Goal: Information Seeking & Learning: Learn about a topic

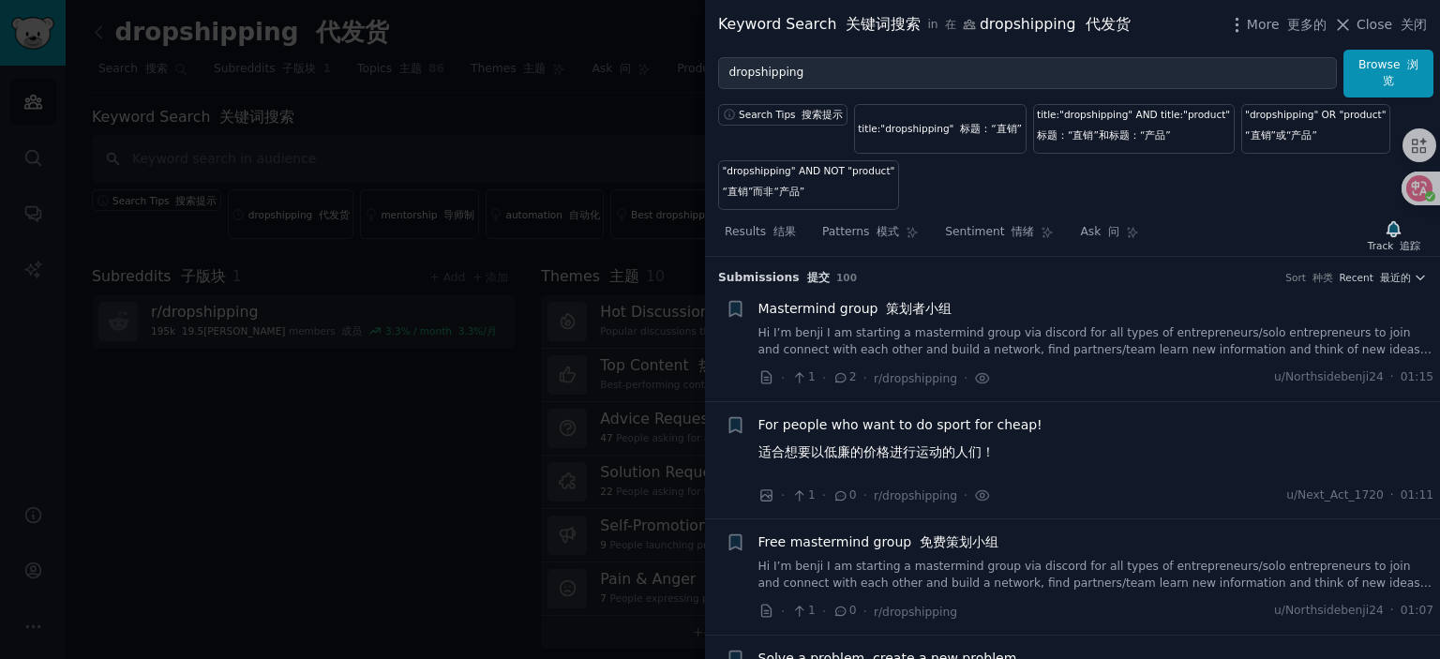
click at [485, 307] on div at bounding box center [720, 329] width 1440 height 659
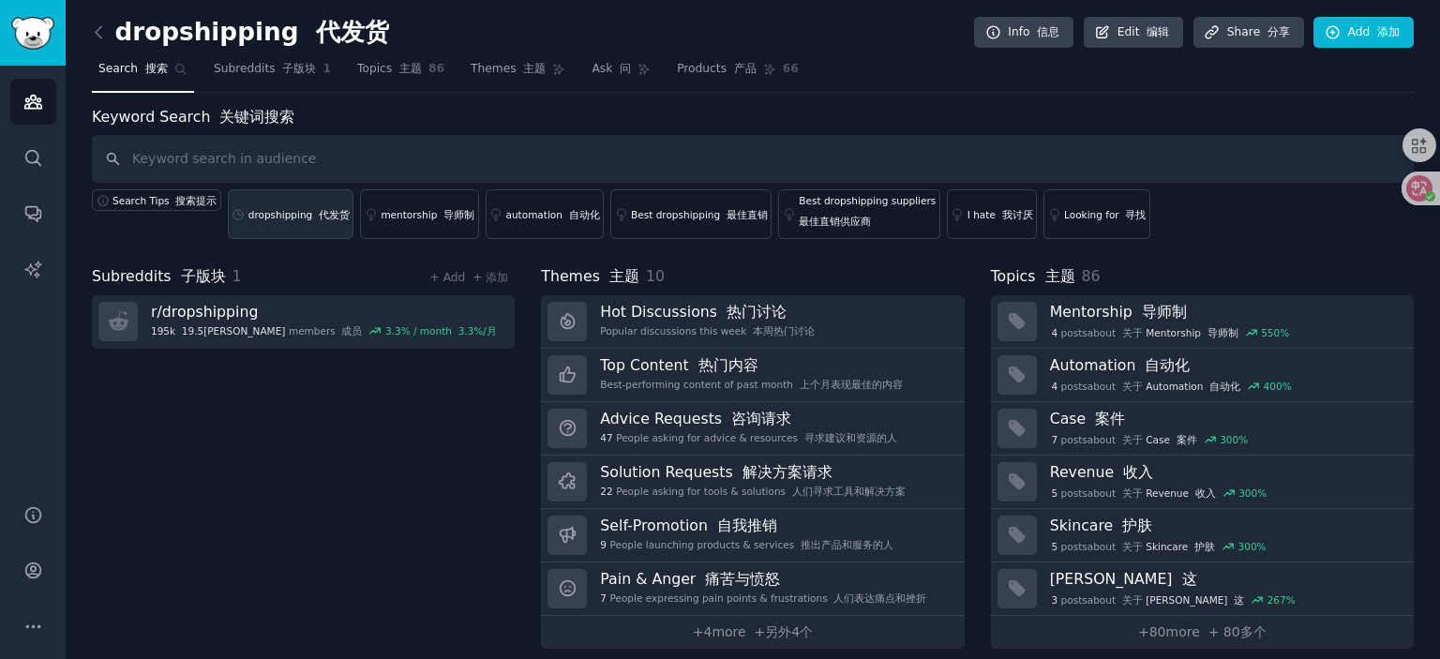
click at [283, 217] on div "dropshipping 代发货" at bounding box center [299, 214] width 101 height 13
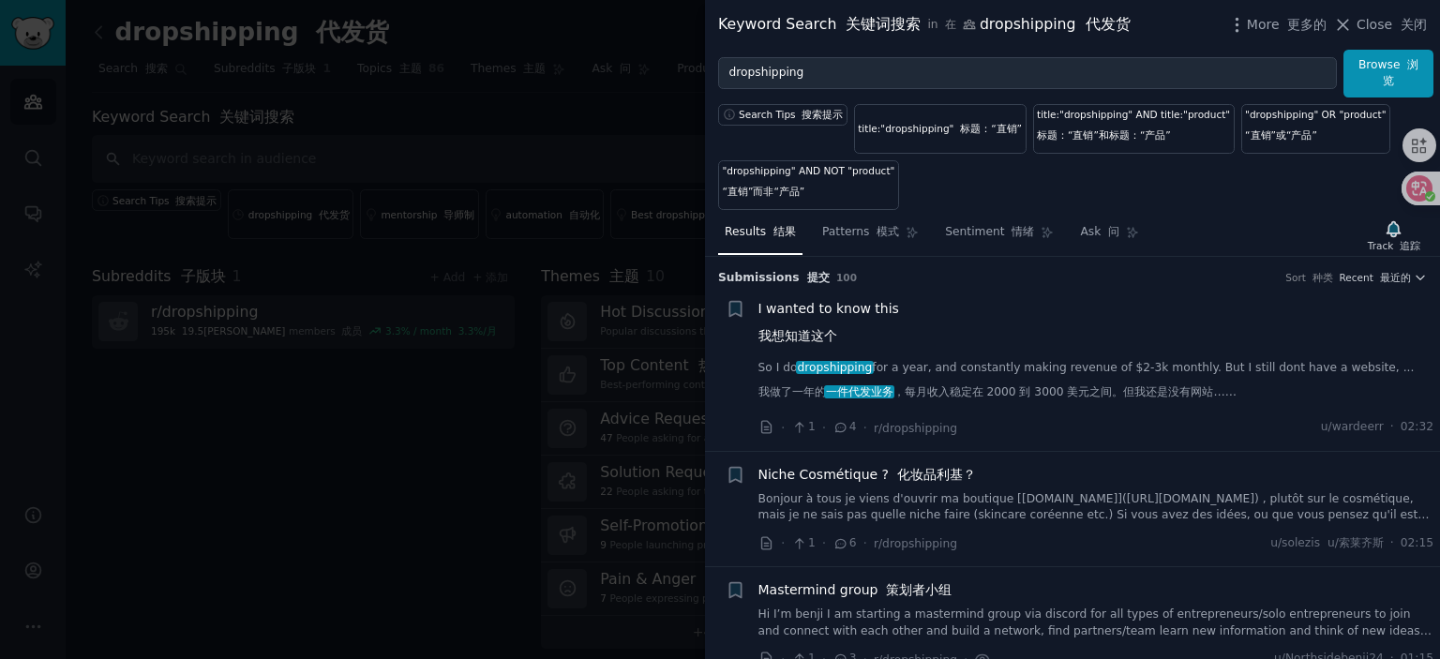
click at [837, 312] on span "I wanted to know this 我想知道这个" at bounding box center [829, 326] width 141 height 54
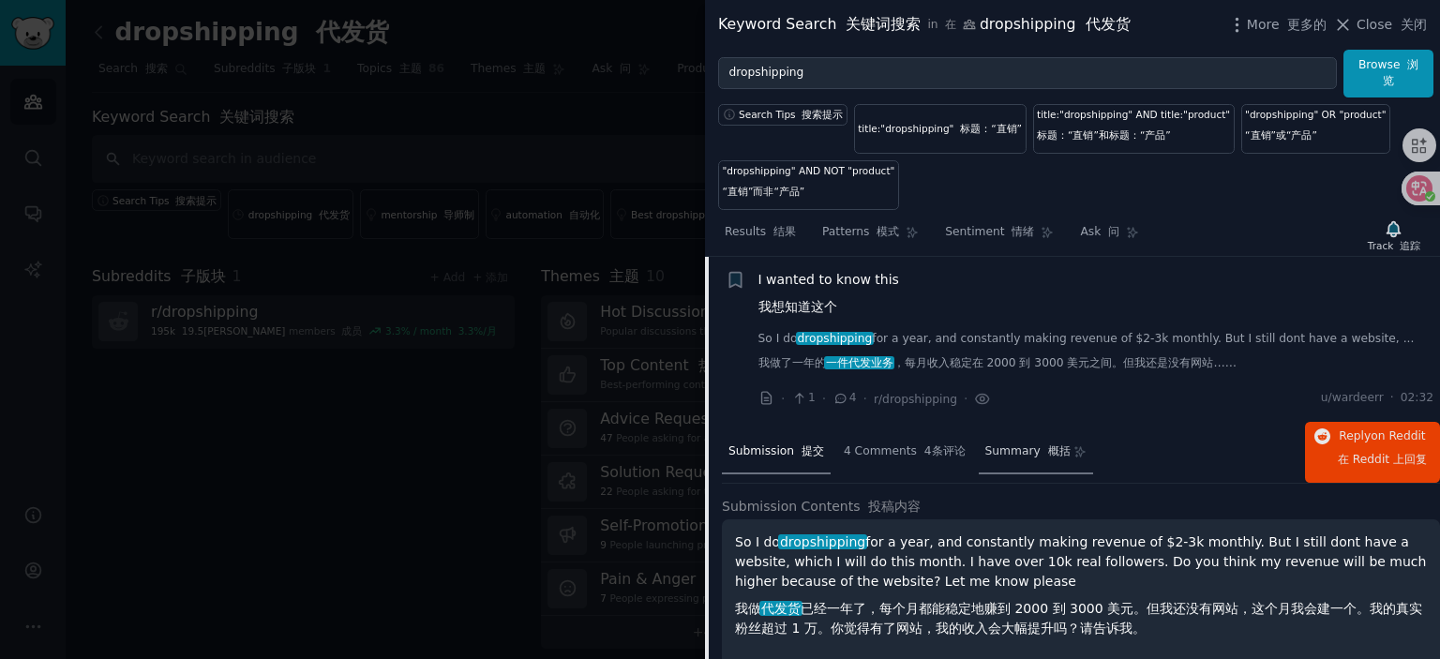
scroll to position [123, 0]
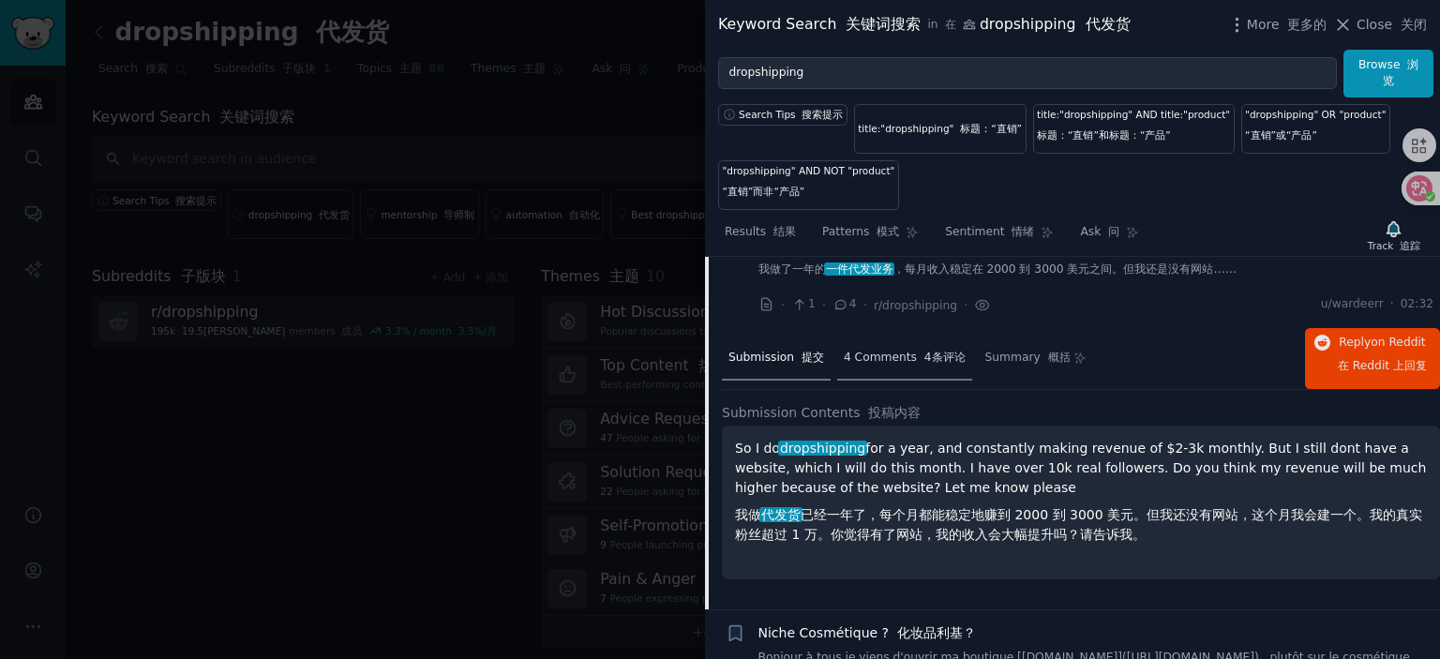
click at [891, 352] on span "4 Comments 4条评论" at bounding box center [905, 358] width 122 height 17
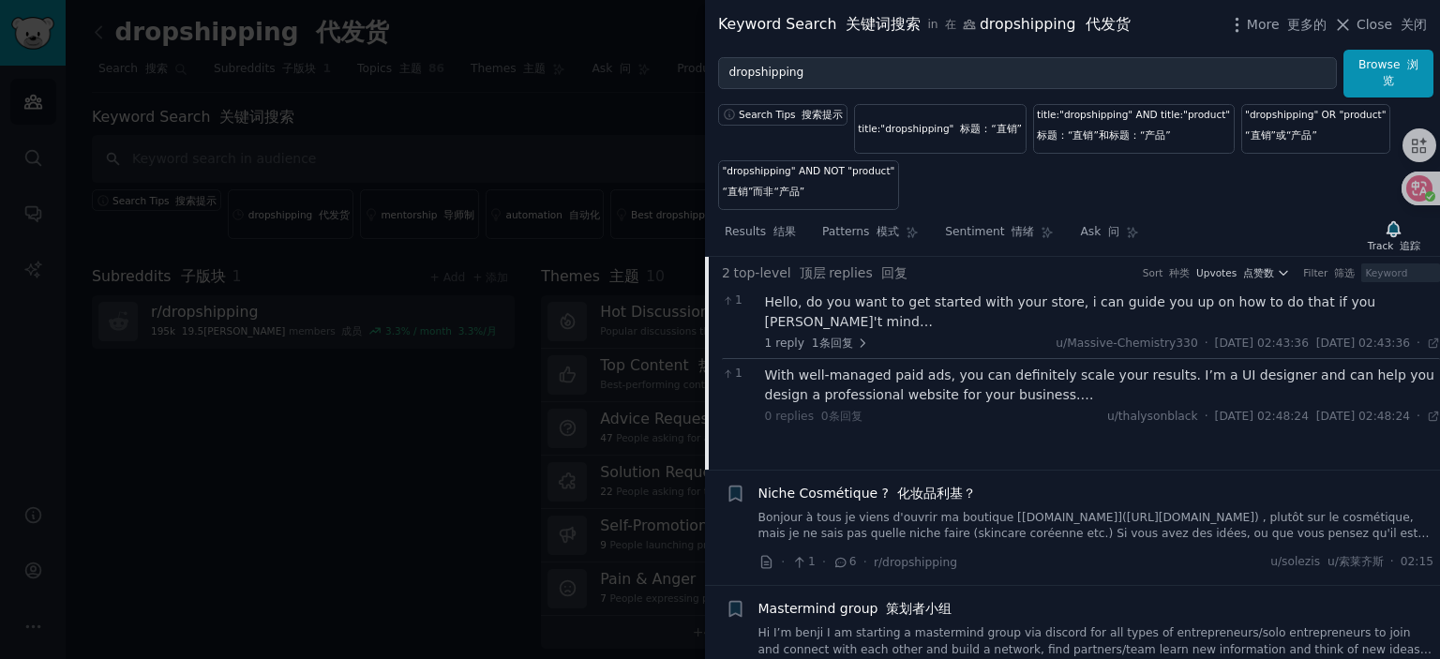
scroll to position [310, 0]
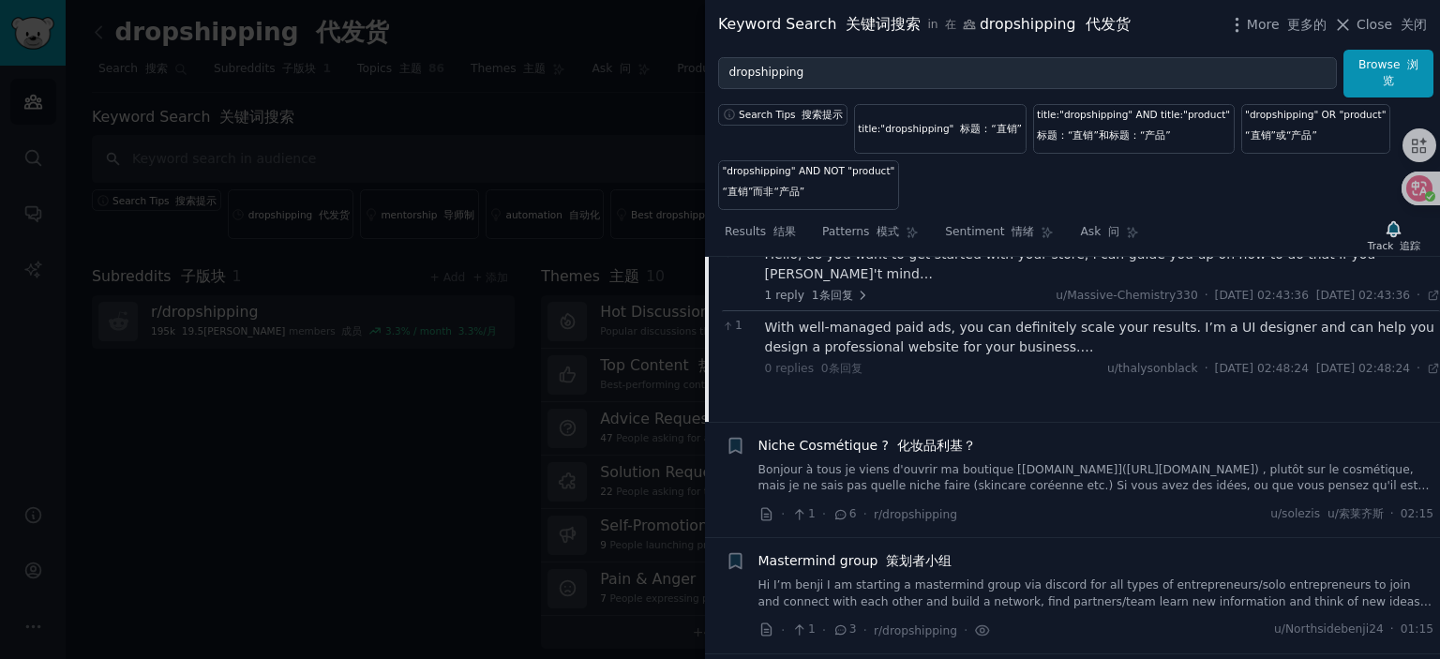
click at [841, 445] on span "Niche Cosmétique ? 化妆品利基？" at bounding box center [868, 446] width 218 height 20
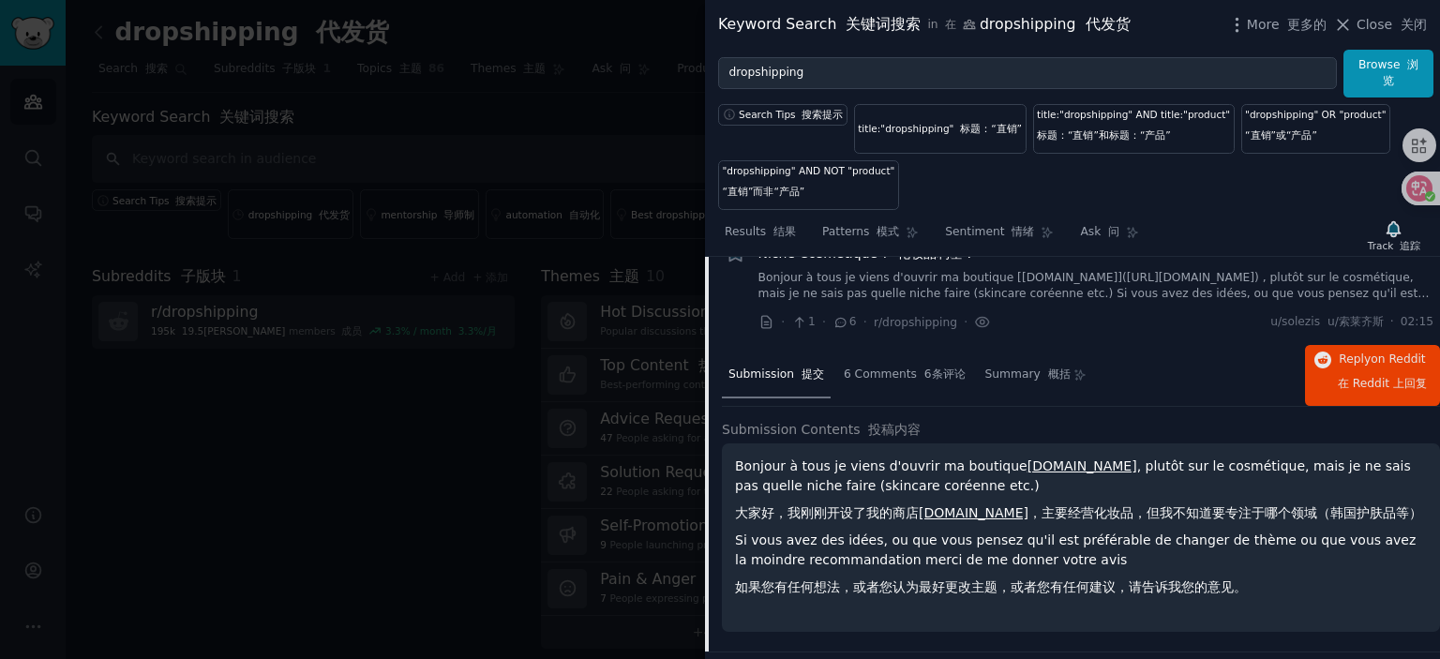
scroll to position [195, 0]
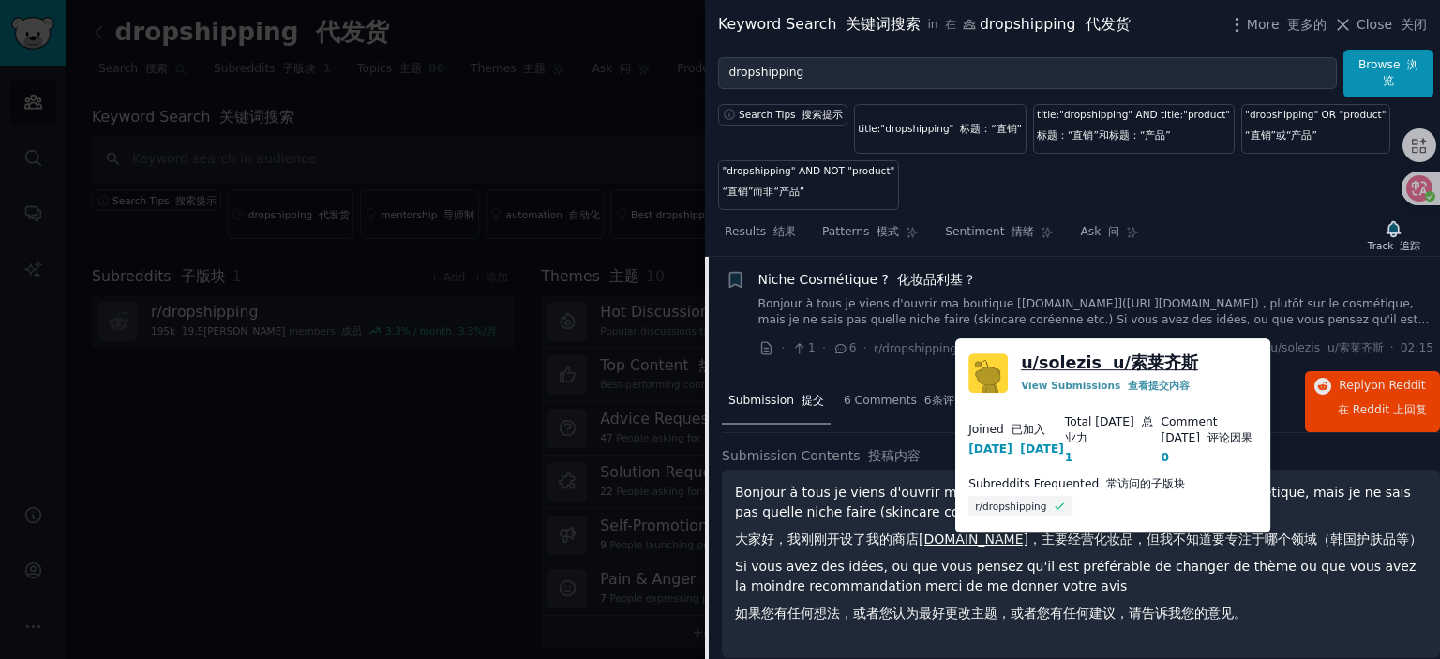
click at [1114, 361] on font "u/索莱齐斯" at bounding box center [1155, 363] width 85 height 19
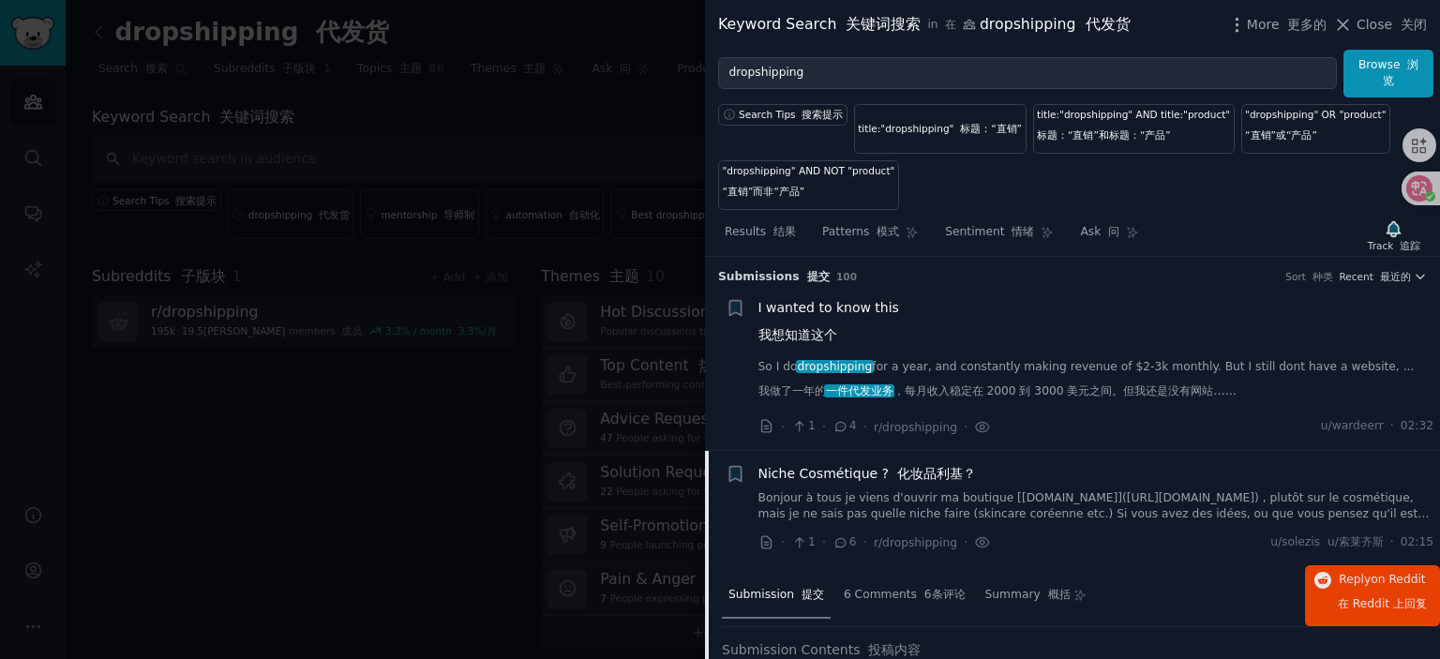
scroll to position [0, 0]
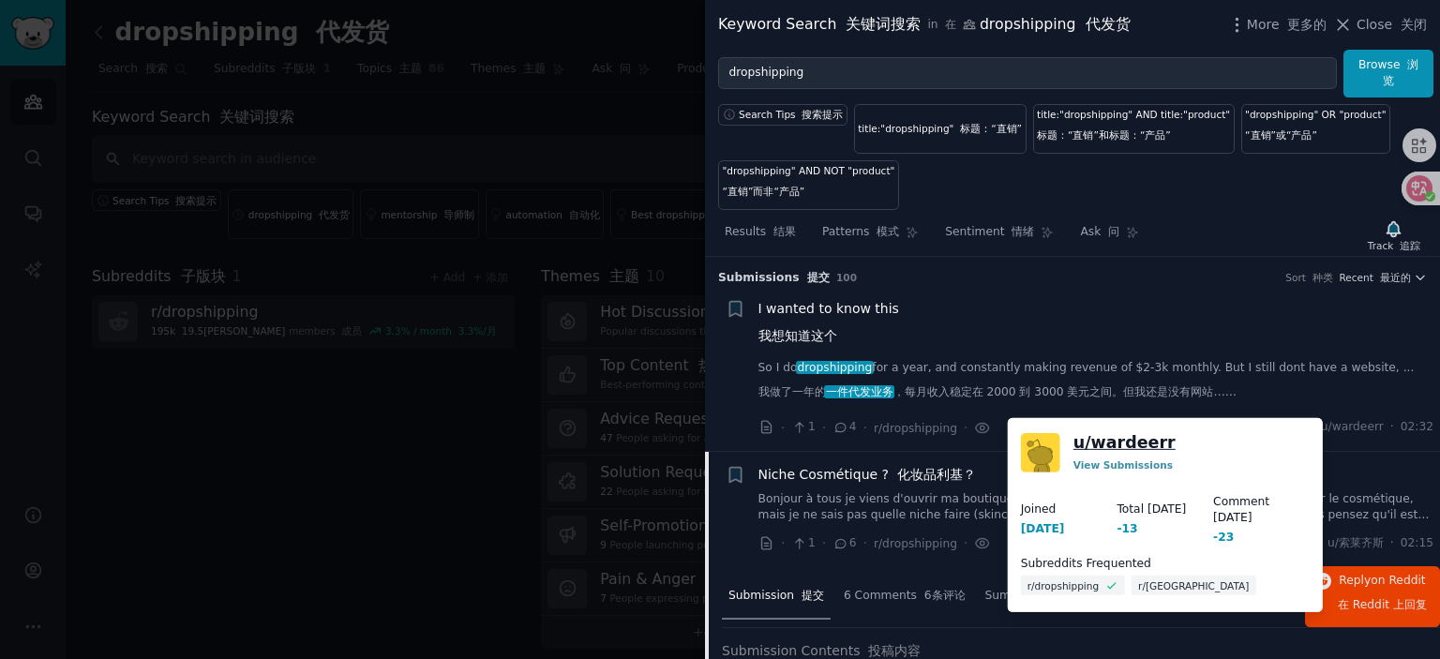
click at [1128, 434] on link "u/ wardeerr" at bounding box center [1125, 442] width 102 height 23
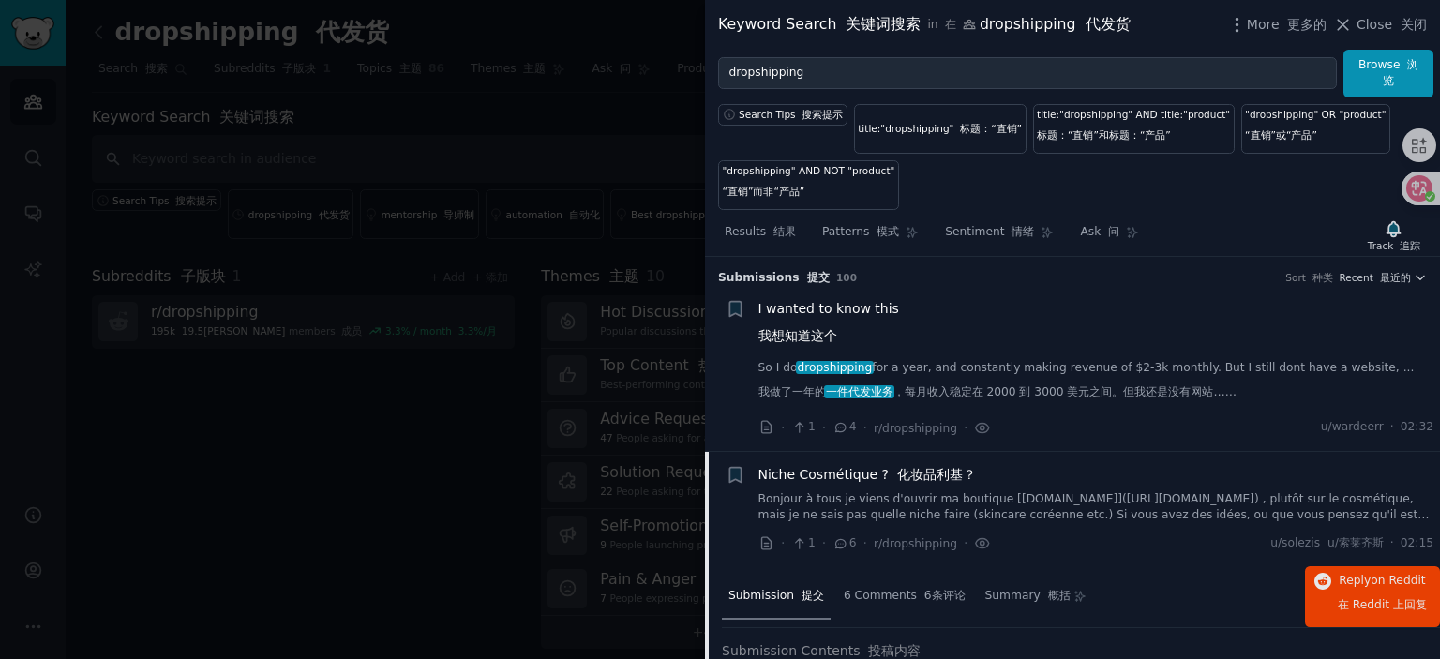
click at [469, 361] on div at bounding box center [720, 329] width 1440 height 659
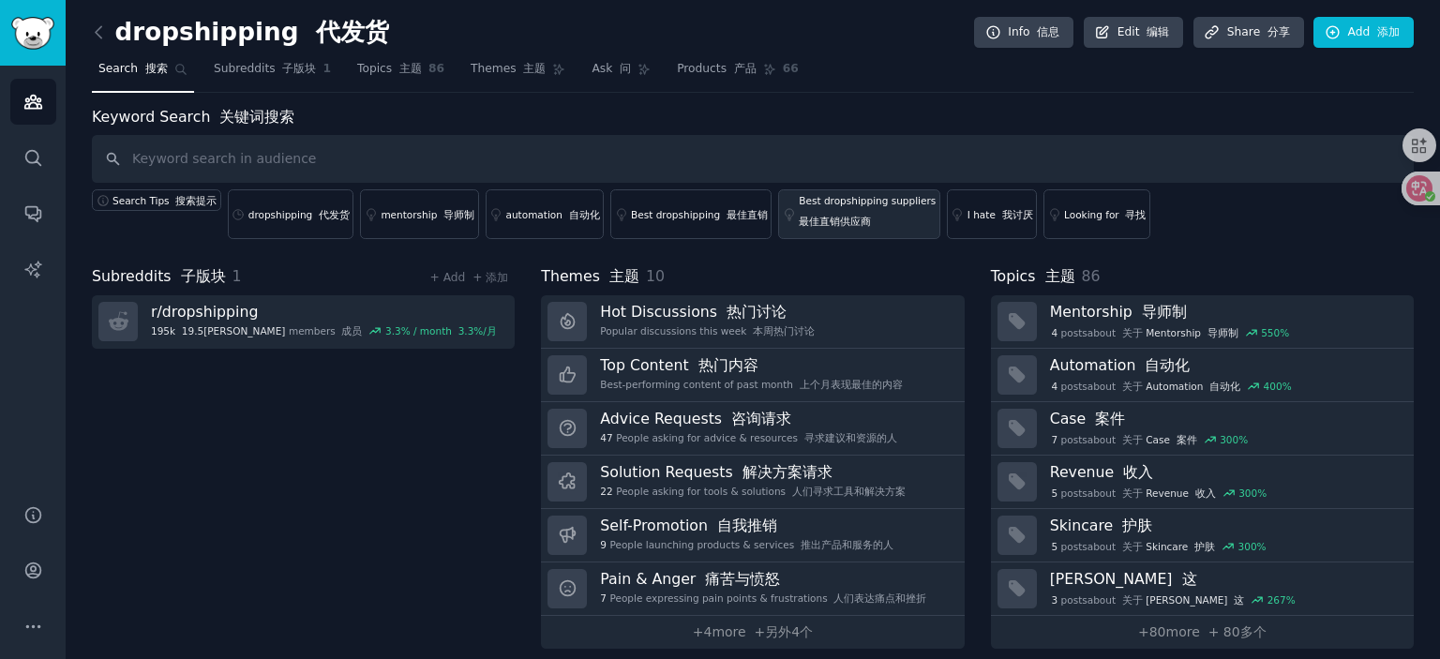
click at [847, 206] on div "Best dropshipping suppliers 最佳直销供应商" at bounding box center [867, 214] width 137 height 41
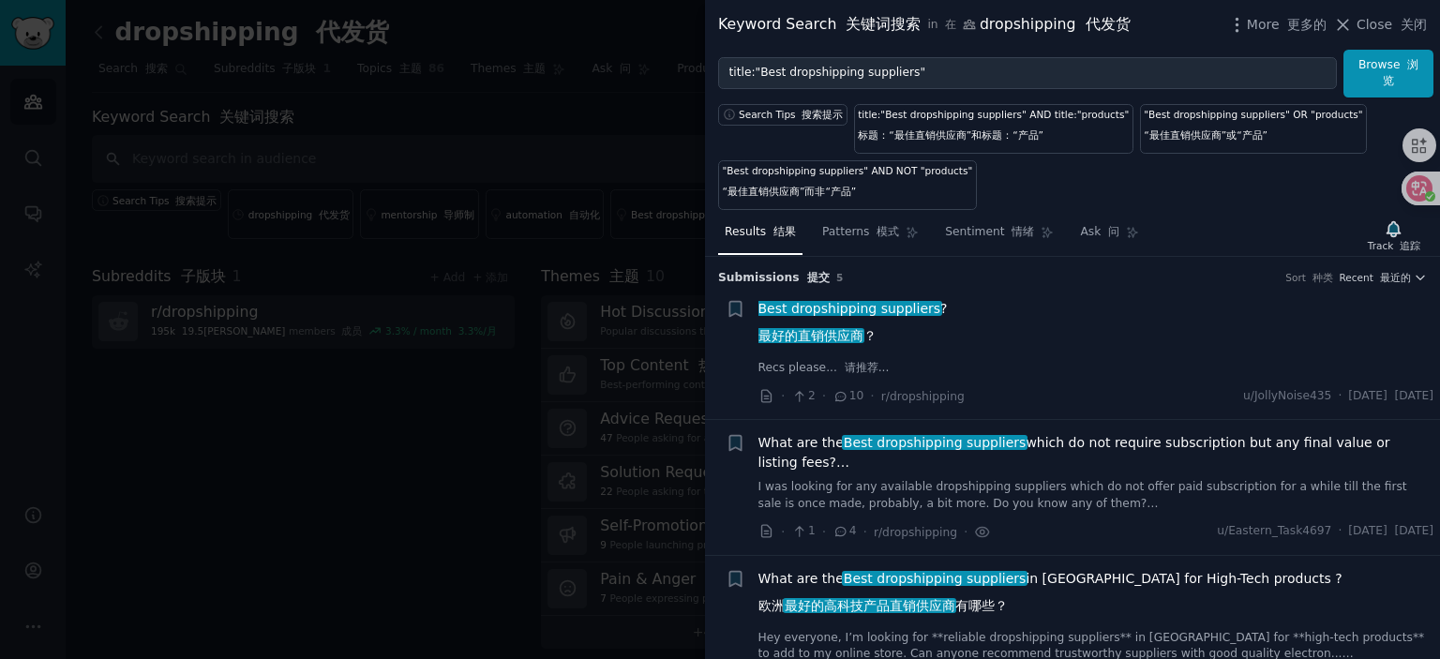
click at [878, 308] on span "Best dropshipping suppliers" at bounding box center [850, 308] width 186 height 15
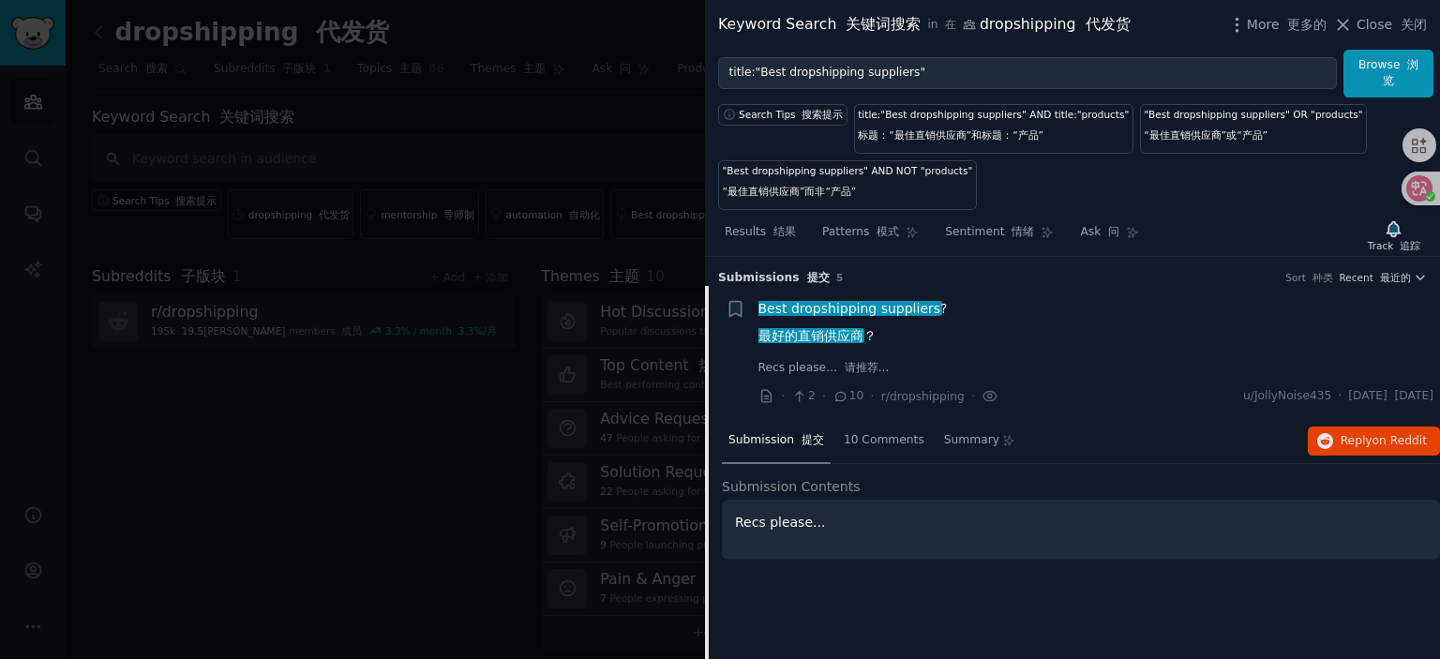
scroll to position [29, 0]
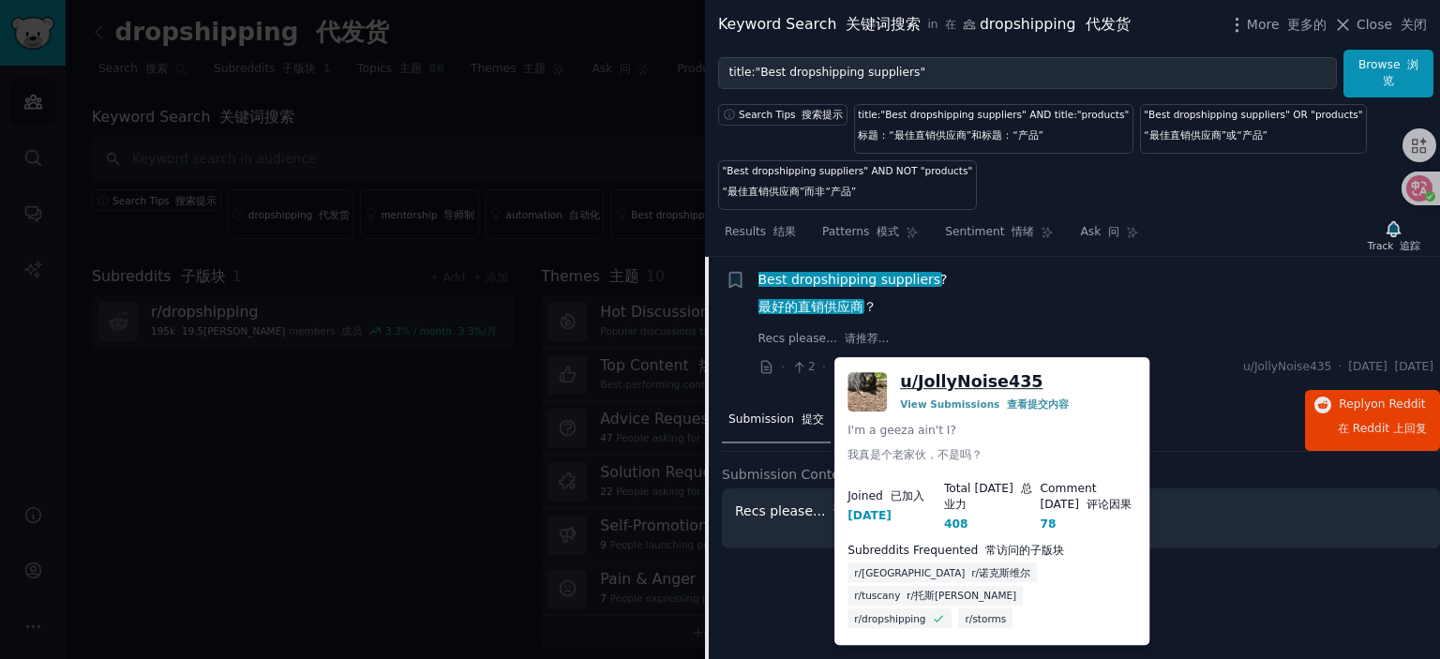
click at [1006, 379] on link "u/ JollyNoise435" at bounding box center [971, 381] width 143 height 23
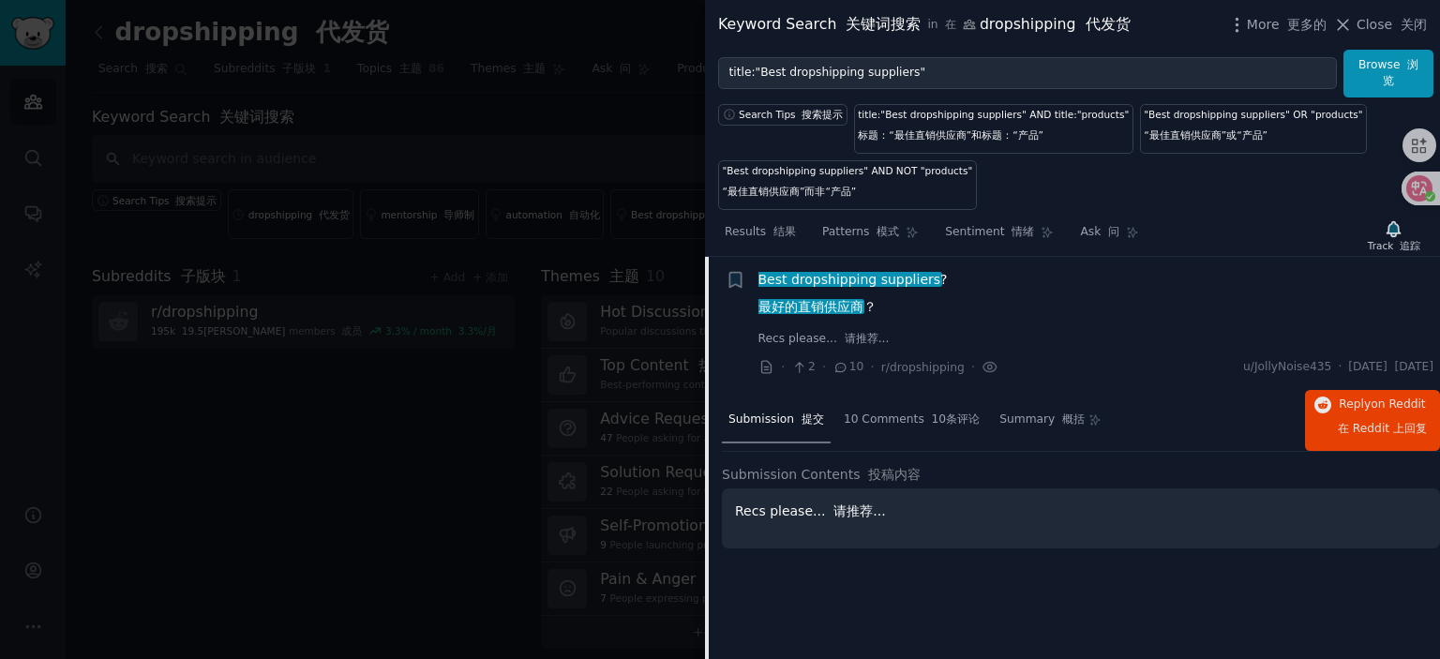
click at [872, 270] on span "Best dropshipping suppliers ? 最好的直销供应商 ？" at bounding box center [853, 297] width 189 height 54
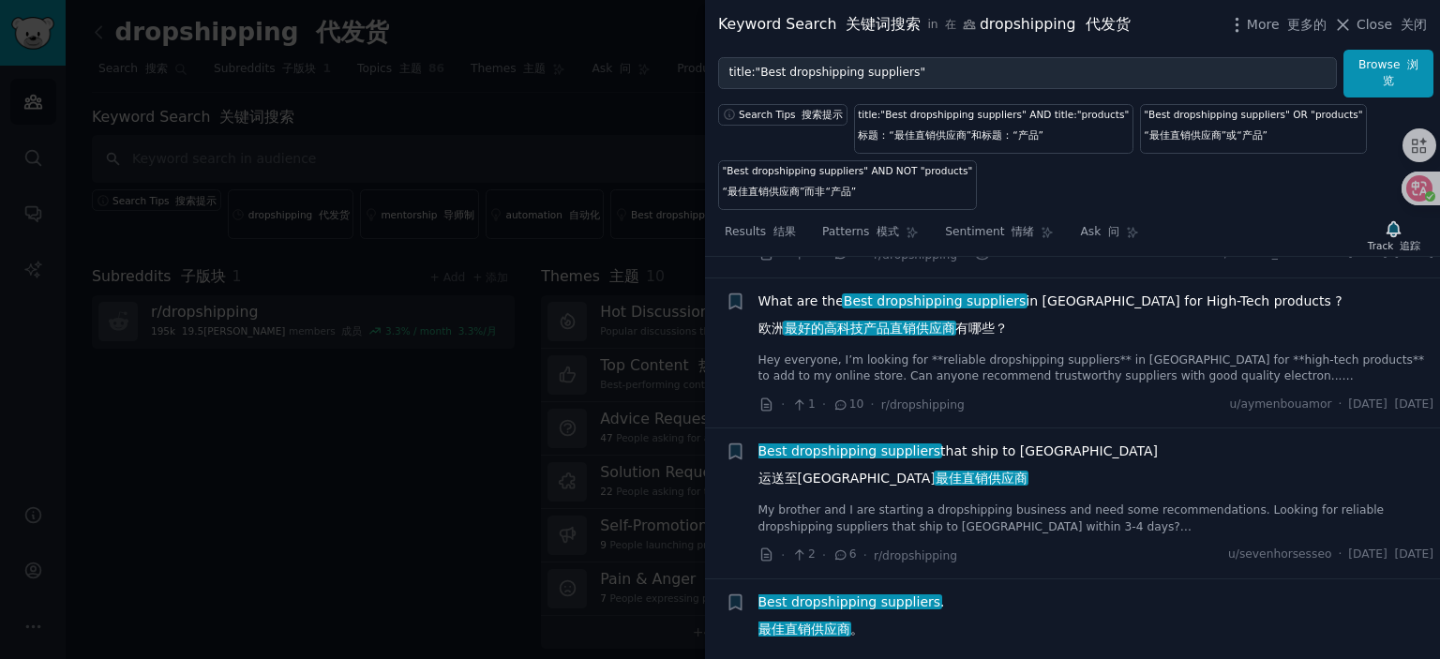
scroll to position [312, 0]
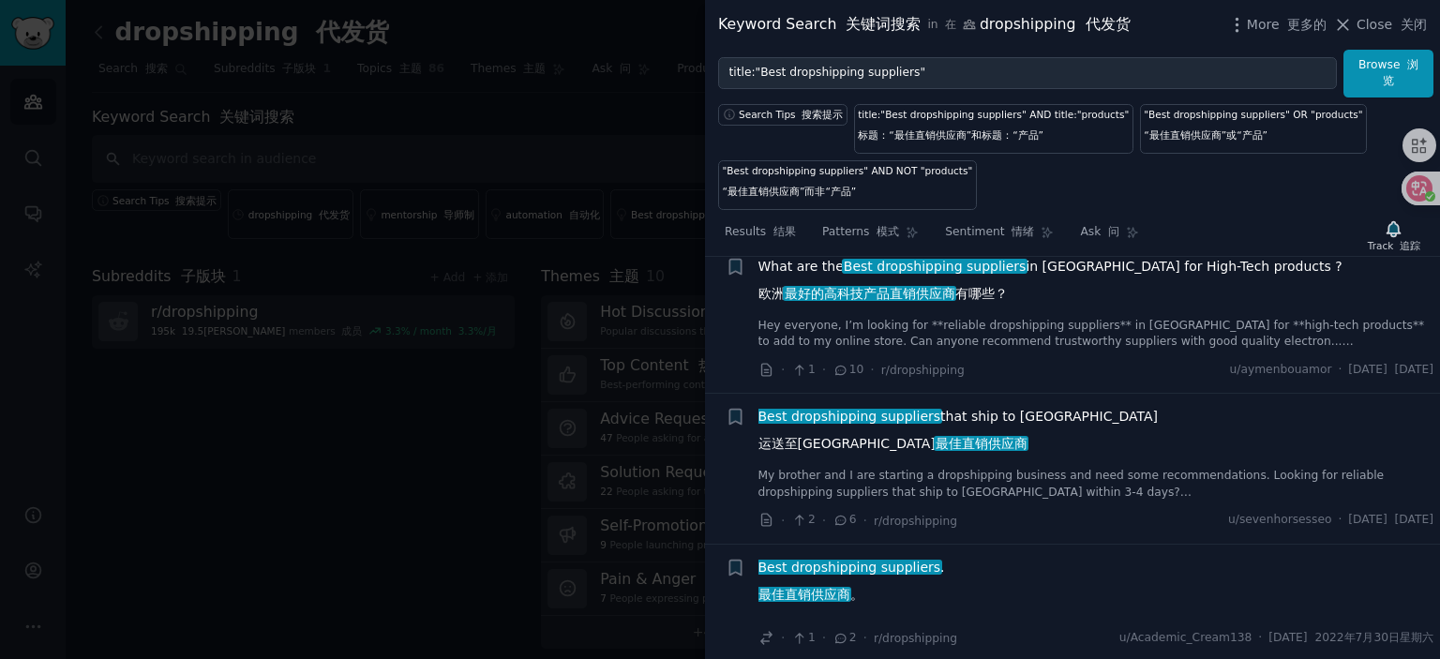
click at [514, 417] on div at bounding box center [720, 329] width 1440 height 659
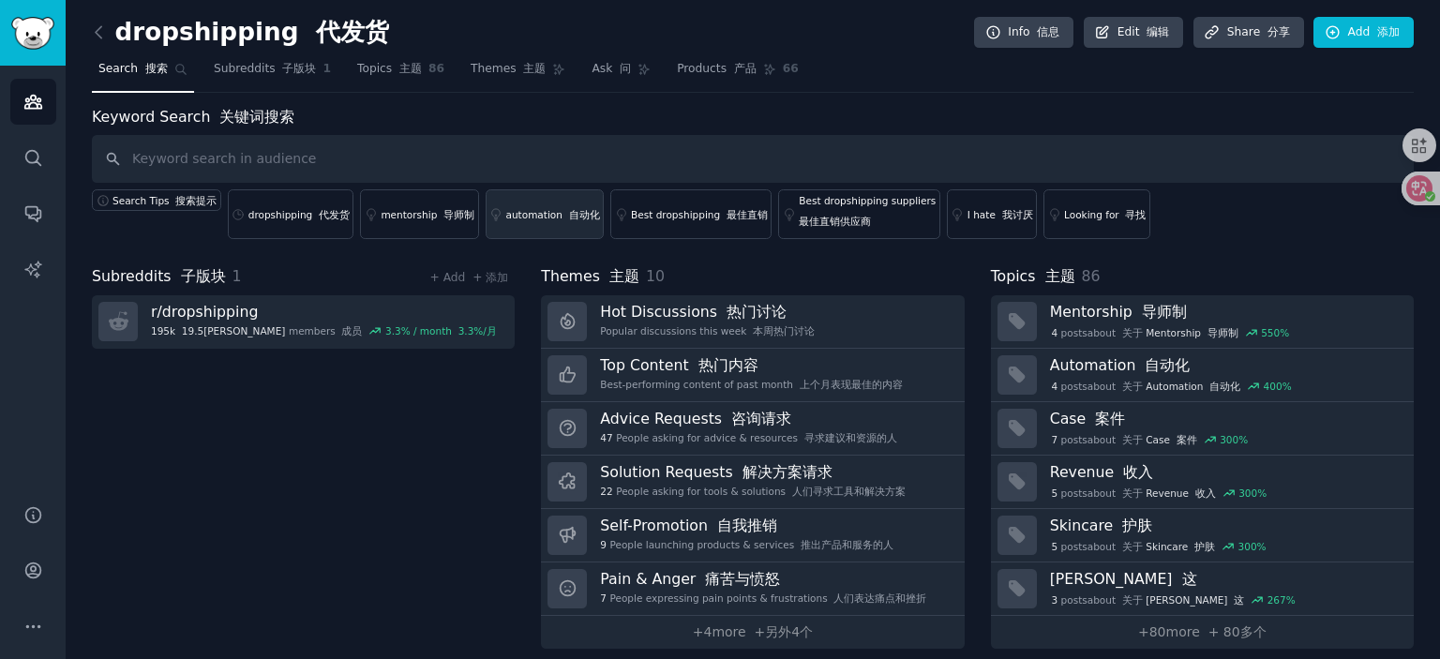
click at [544, 217] on div "automation 自动化" at bounding box center [553, 214] width 94 height 13
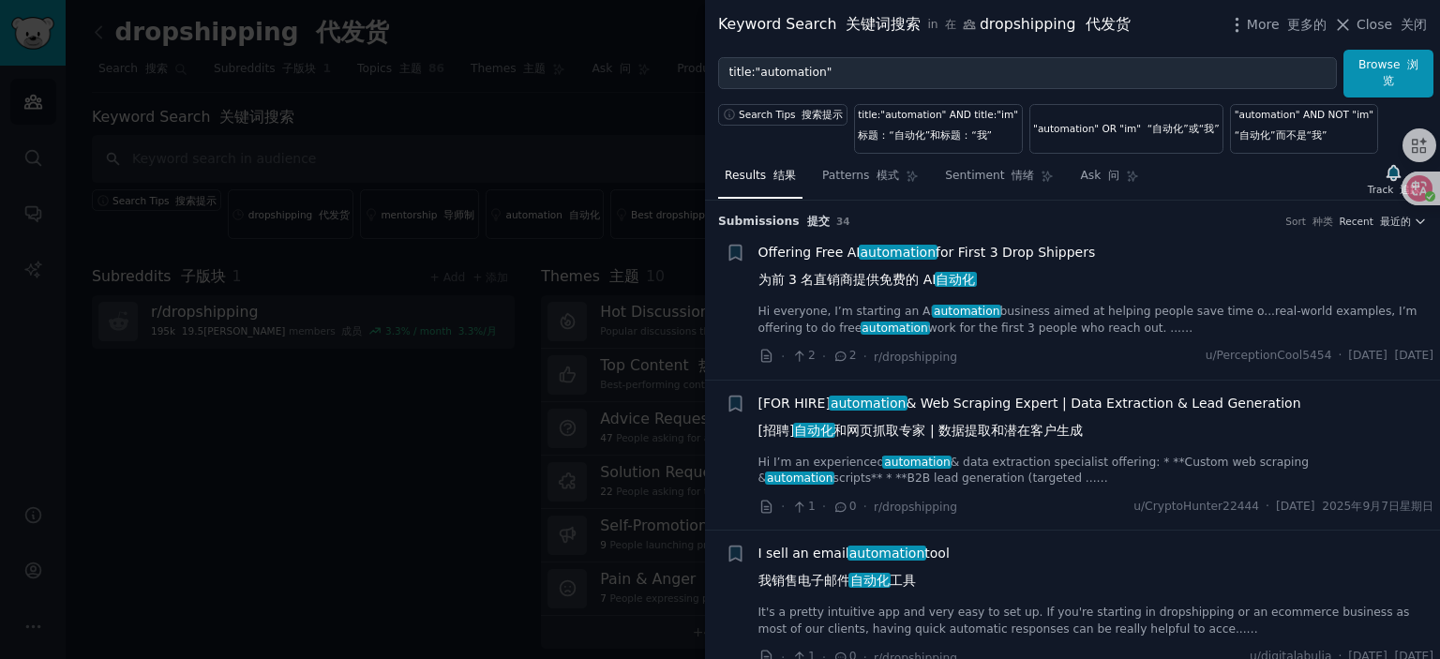
click at [821, 247] on span "Offering Free AI automation for First 3 Drop Shippers 为前 3 名直销商提供免费的 AI 自动化" at bounding box center [928, 270] width 338 height 54
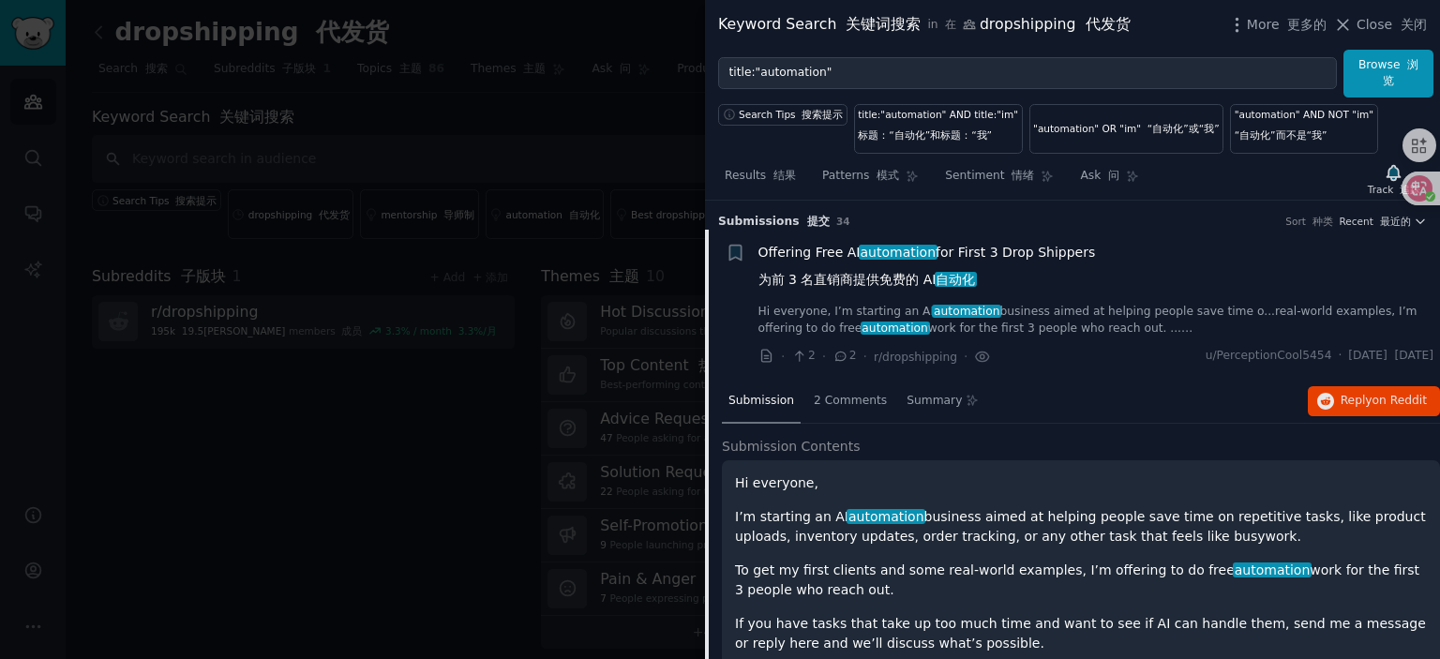
scroll to position [29, 0]
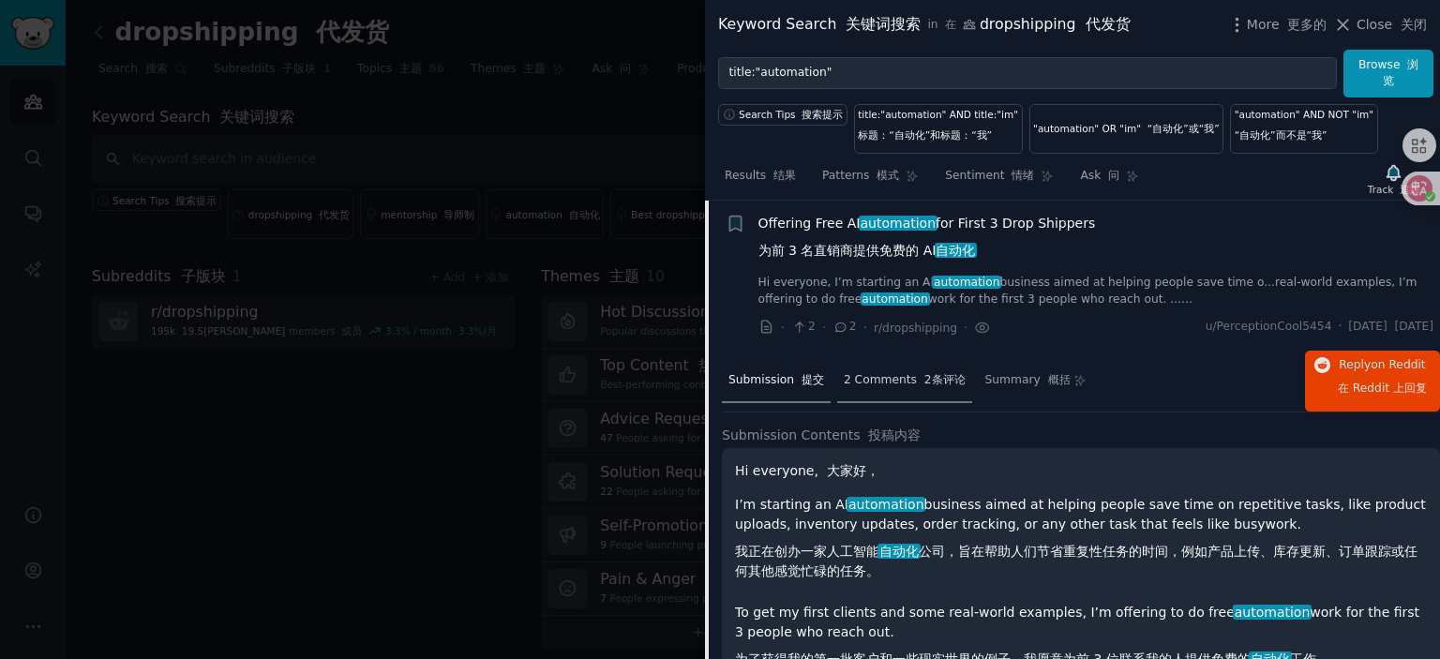
click at [909, 378] on span "2 Comments 2条评论" at bounding box center [905, 380] width 122 height 17
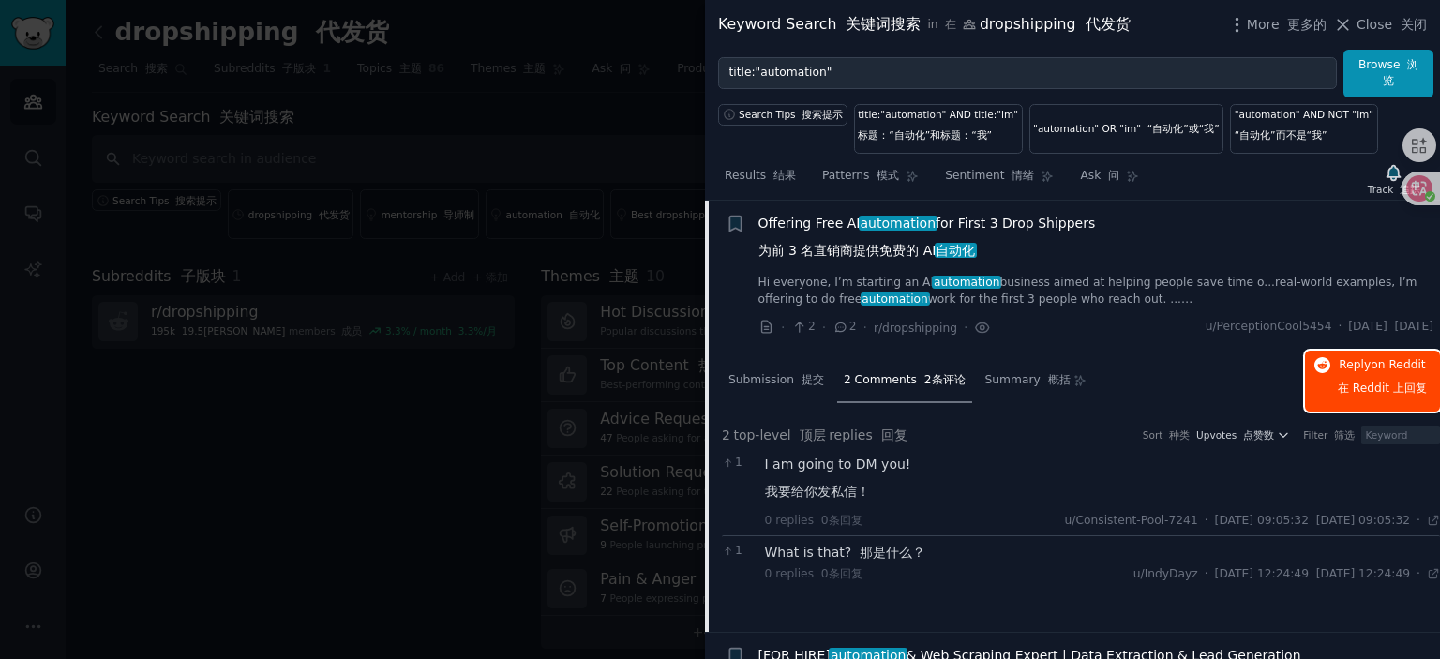
click at [1363, 372] on span "Reply on Reddit 在 Reddit 上 回复" at bounding box center [1382, 381] width 89 height 48
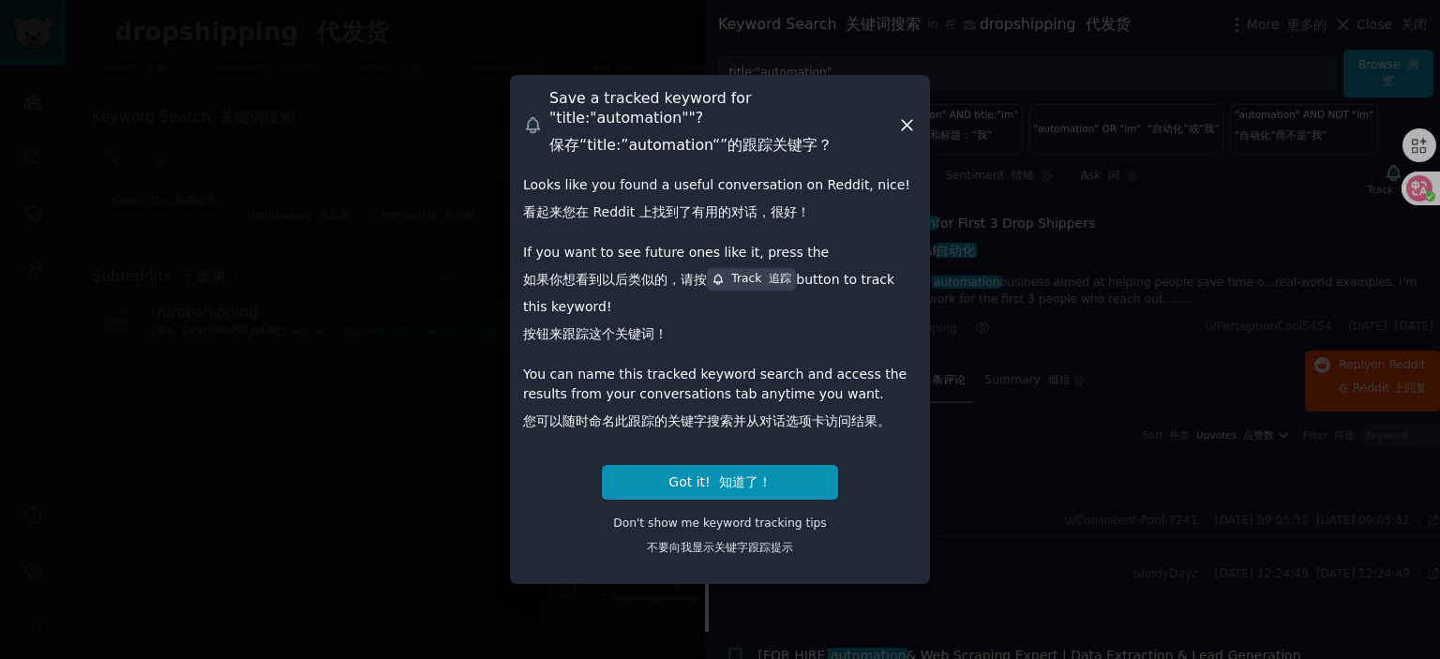
click at [908, 122] on icon at bounding box center [907, 125] width 20 height 20
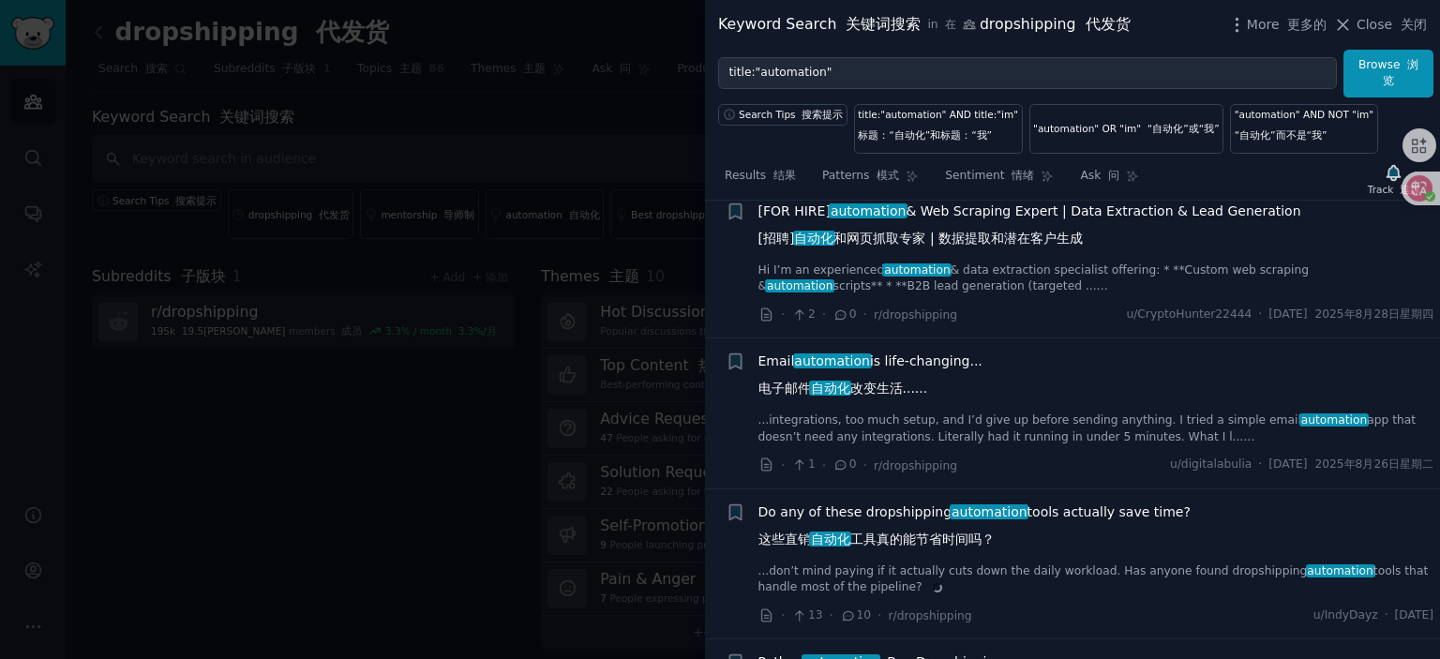
scroll to position [779, 0]
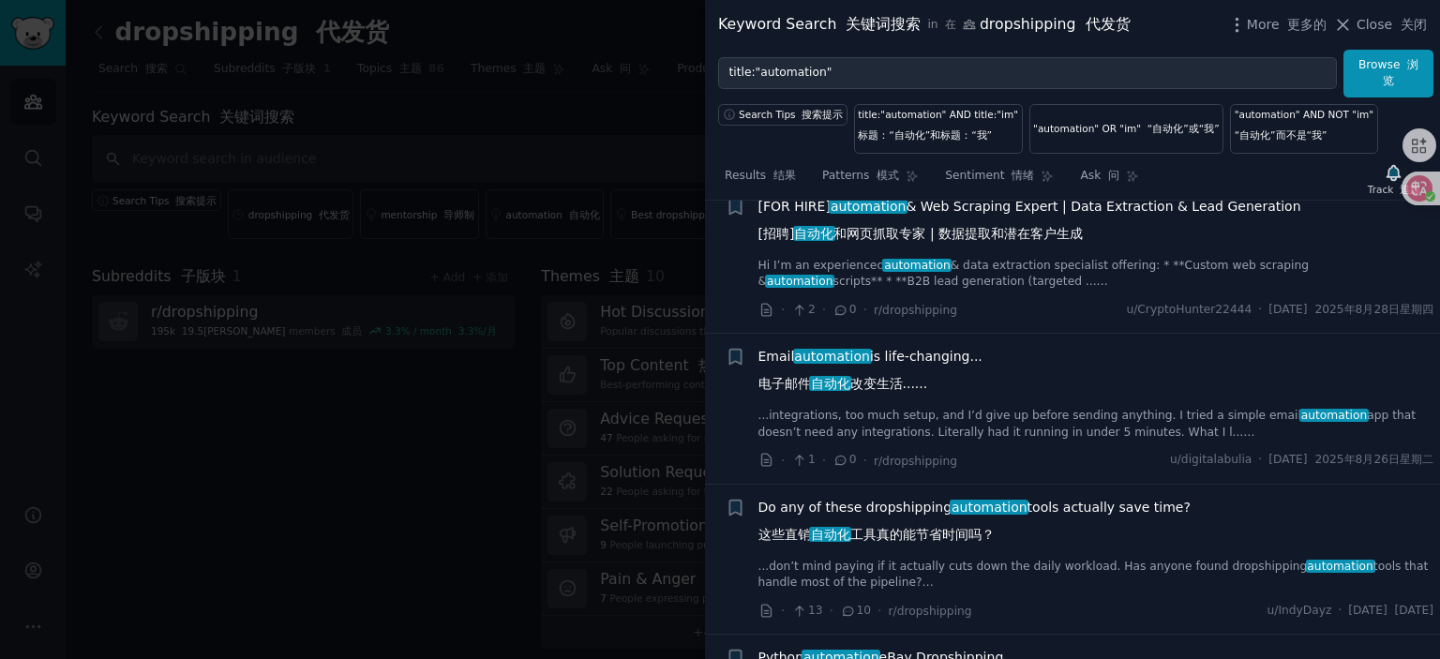
click at [459, 374] on div at bounding box center [720, 329] width 1440 height 659
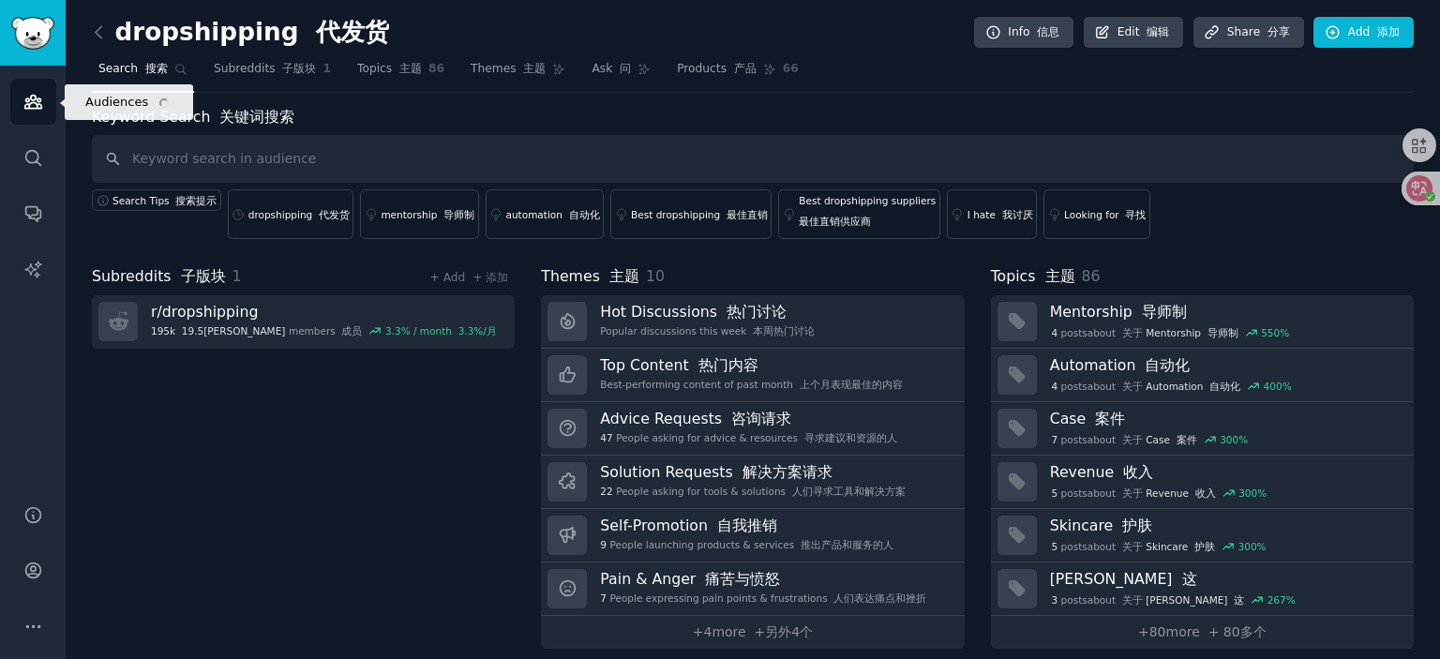
click at [24, 104] on icon "Sidebar" at bounding box center [33, 102] width 20 height 20
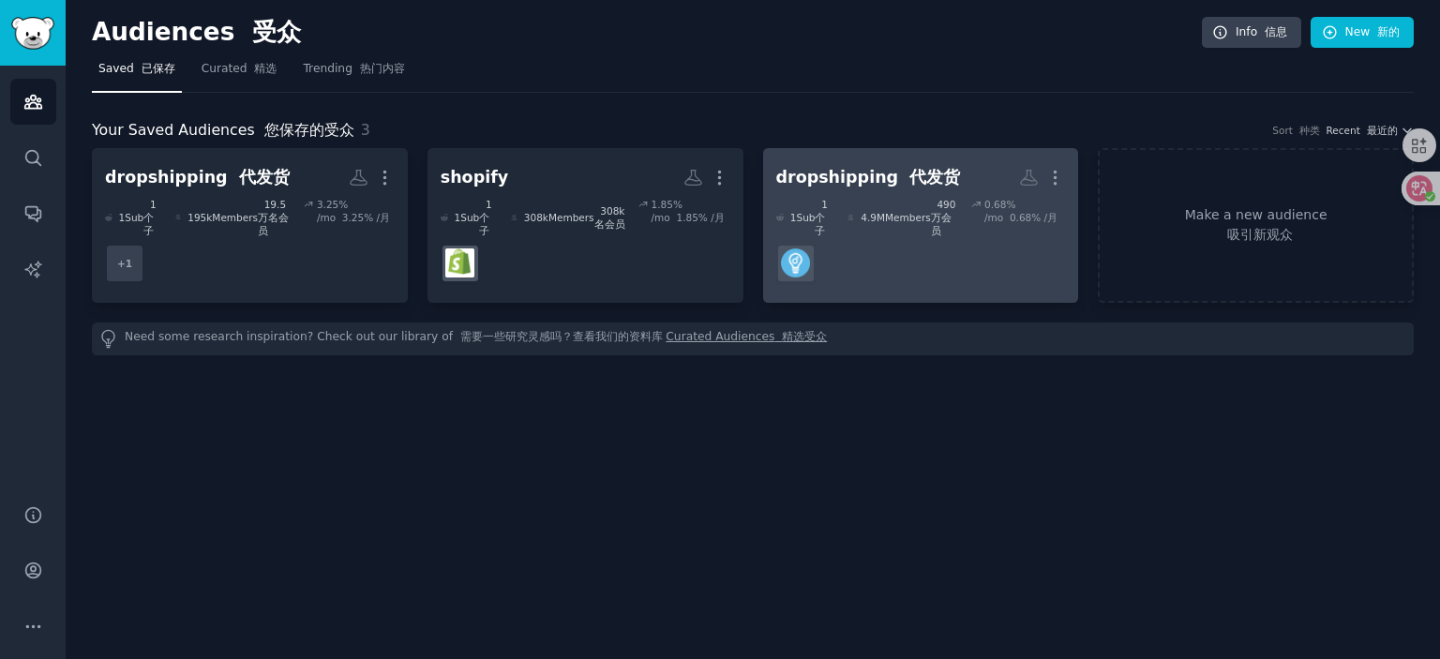
click at [954, 237] on dd at bounding box center [921, 263] width 290 height 53
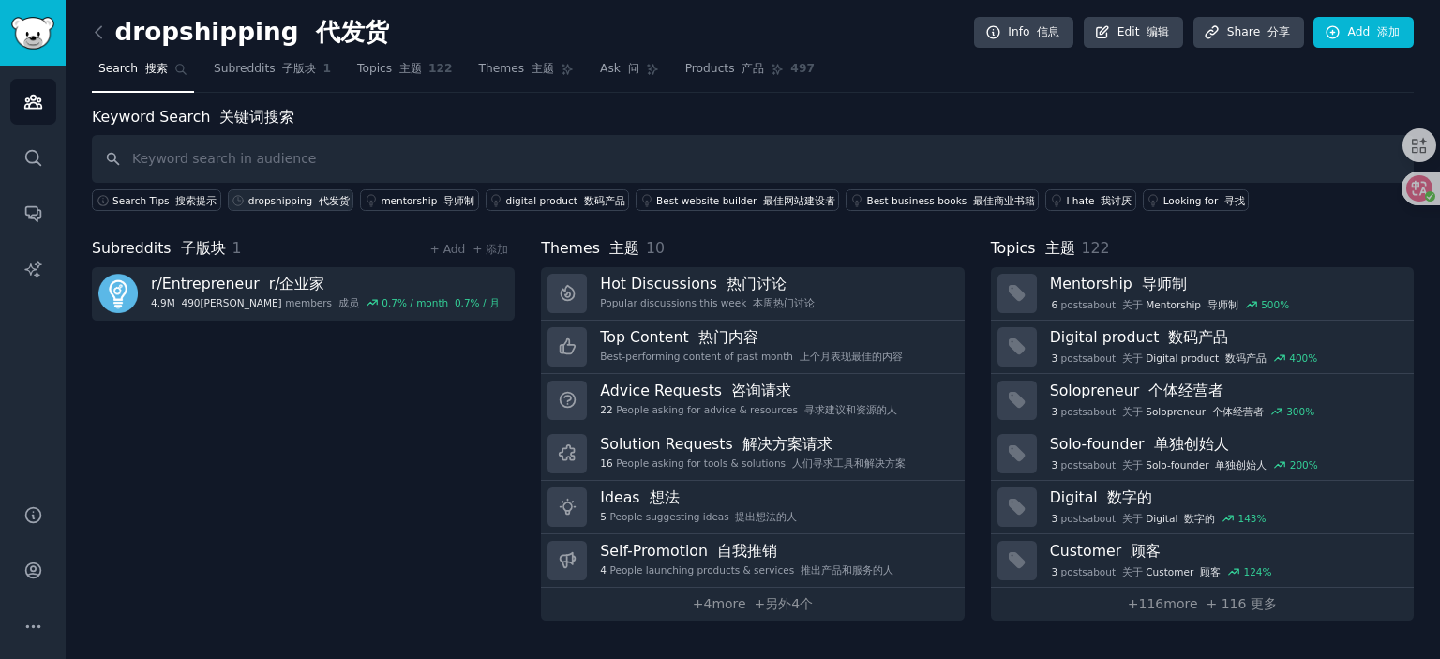
click at [284, 198] on div "dropshipping 代发货" at bounding box center [299, 200] width 101 height 13
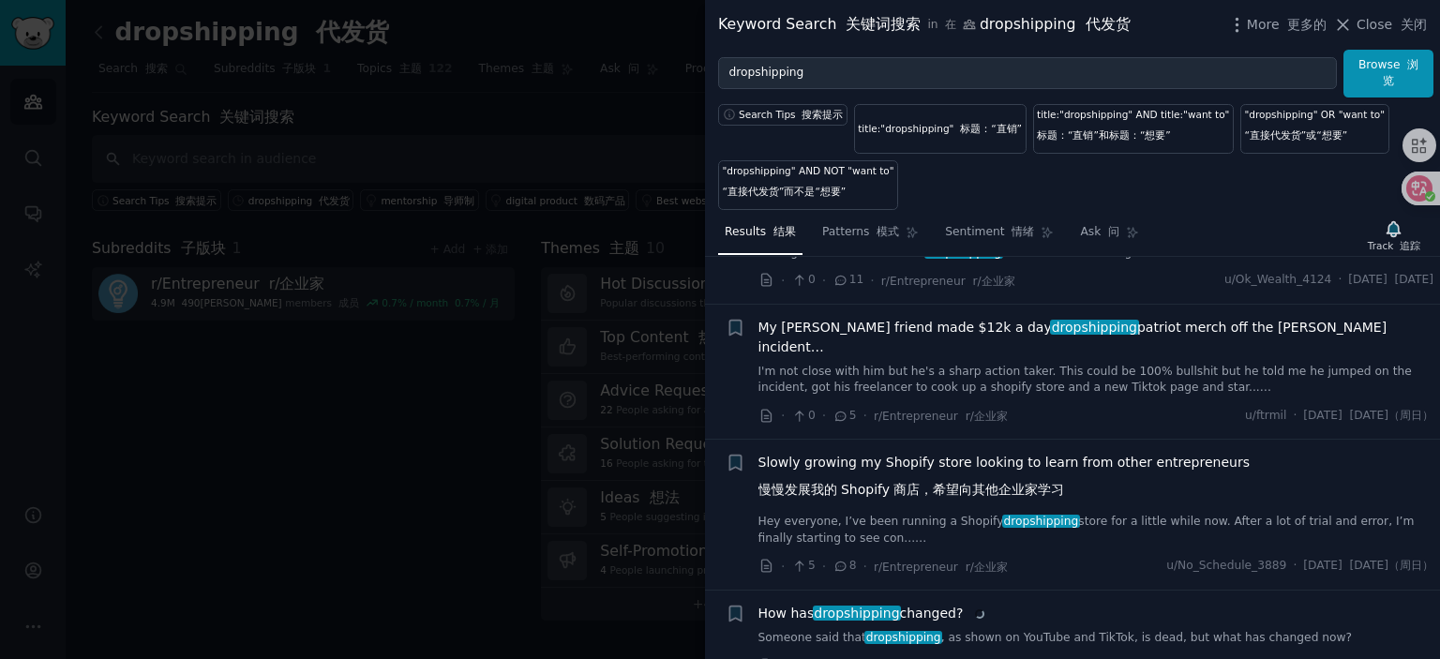
scroll to position [750, 0]
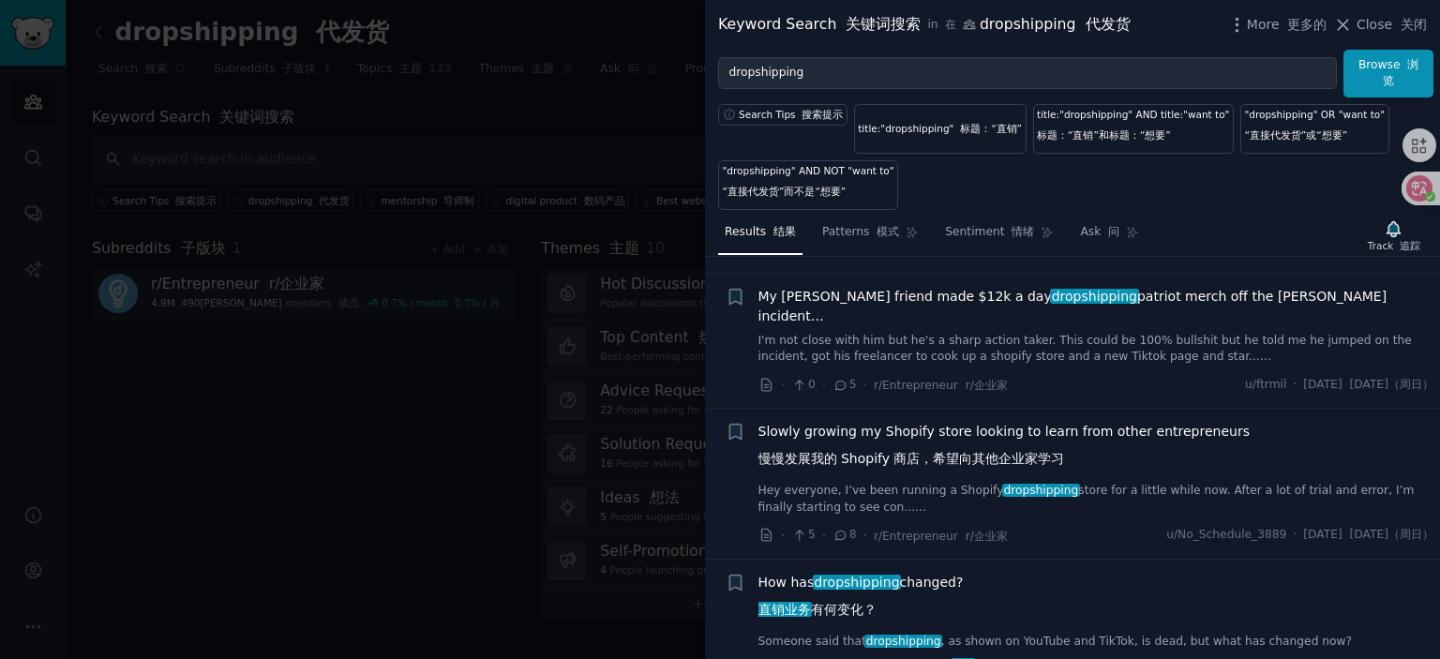
click at [939, 459] on span "Slowly growing my Shopify store looking to learn from other entrepreneurs 慢慢发展我…" at bounding box center [1004, 449] width 491 height 54
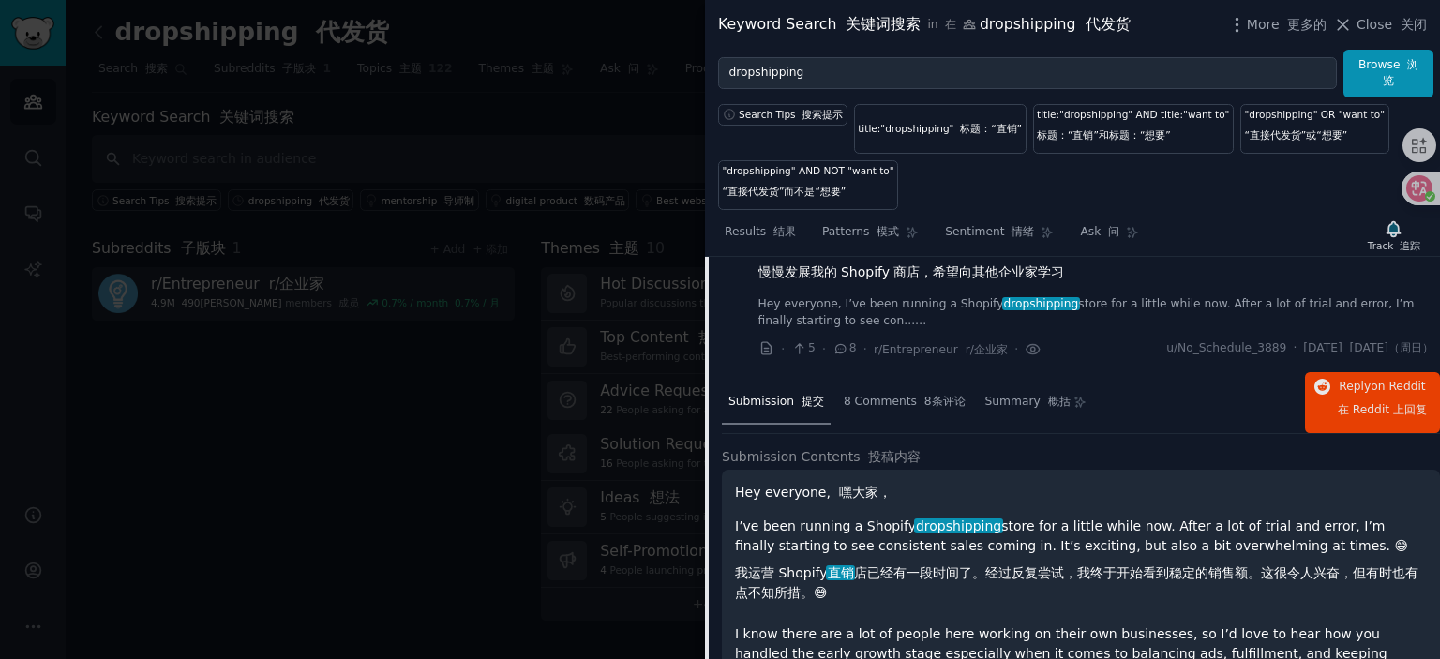
scroll to position [933, 0]
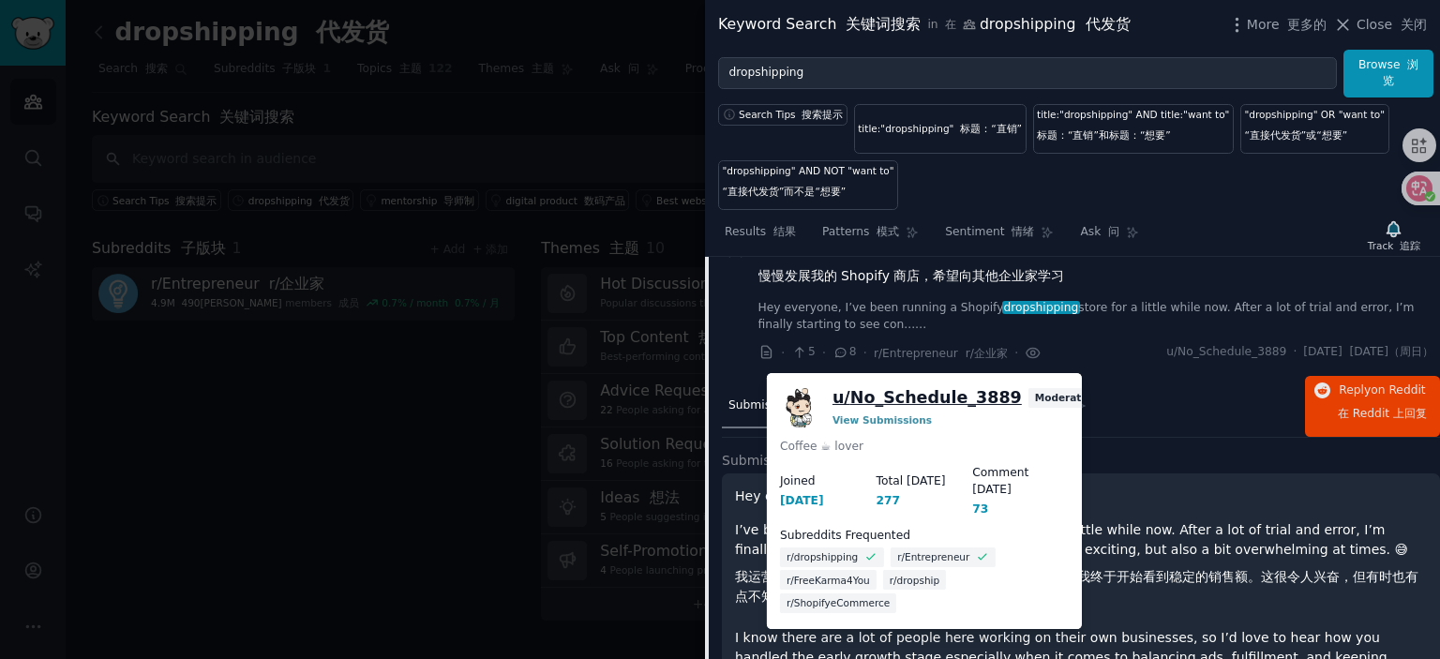
click at [952, 399] on link "u/ No_Schedule_3889" at bounding box center [927, 397] width 189 height 23
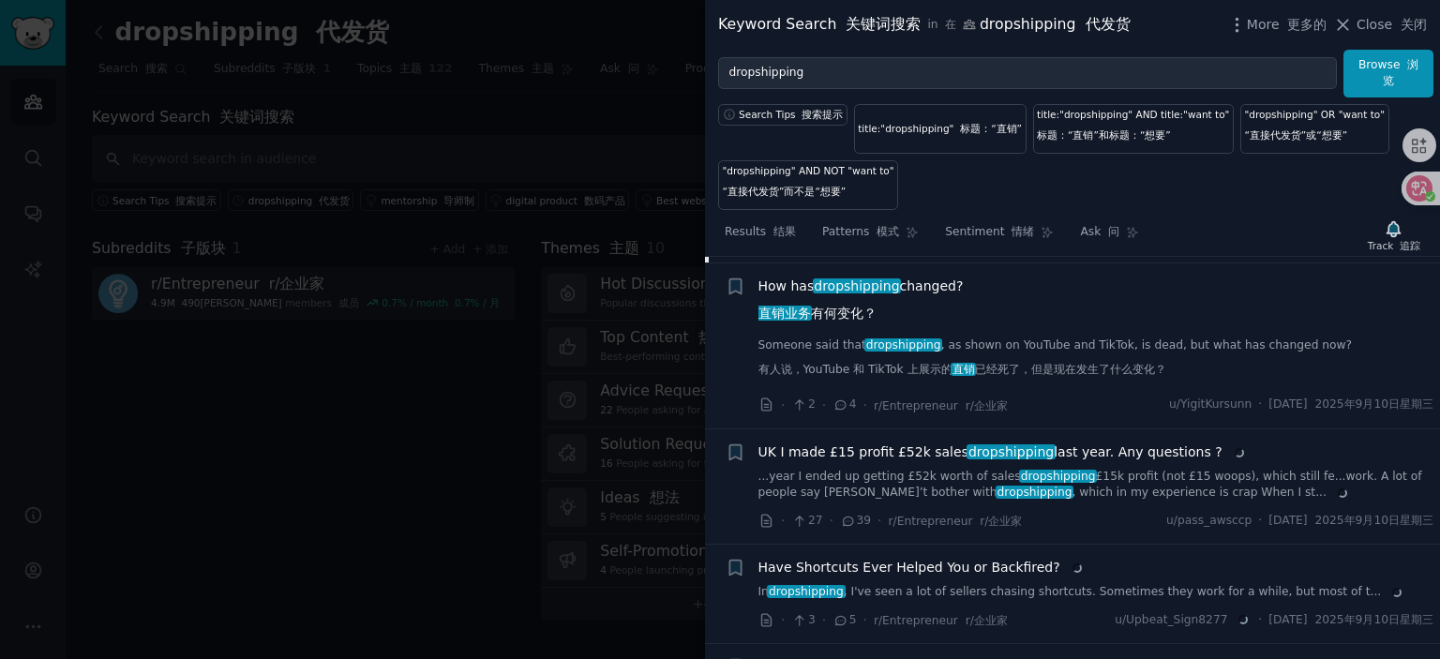
scroll to position [1496, 0]
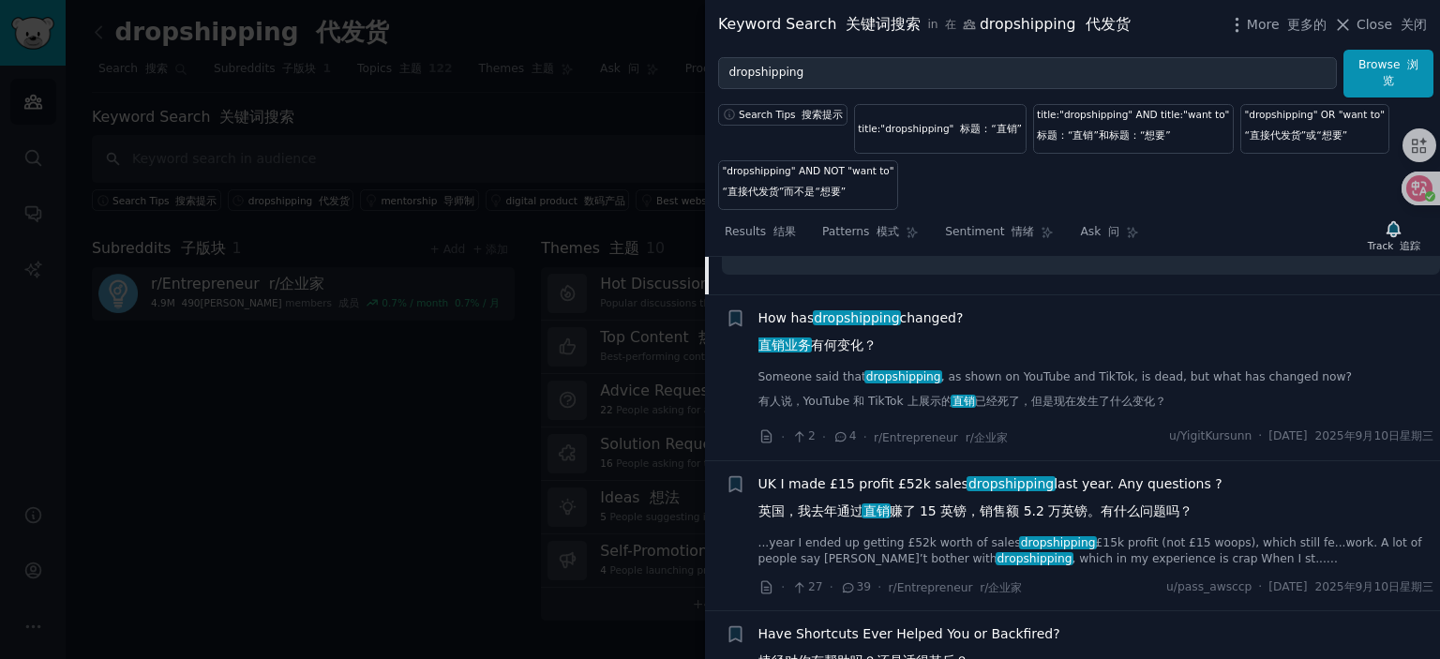
click at [927, 324] on span "How has dropshipping changed? 直销业务 有何变化？" at bounding box center [861, 336] width 205 height 54
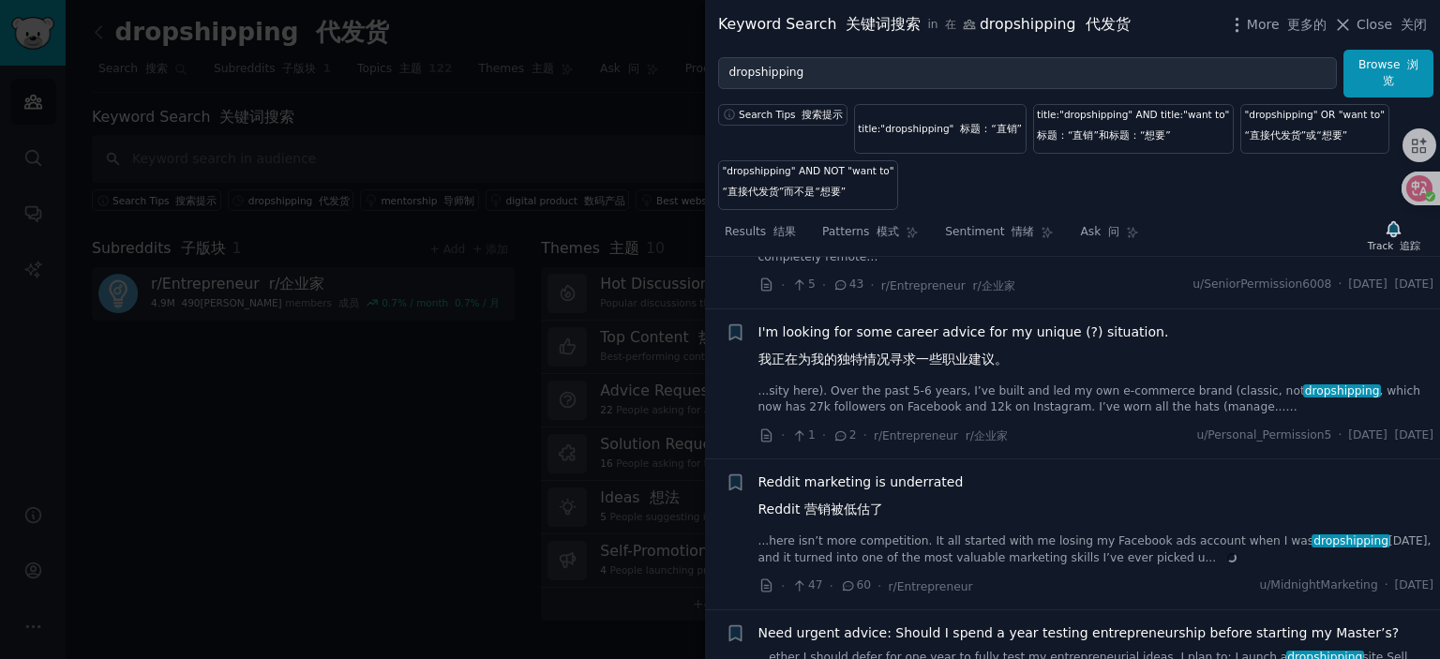
scroll to position [2865, 0]
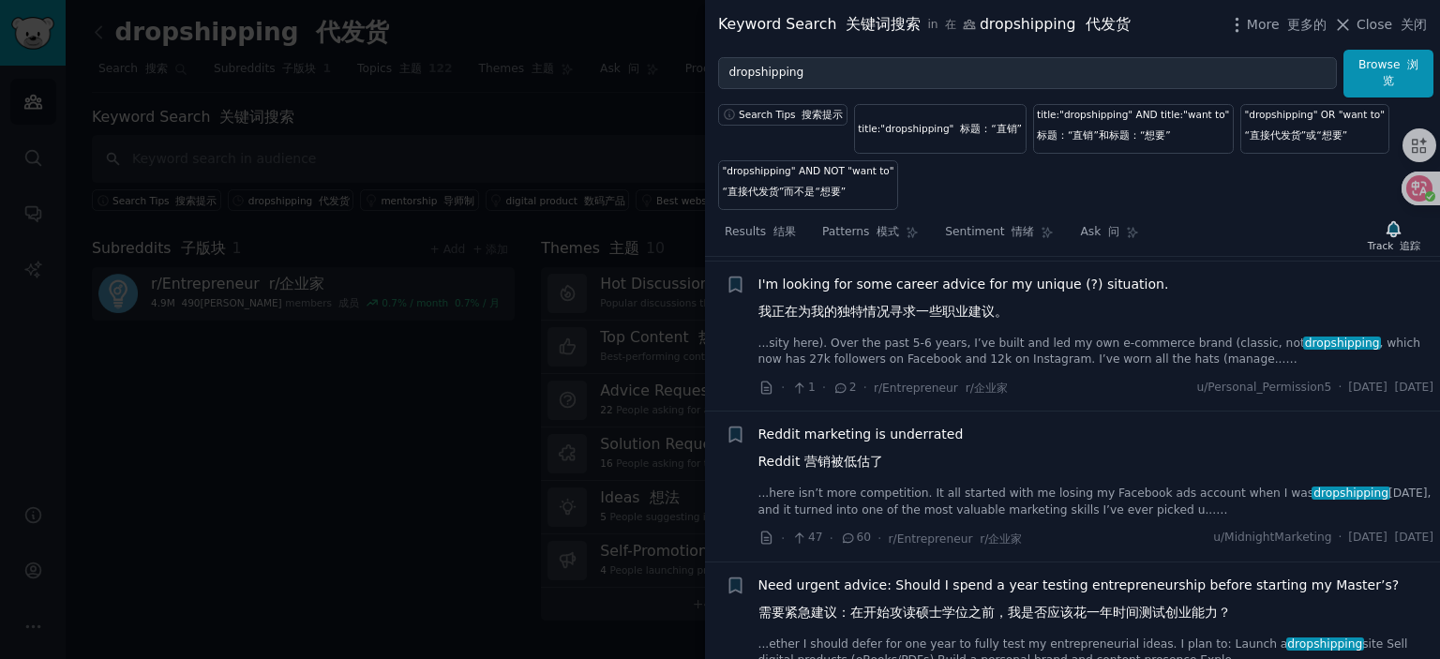
click at [971, 307] on span "I'm looking for some career advice for my unique (?) situation. 我正在为我的独特情况寻求一些职…" at bounding box center [964, 302] width 411 height 54
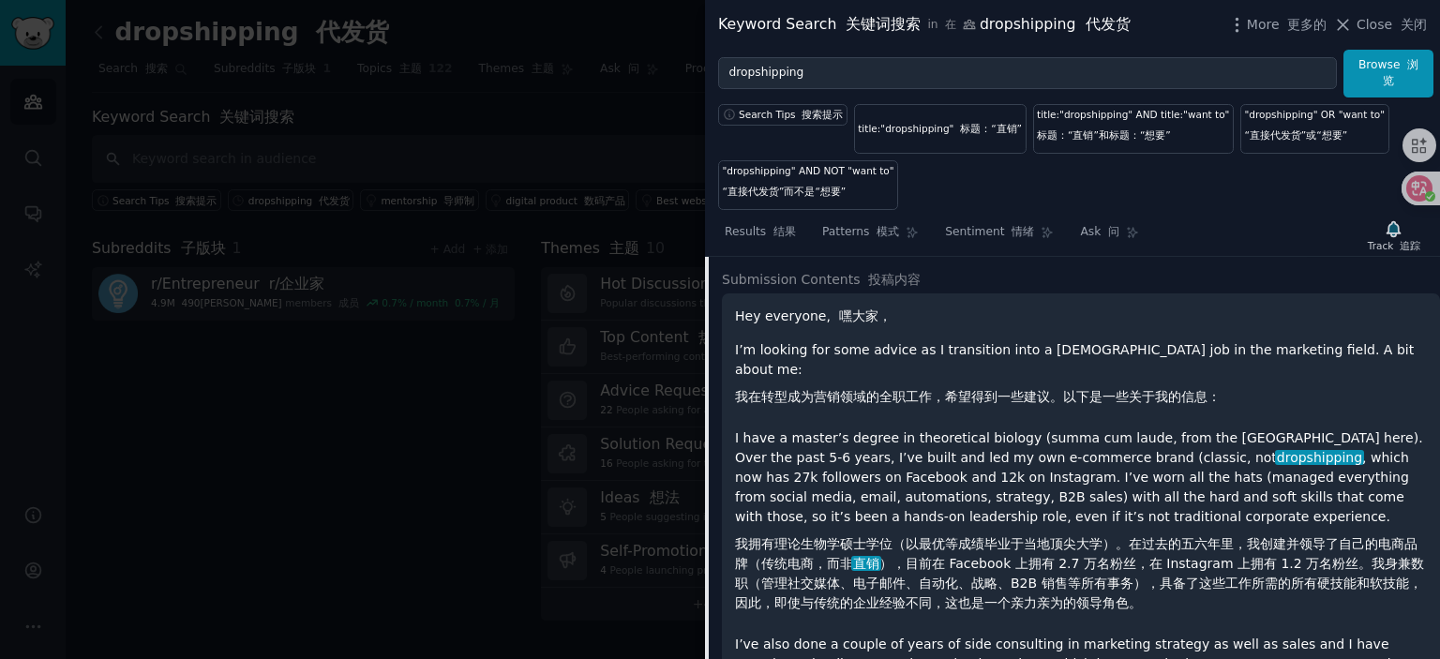
scroll to position [2804, 0]
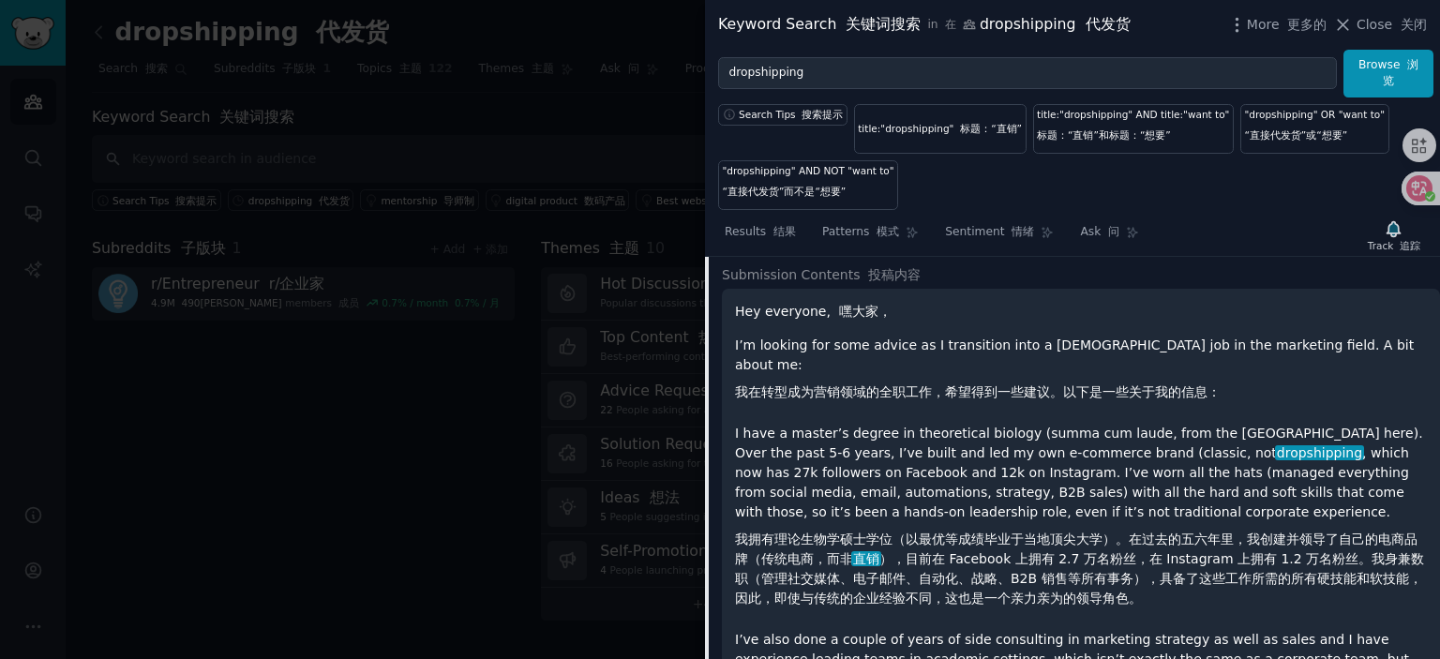
click at [508, 390] on div at bounding box center [720, 329] width 1440 height 659
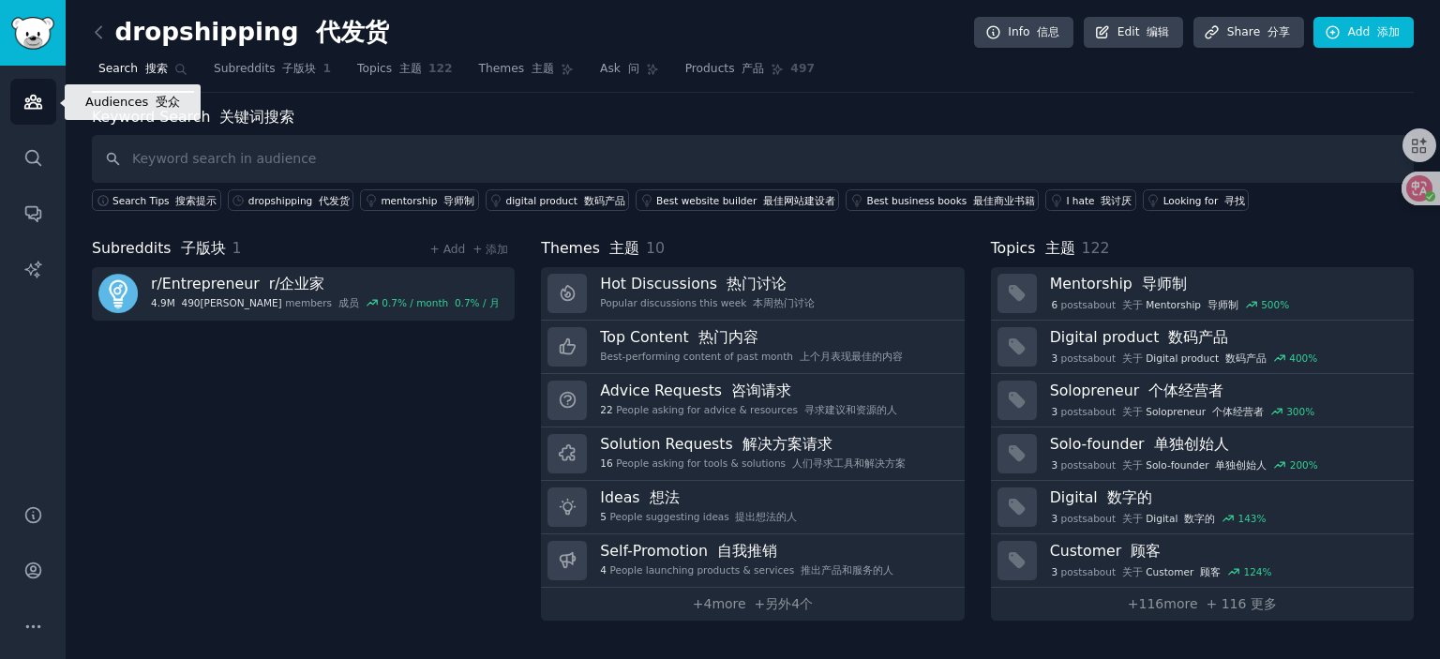
click at [16, 97] on link "Audiences" at bounding box center [33, 102] width 46 height 46
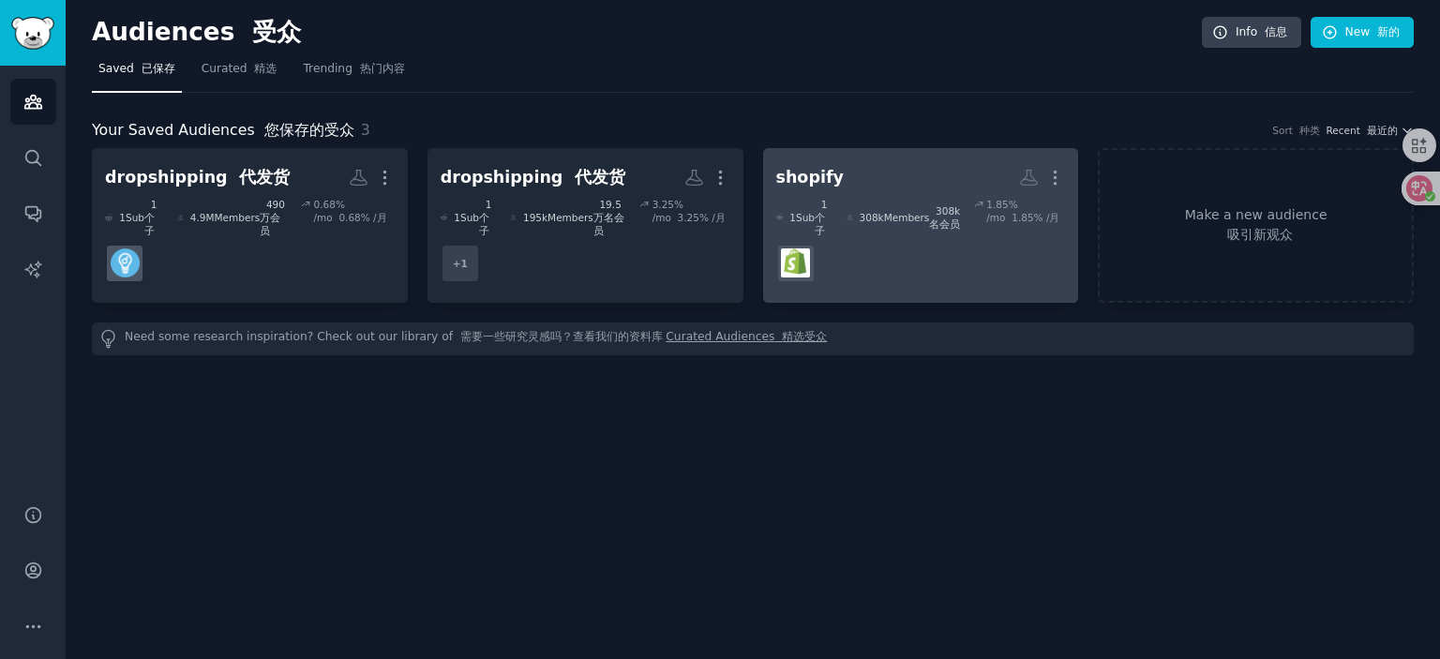
click at [951, 250] on dd "r/shopify" at bounding box center [921, 263] width 290 height 53
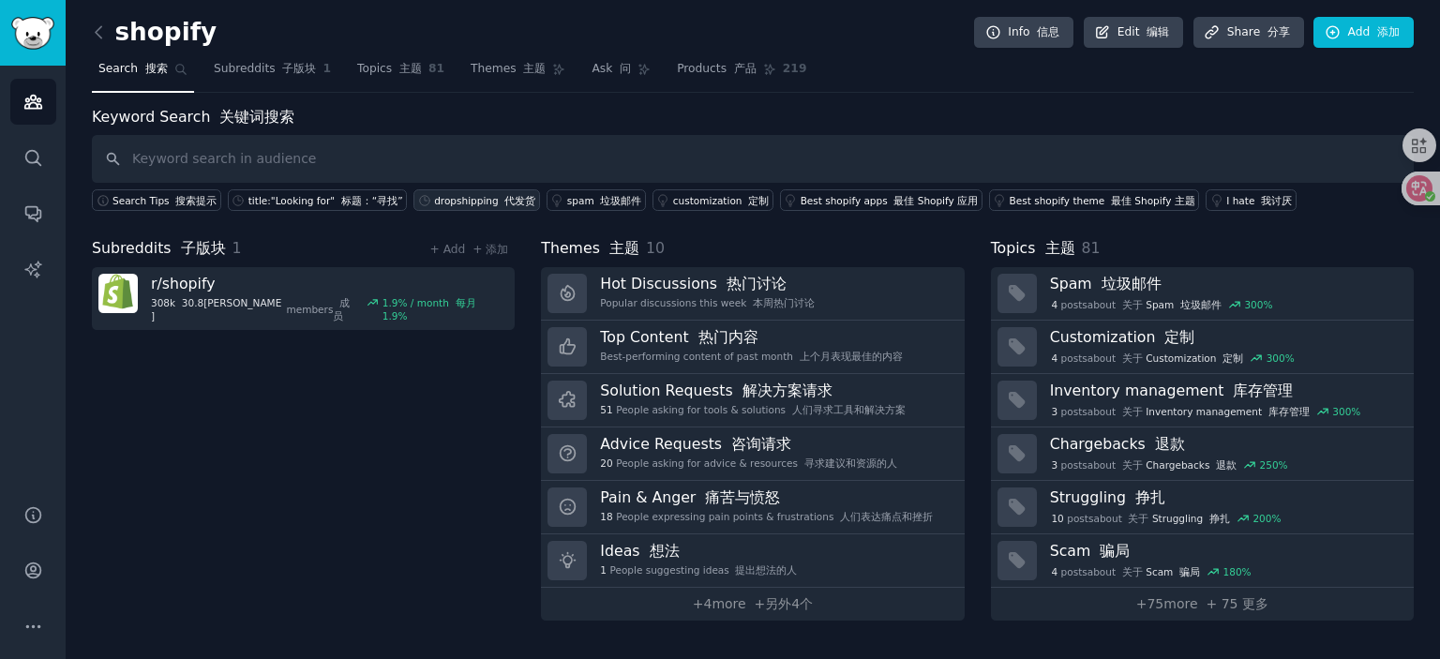
click at [499, 202] on font at bounding box center [502, 200] width 7 height 11
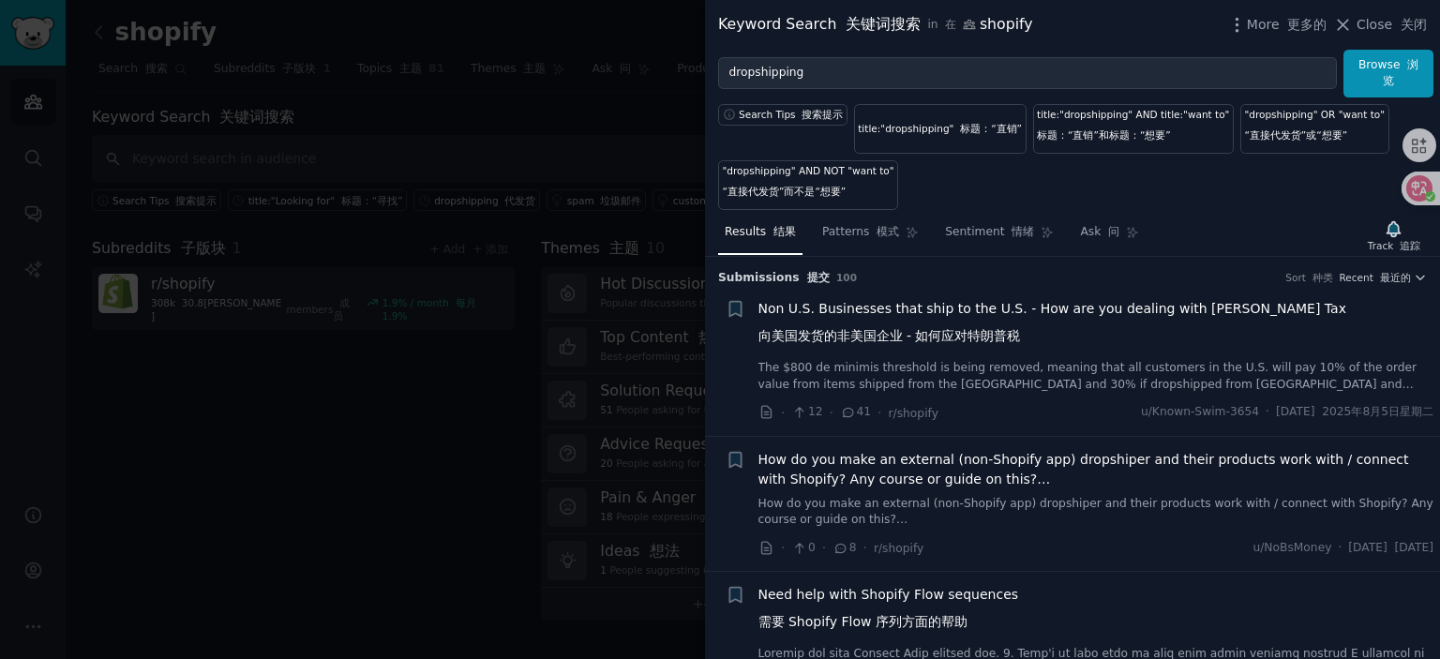
click at [469, 344] on div at bounding box center [720, 329] width 1440 height 659
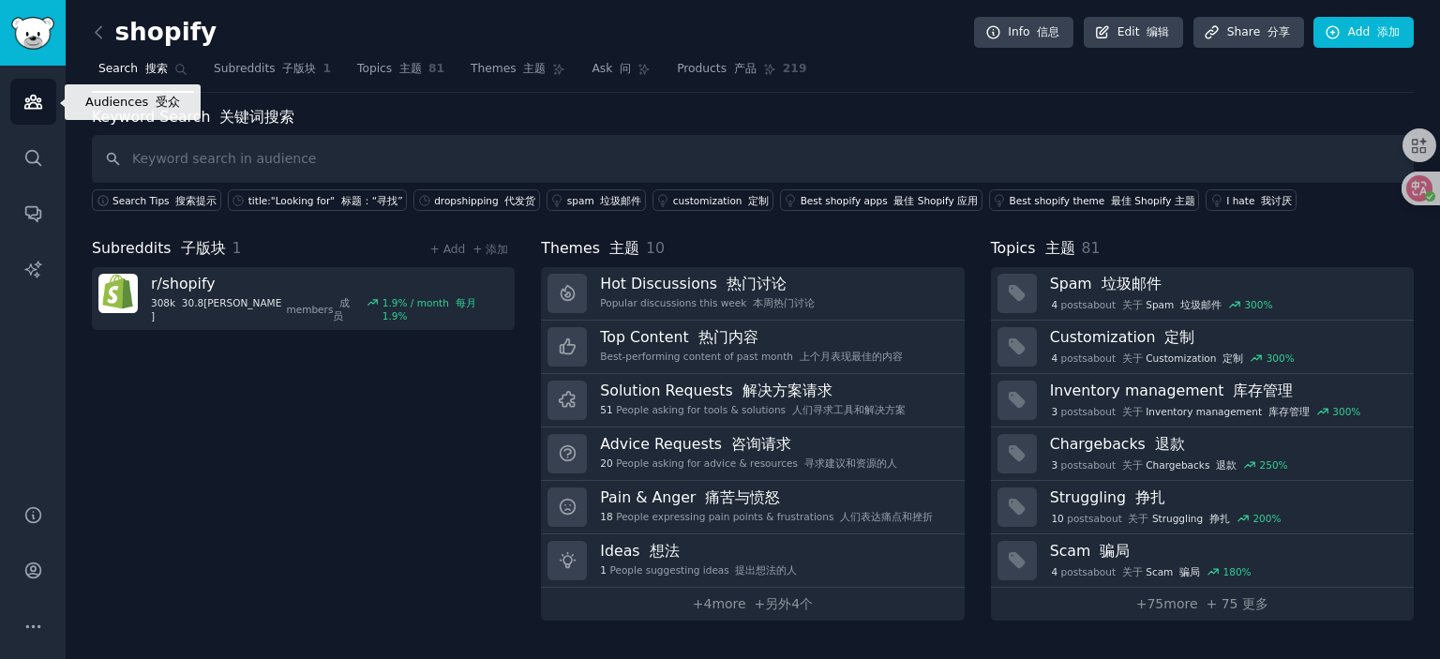
click at [35, 93] on icon "Sidebar" at bounding box center [33, 102] width 20 height 20
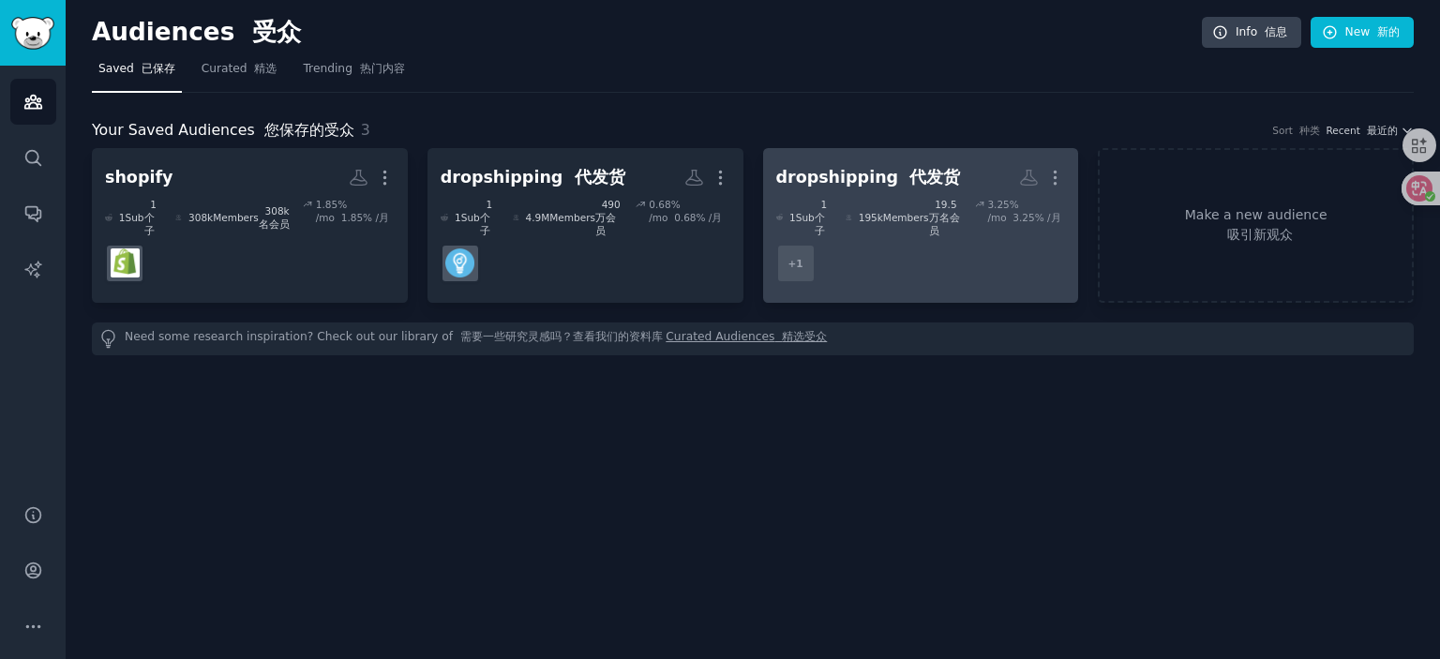
click at [933, 237] on dd "r/dropshipping + 1" at bounding box center [921, 263] width 290 height 53
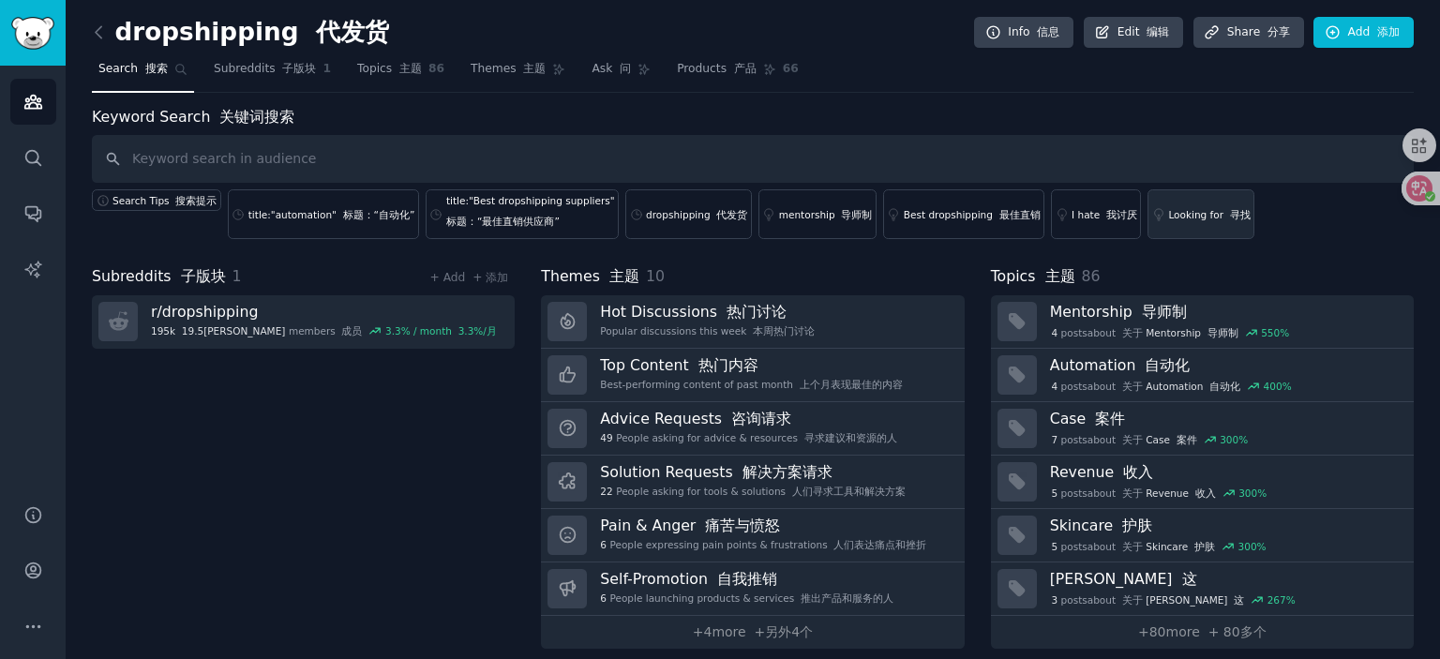
click at [1168, 208] on div "Looking for 寻找" at bounding box center [1209, 214] width 82 height 13
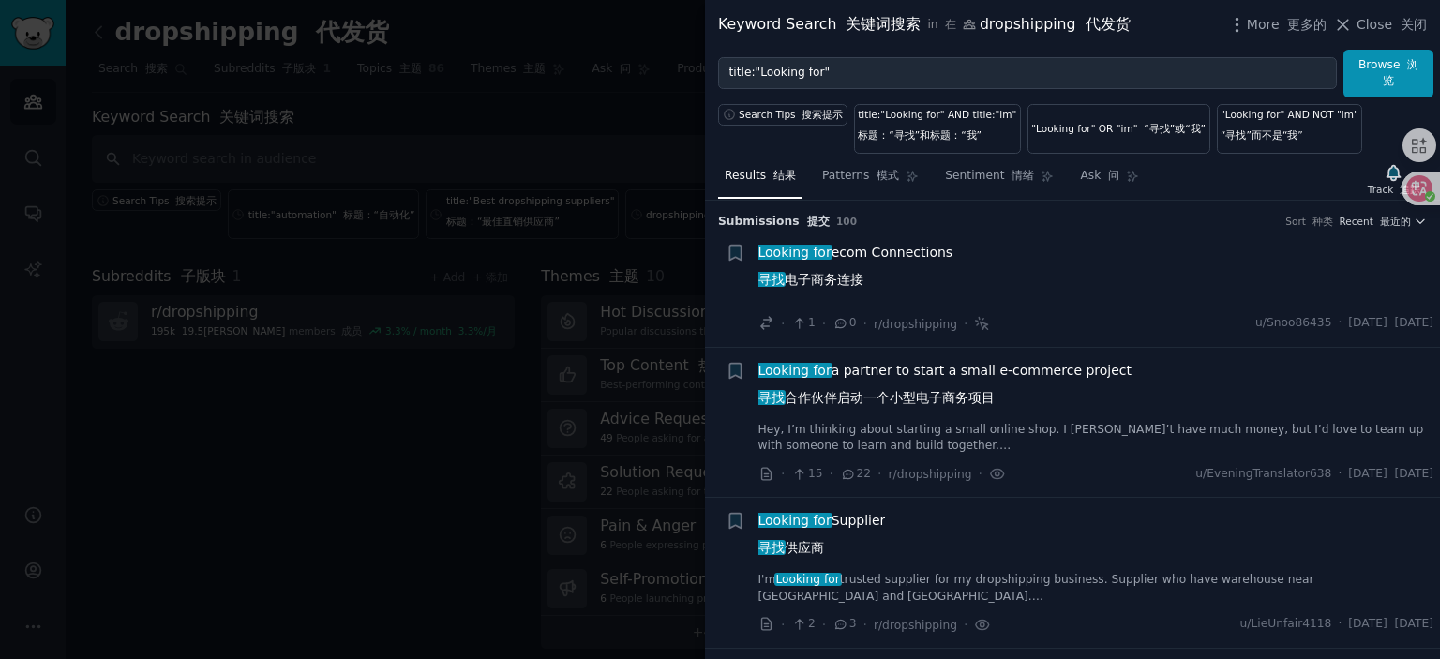
click at [889, 251] on span "Looking for ecom Connections 寻找 电子商务连接" at bounding box center [856, 270] width 195 height 54
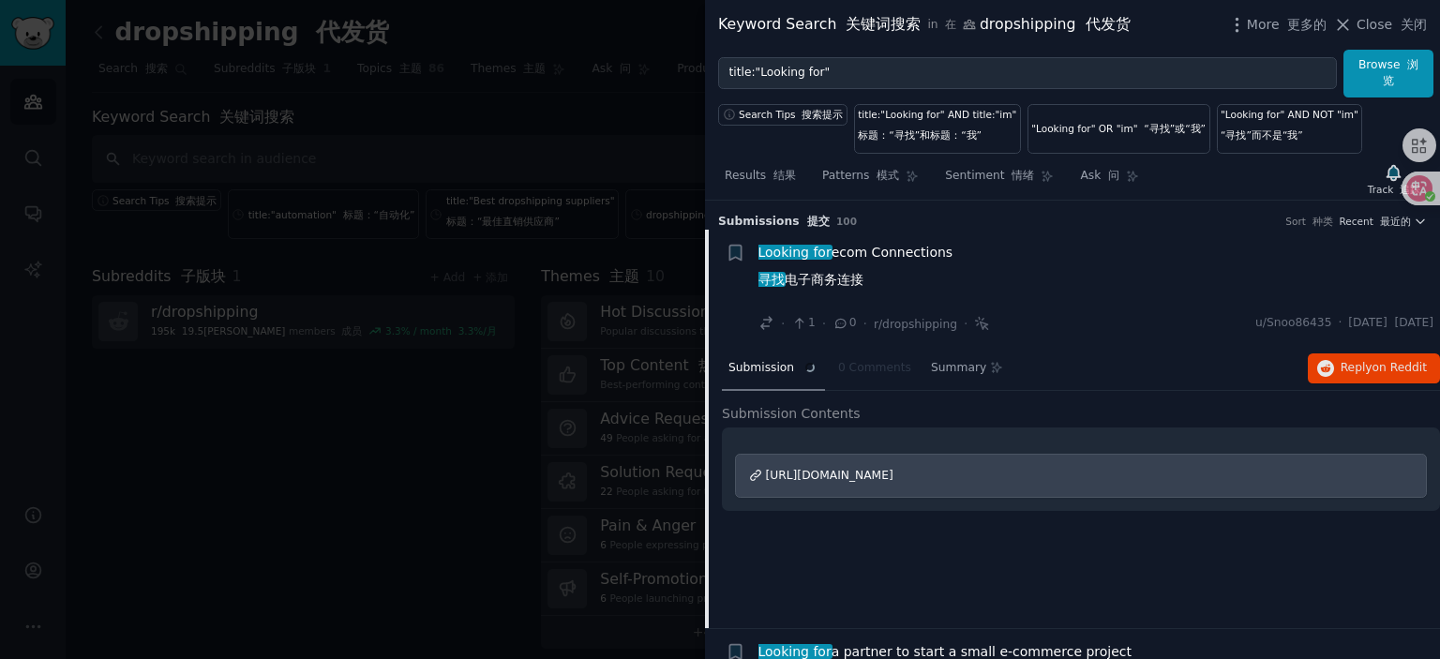
scroll to position [29, 0]
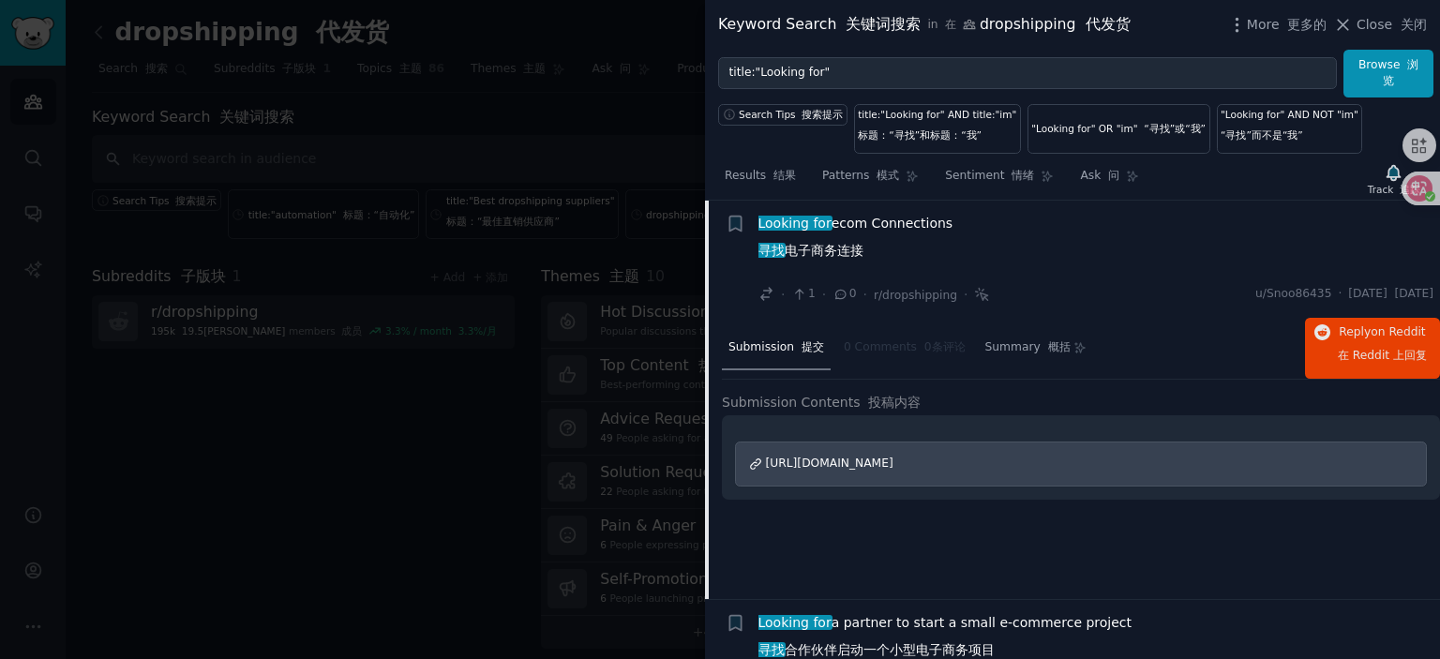
click at [906, 224] on span "Looking for ecom Connections 寻找 电子商务连接" at bounding box center [856, 241] width 195 height 54
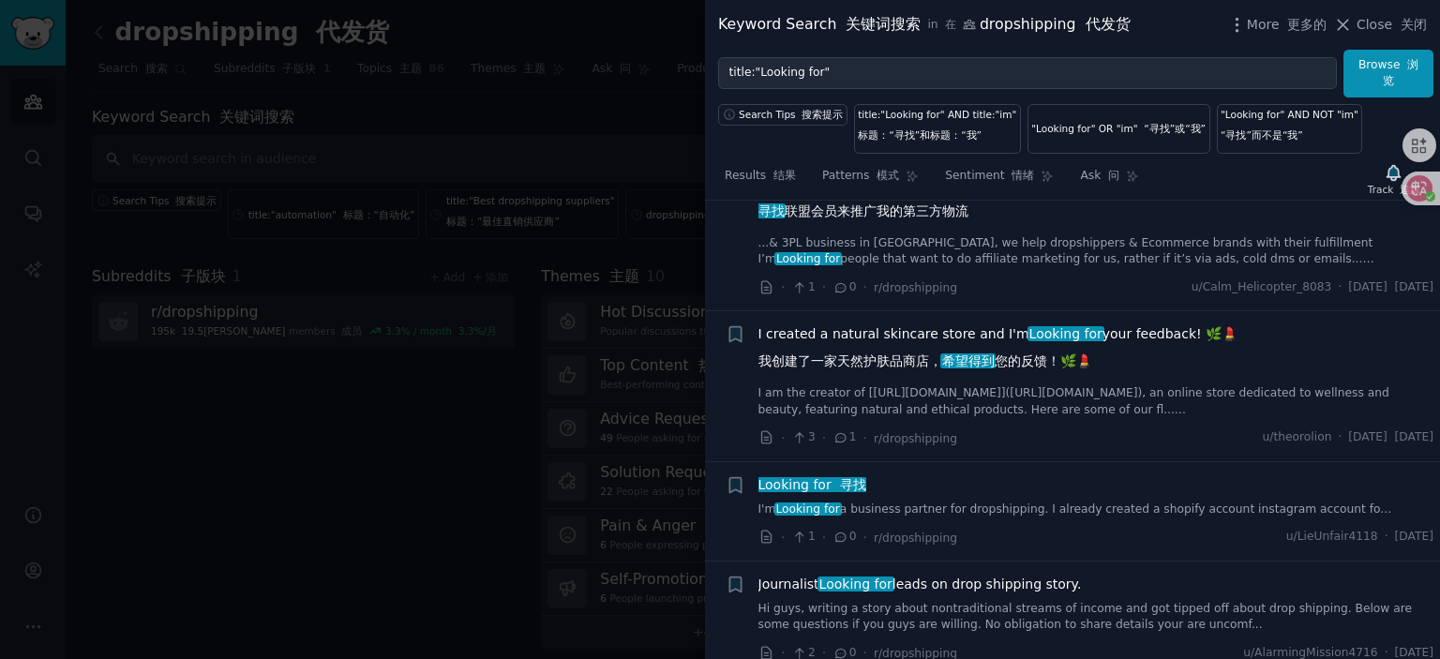
scroll to position [498, 0]
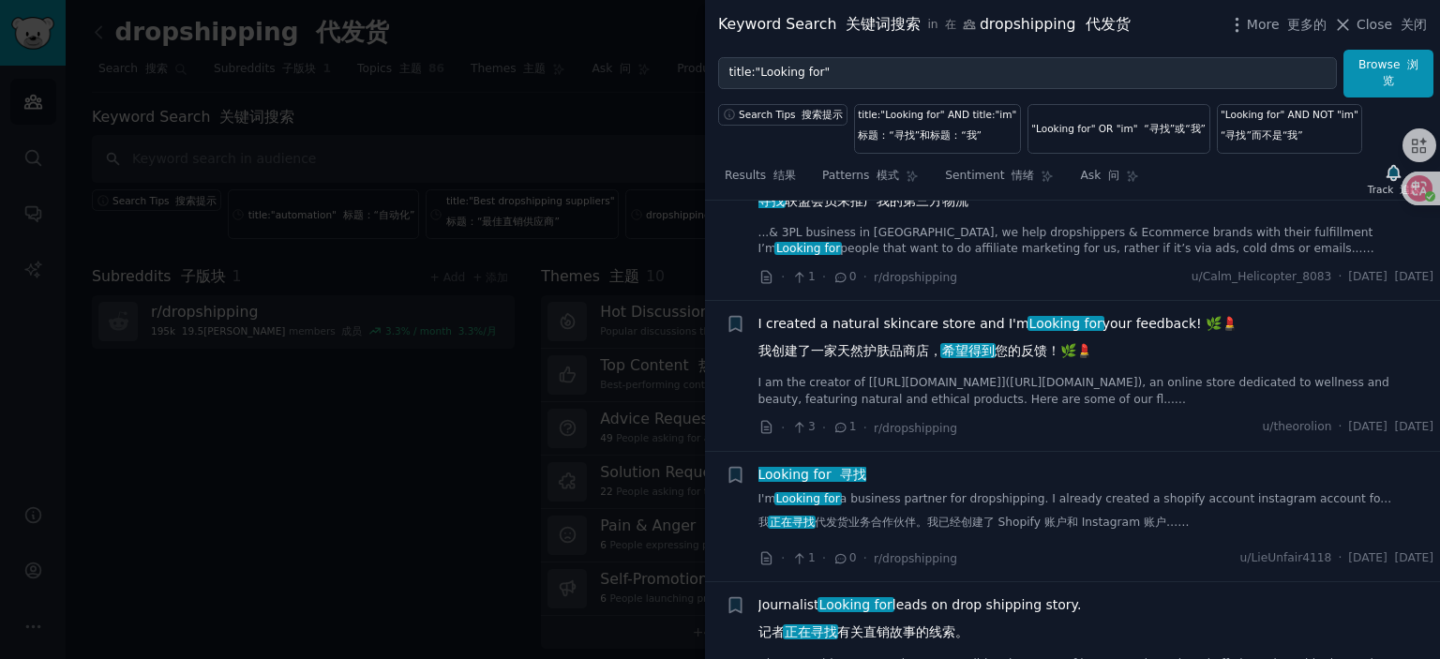
click at [904, 338] on span "I created a natural skincare store and I'm Looking for your feedback! 🌿💄 我创建了一家…" at bounding box center [999, 341] width 480 height 54
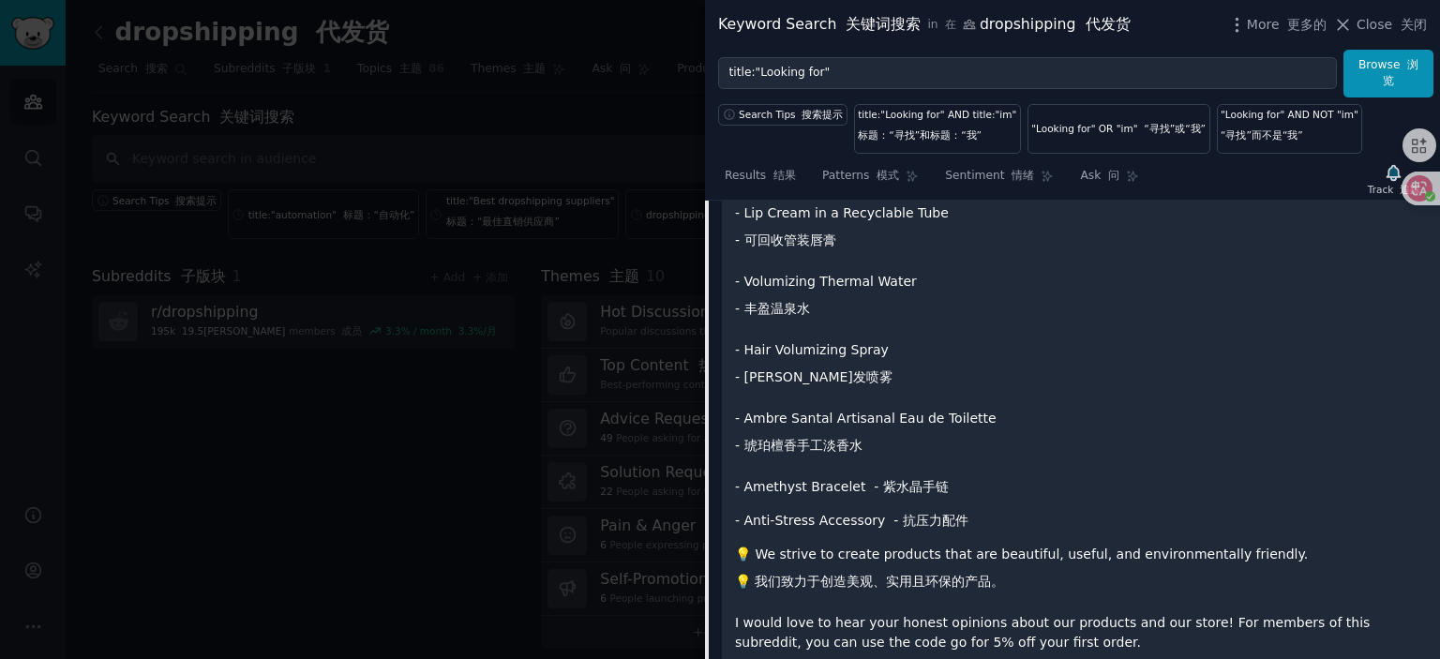
scroll to position [612, 0]
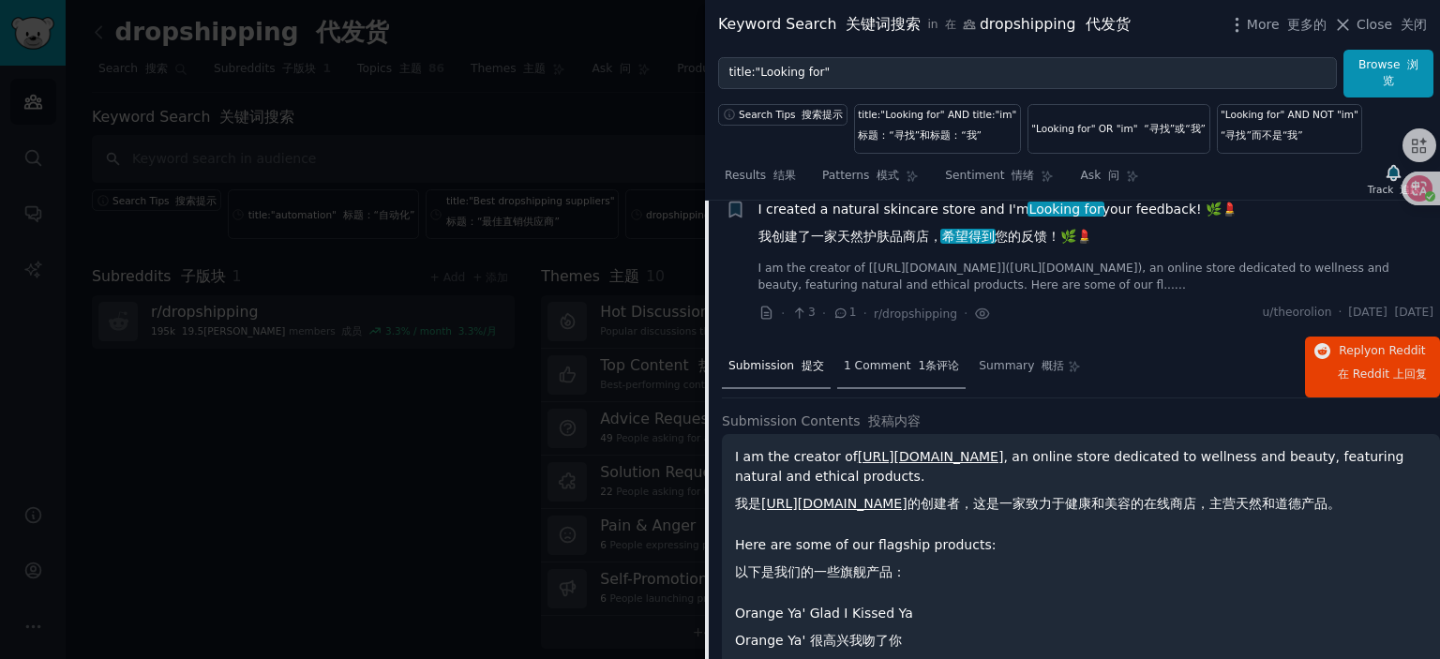
click at [896, 375] on span "1 Comment 1条评论" at bounding box center [901, 366] width 115 height 17
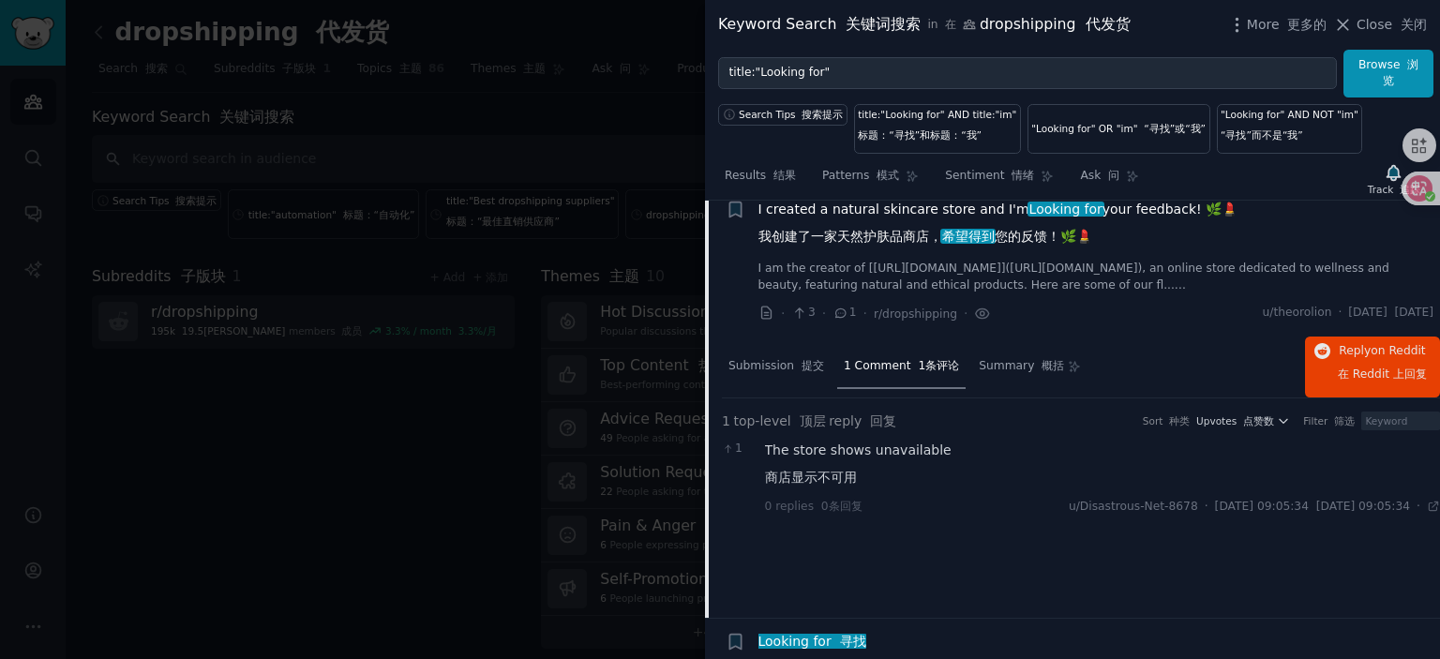
click at [899, 215] on span "I created a natural skincare store and I'm Looking for your feedback! 🌿💄 我创建了一家…" at bounding box center [999, 227] width 480 height 54
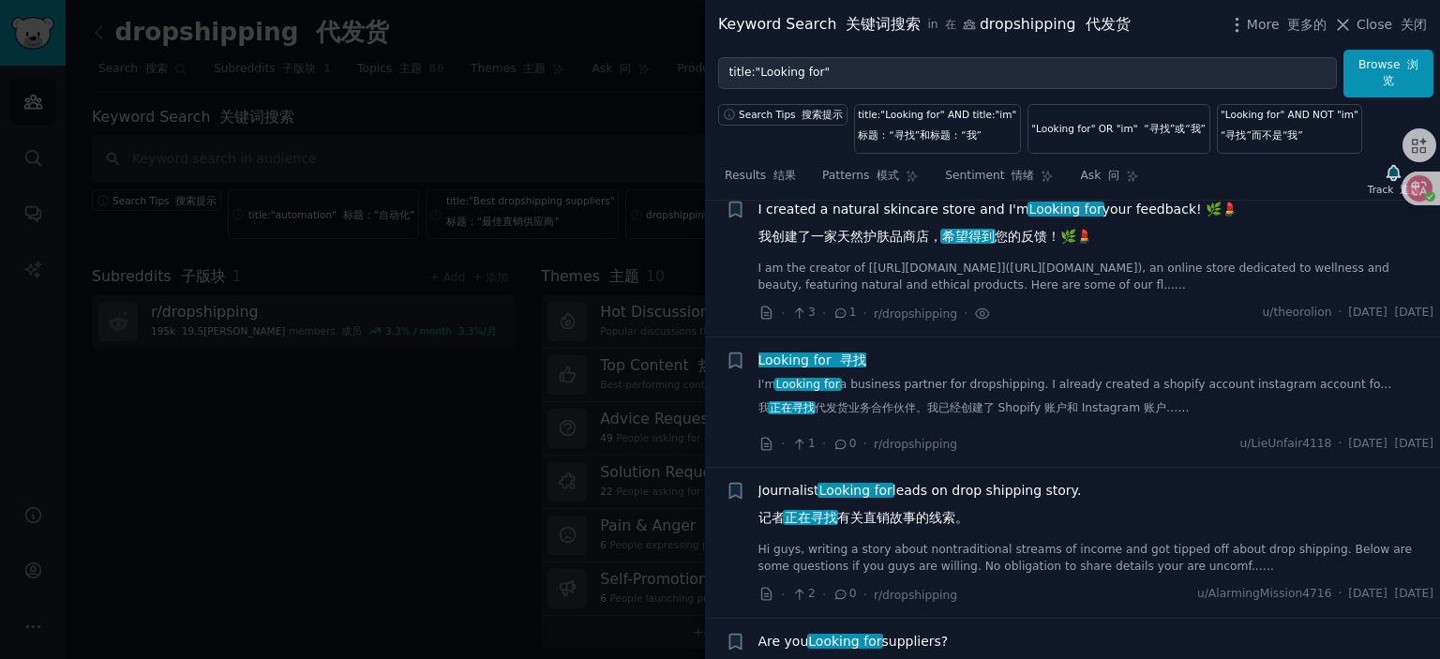
scroll to position [706, 0]
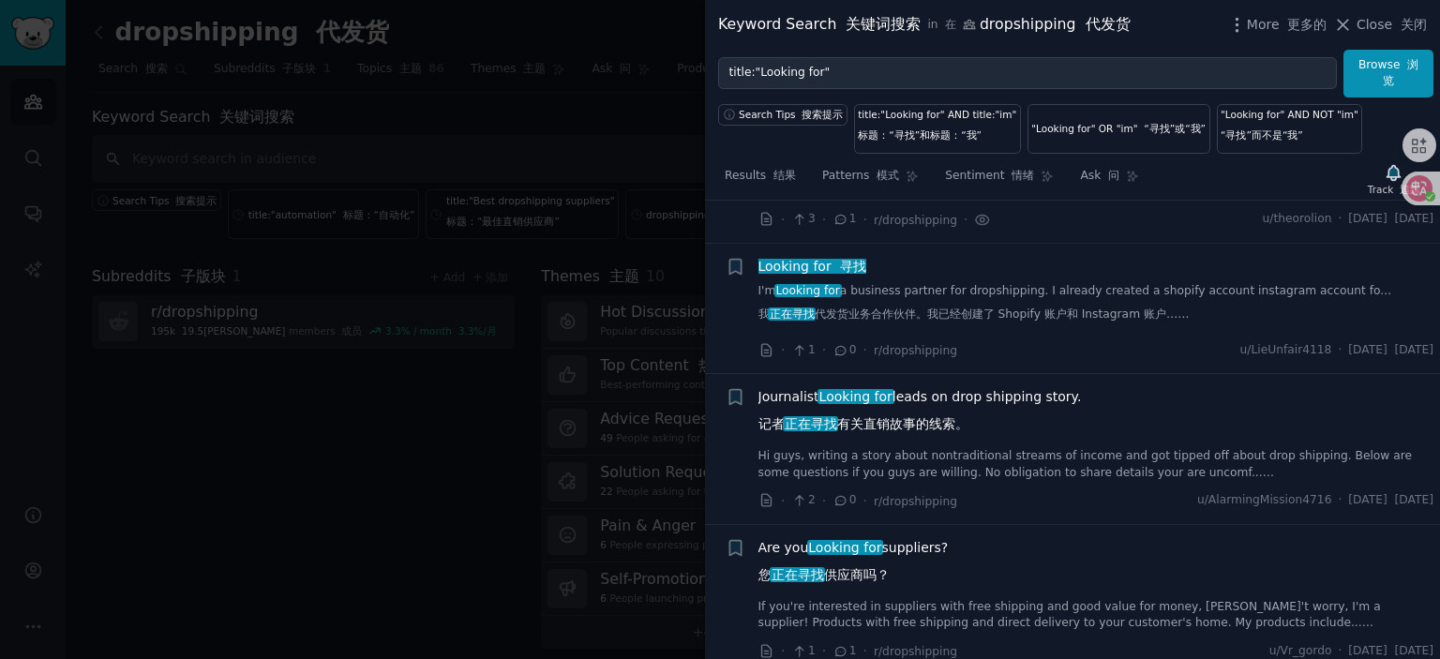
click at [818, 274] on span "Looking for 寻找" at bounding box center [813, 266] width 112 height 15
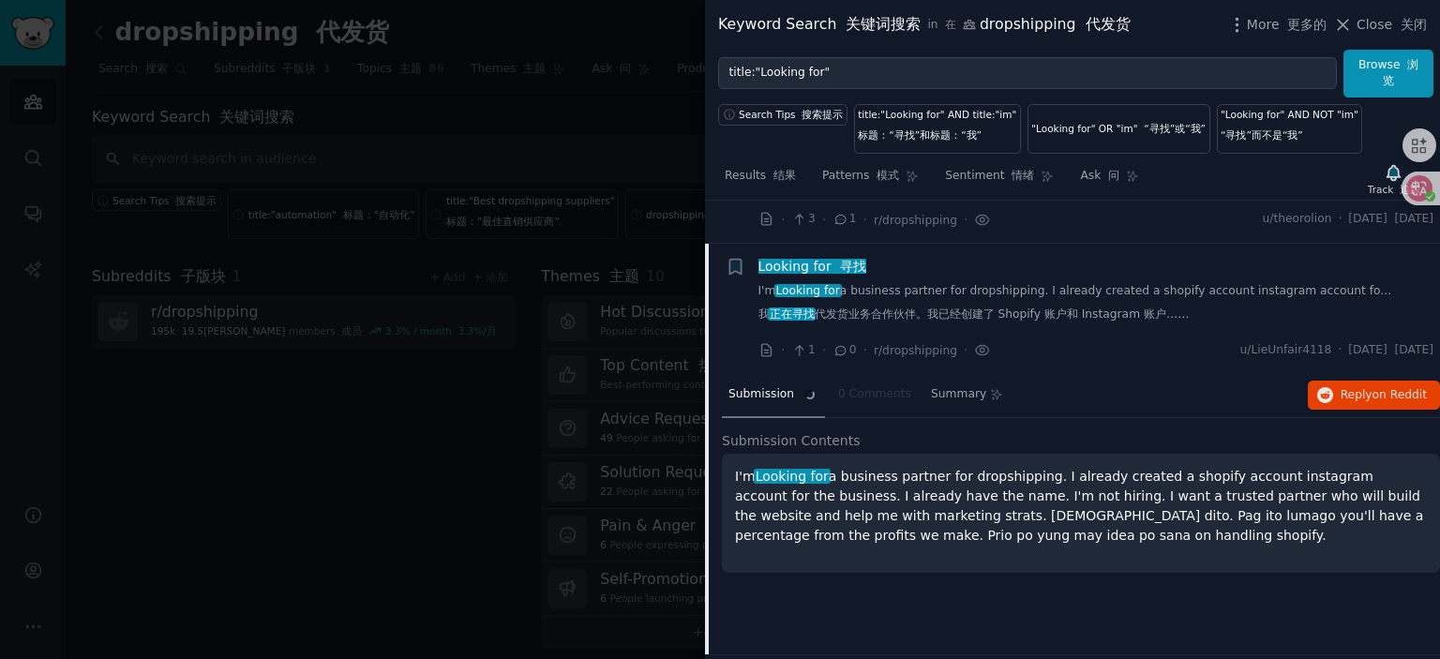
scroll to position [763, 0]
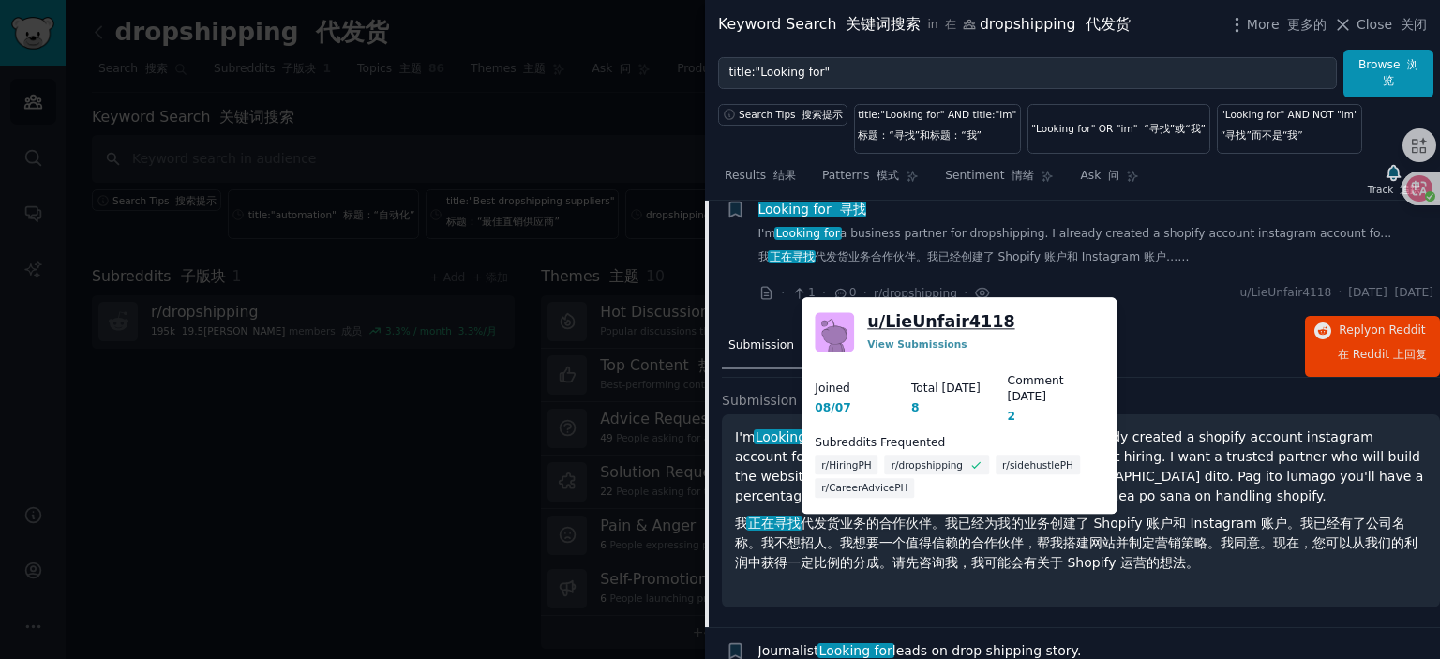
click at [942, 316] on link "u/ LieUnfair4118" at bounding box center [940, 321] width 147 height 23
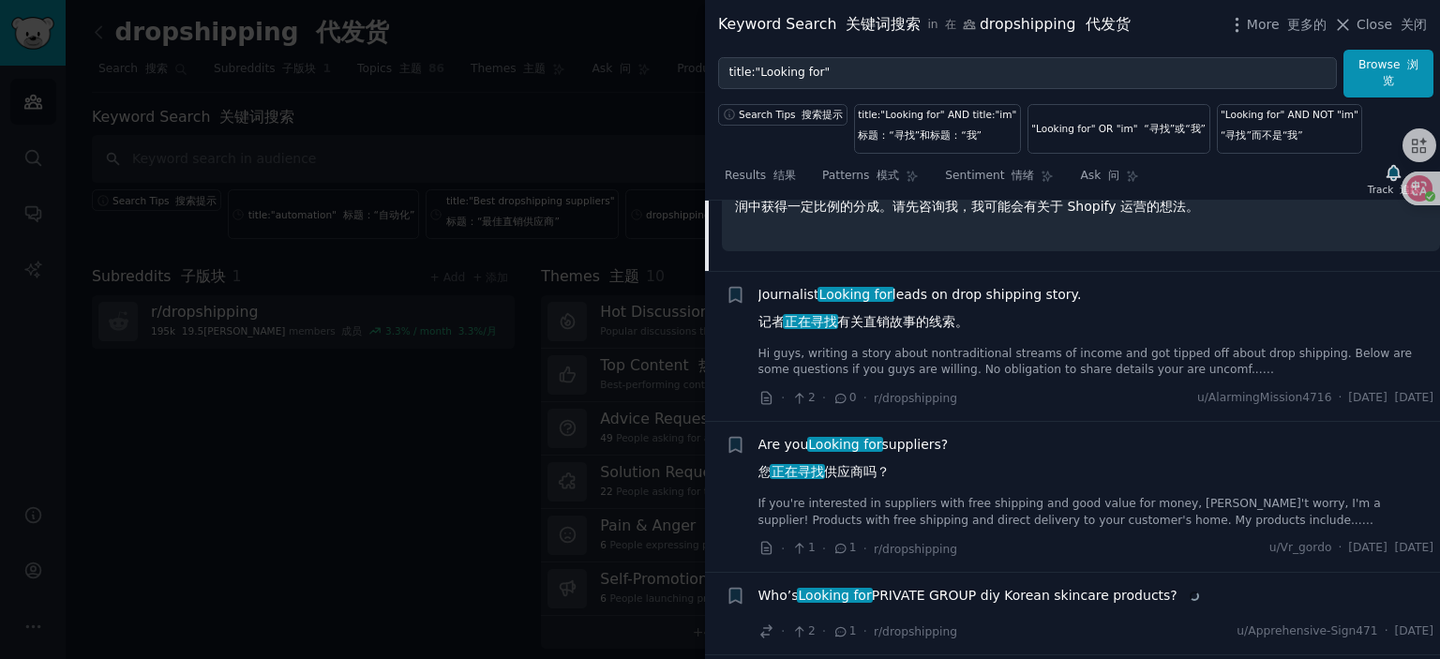
scroll to position [1138, 0]
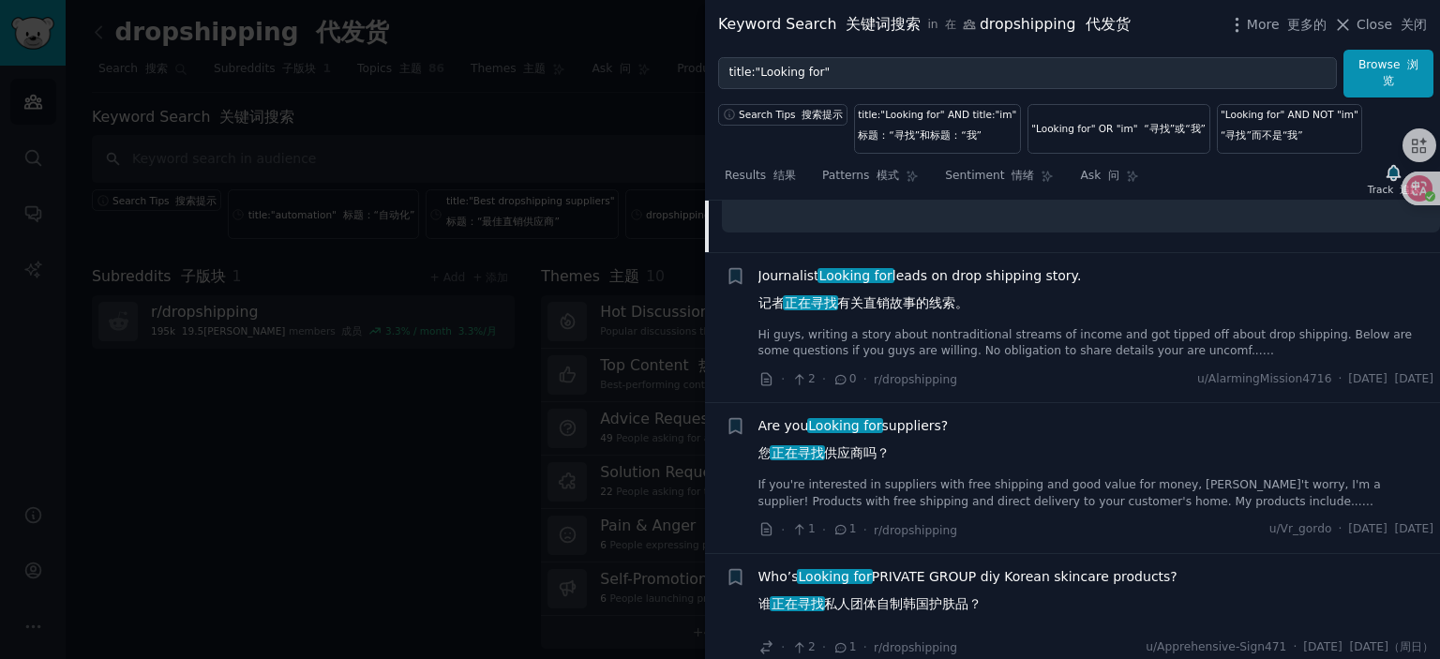
click at [910, 438] on span "Are you Looking for suppliers? 您 正在寻找 供应商吗？" at bounding box center [854, 443] width 190 height 54
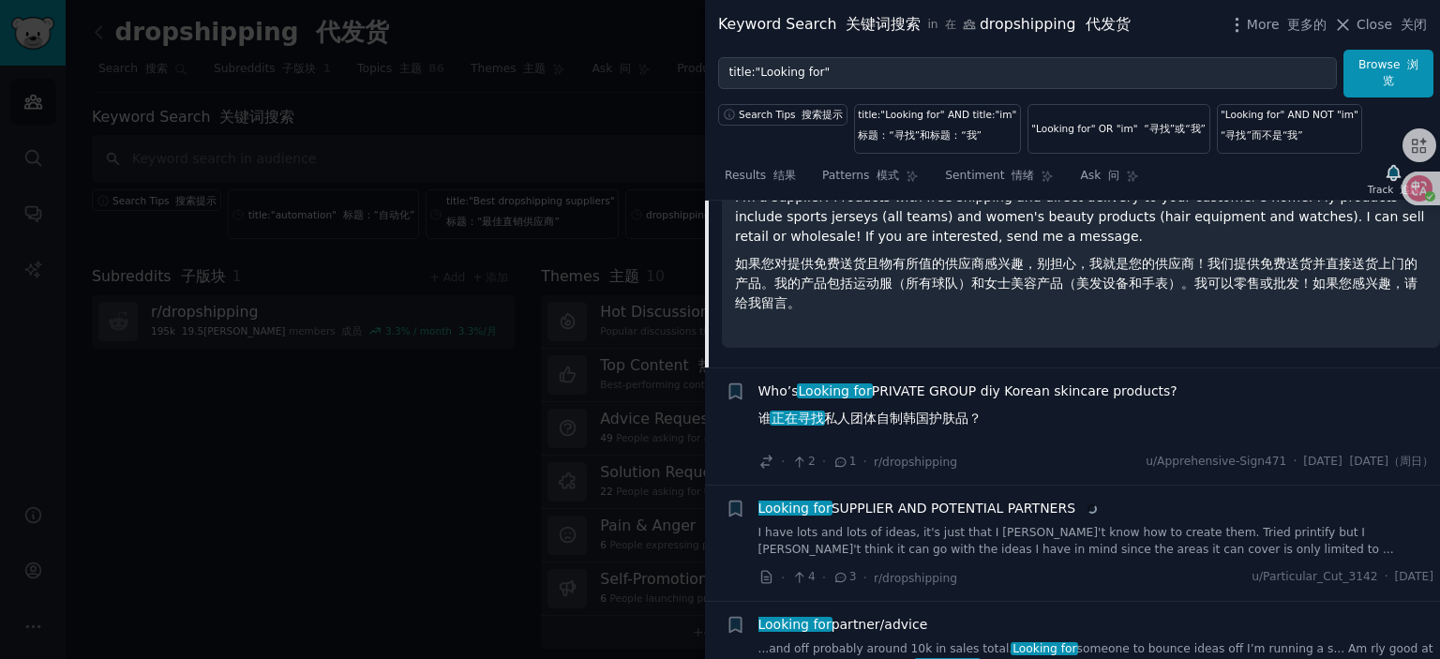
scroll to position [1325, 0]
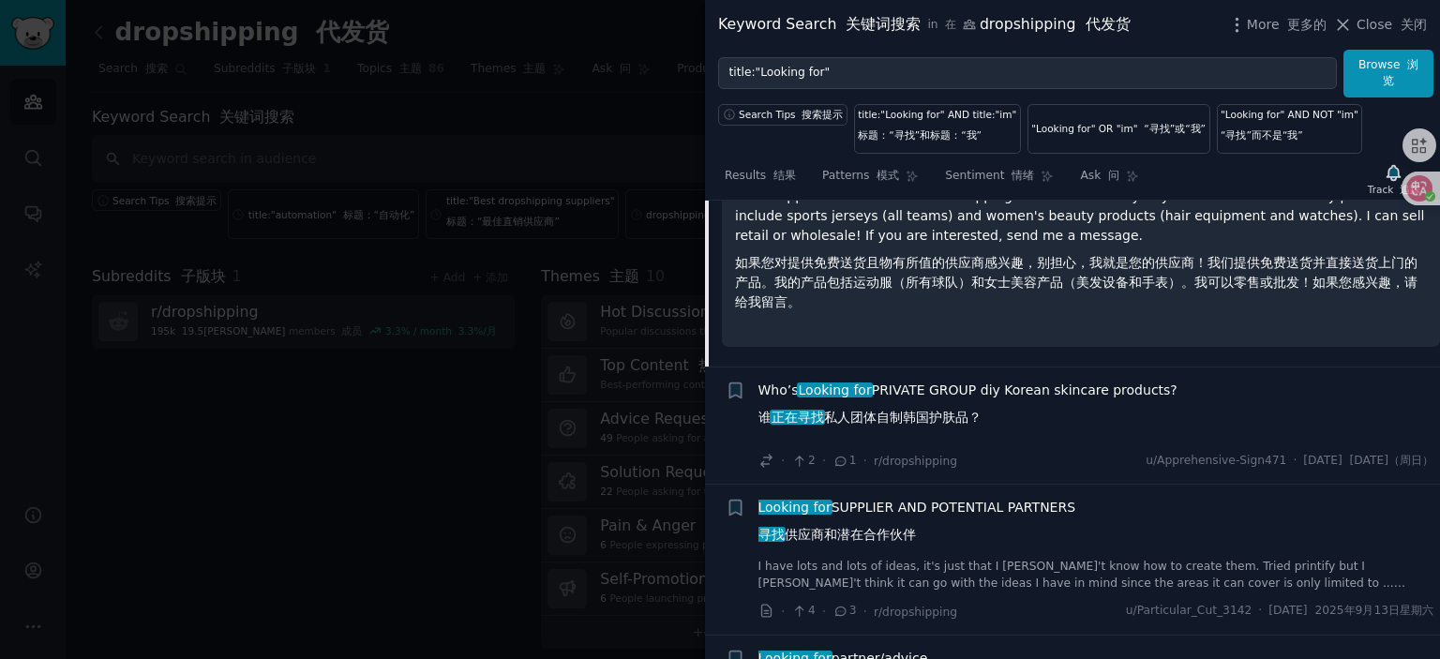
click at [949, 400] on span "Who’s Looking for PRIVATE GROUP diy Korean skincare products? 谁 正在寻找 私人团体自制韩国护肤…" at bounding box center [968, 408] width 419 height 54
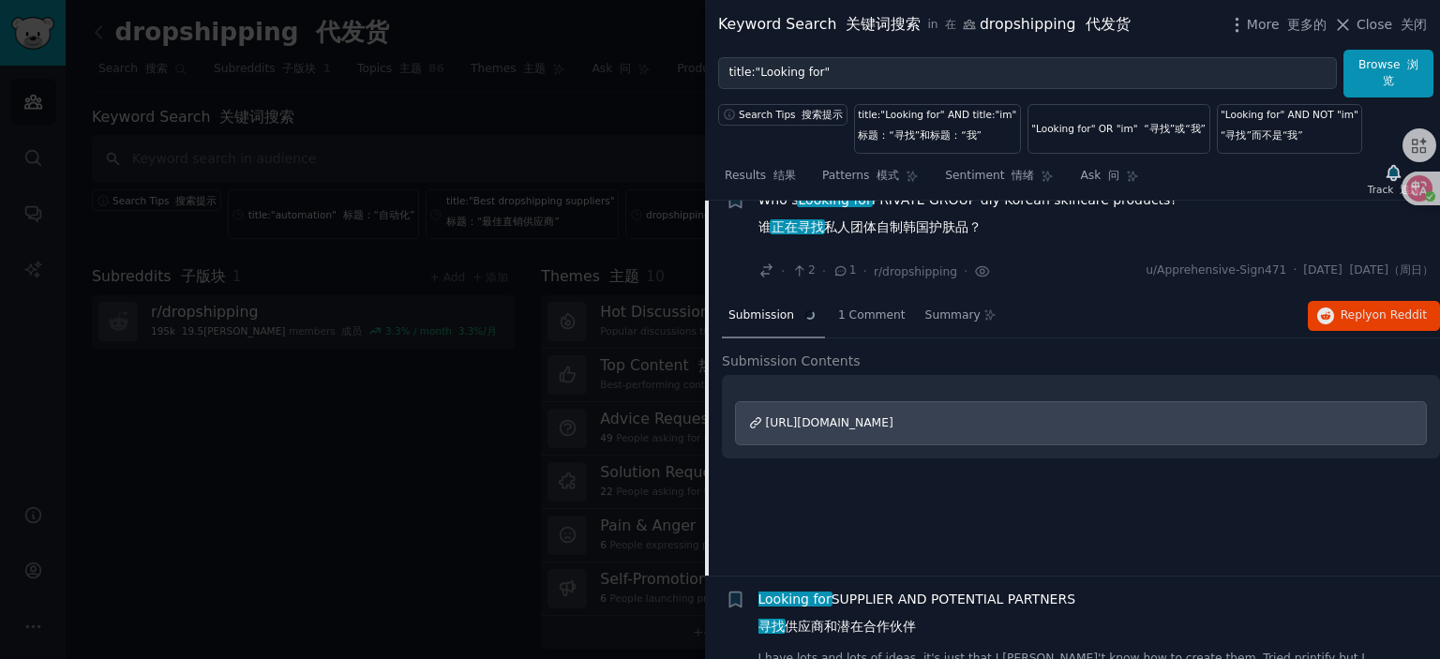
scroll to position [1194, 0]
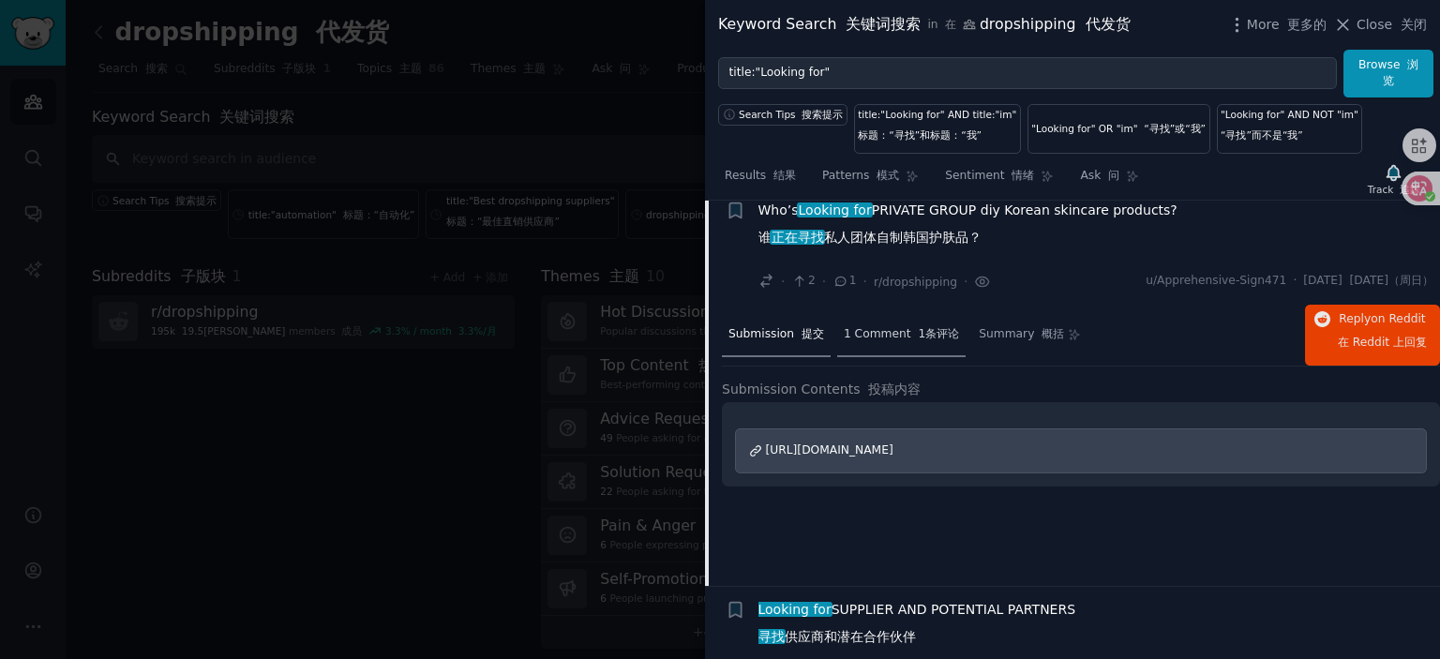
click at [912, 340] on font at bounding box center [916, 333] width 8 height 13
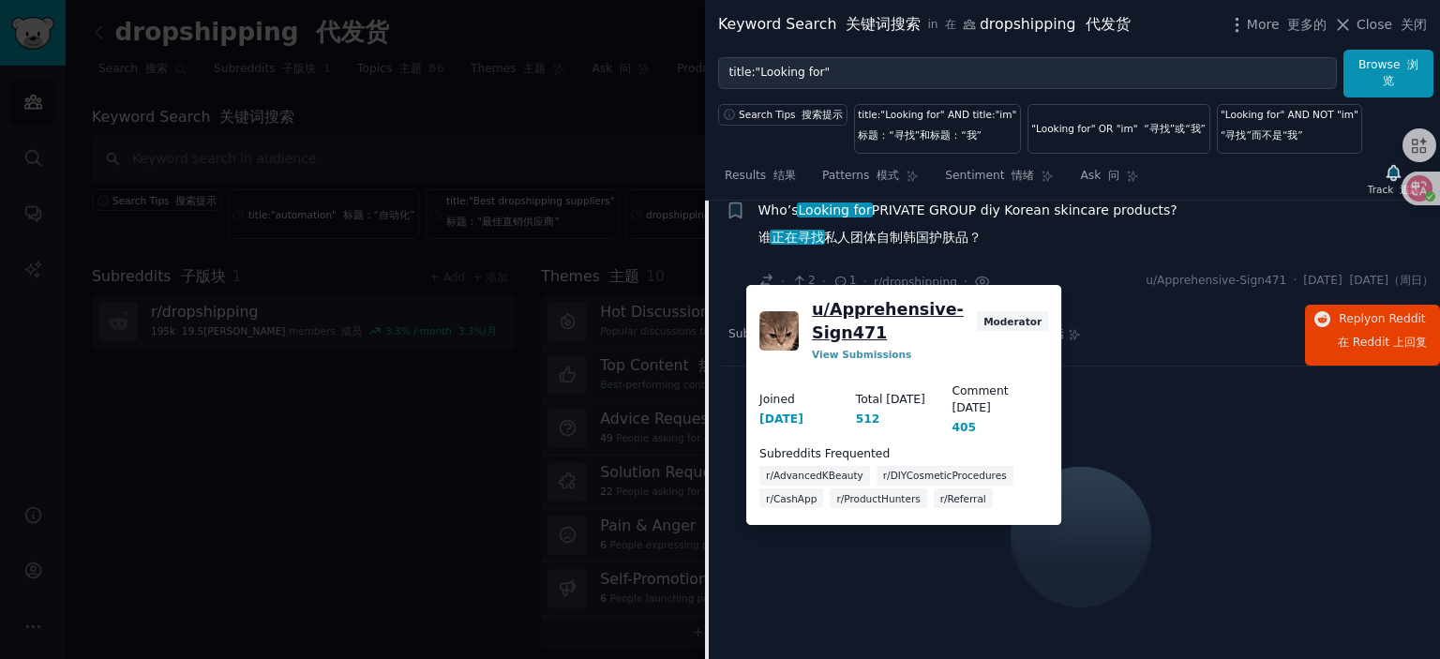
click at [911, 312] on link "u/ Apprehensive-Sign471" at bounding box center [891, 321] width 158 height 46
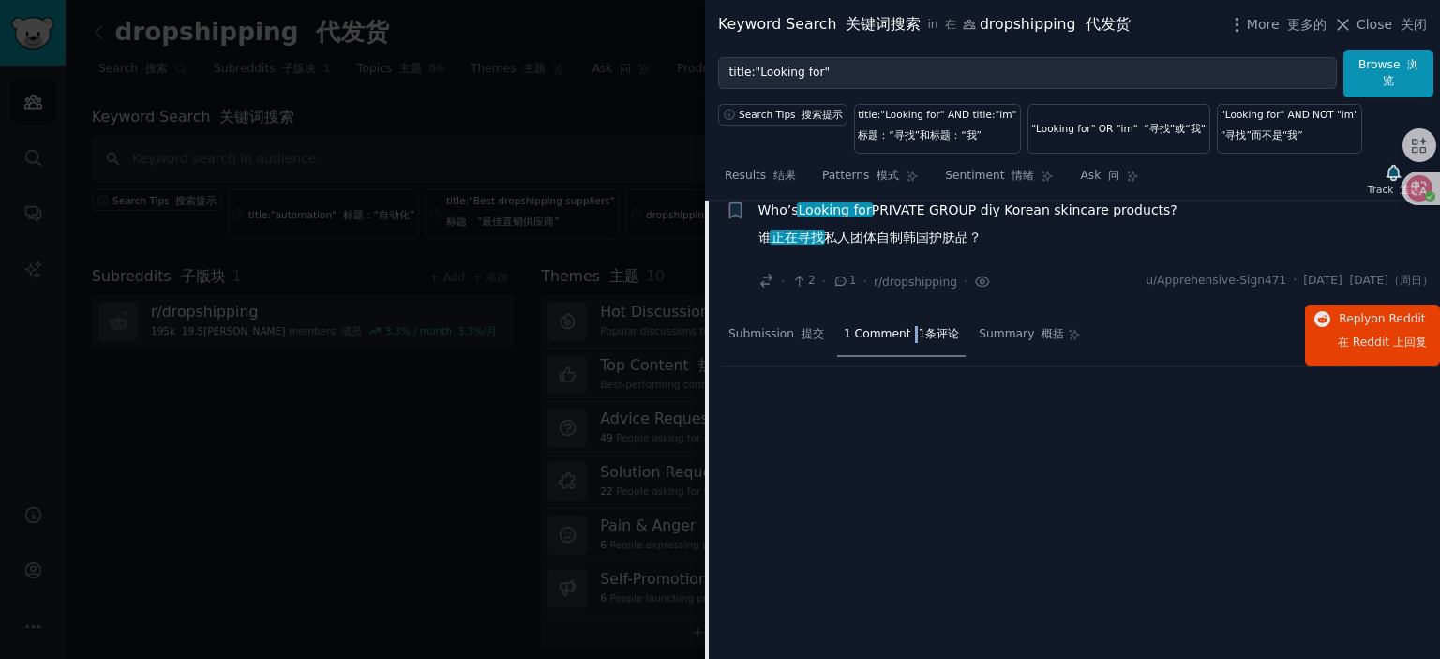
click at [927, 217] on span "Who’s Looking for PRIVATE GROUP diy Korean skincare products? 谁 正在寻找 私人团体自制韩国护肤…" at bounding box center [968, 228] width 419 height 54
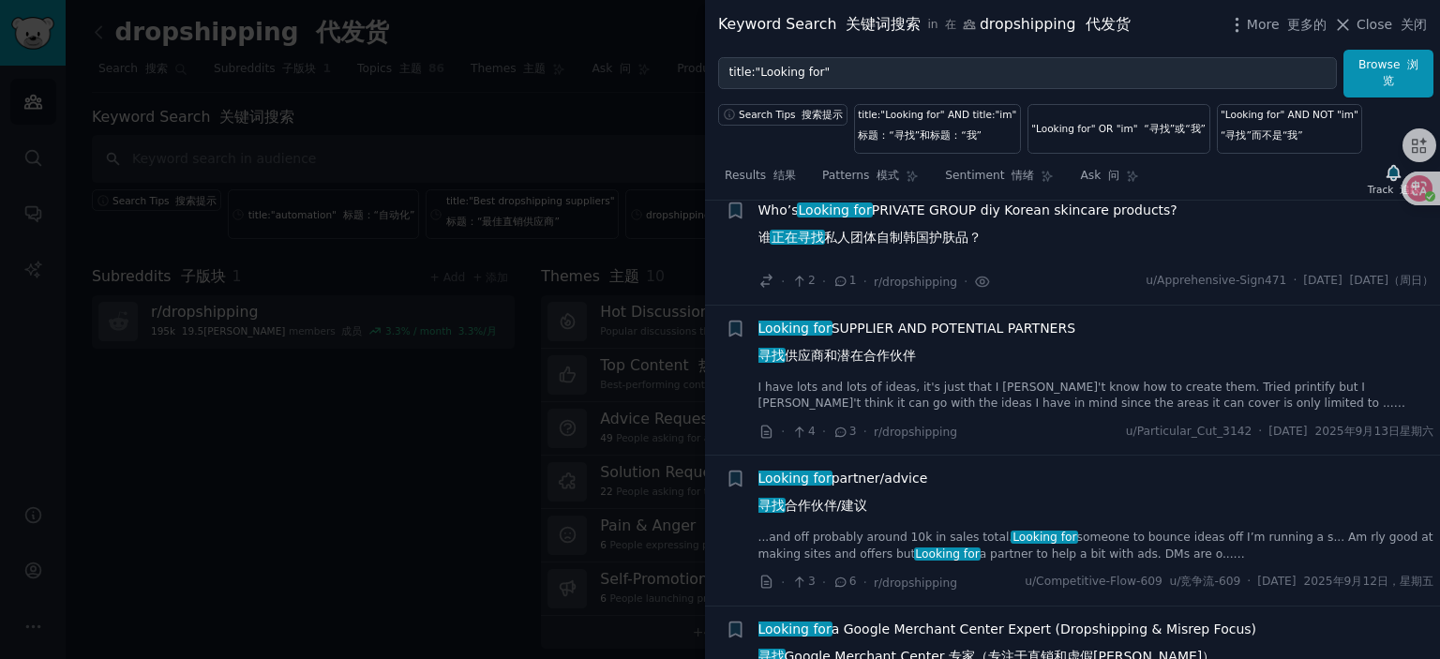
click at [908, 337] on span "Looking for SUPPLIER AND POTENTIAL PARTNERS 寻找 供应商和潜在合作伙伴" at bounding box center [918, 346] width 318 height 54
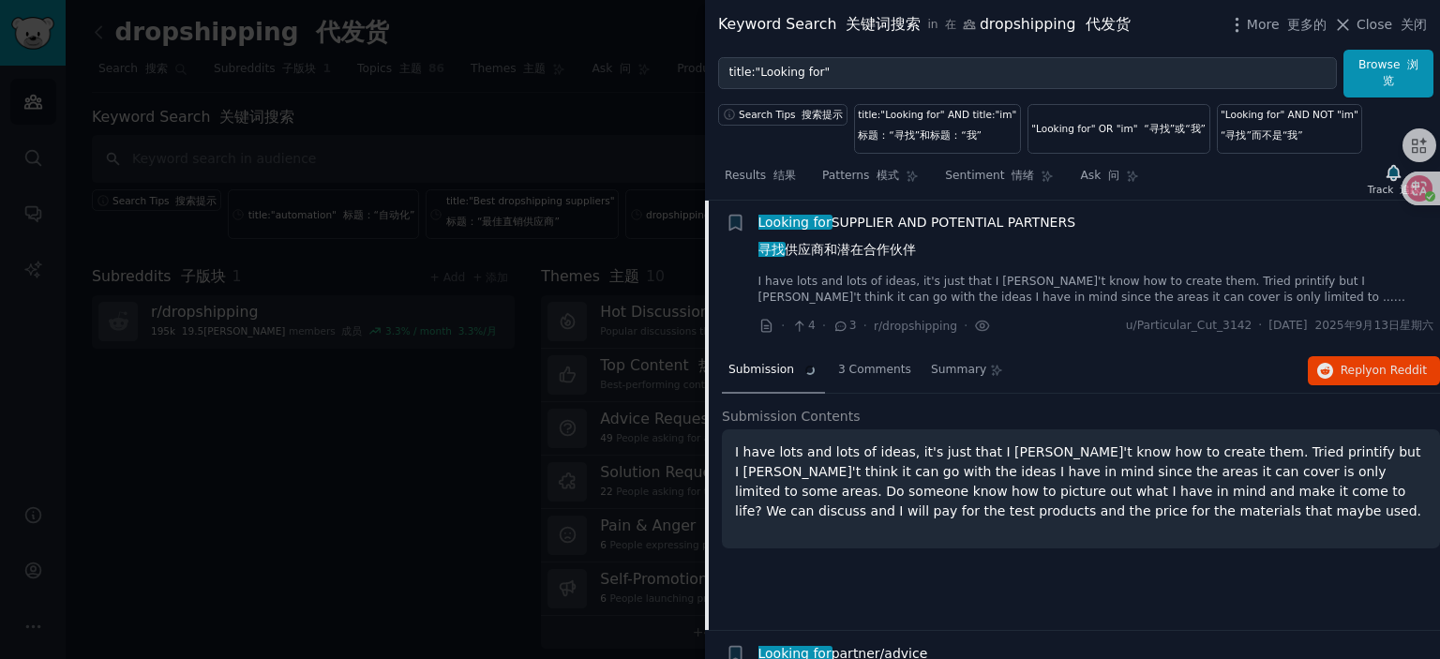
scroll to position [1312, 0]
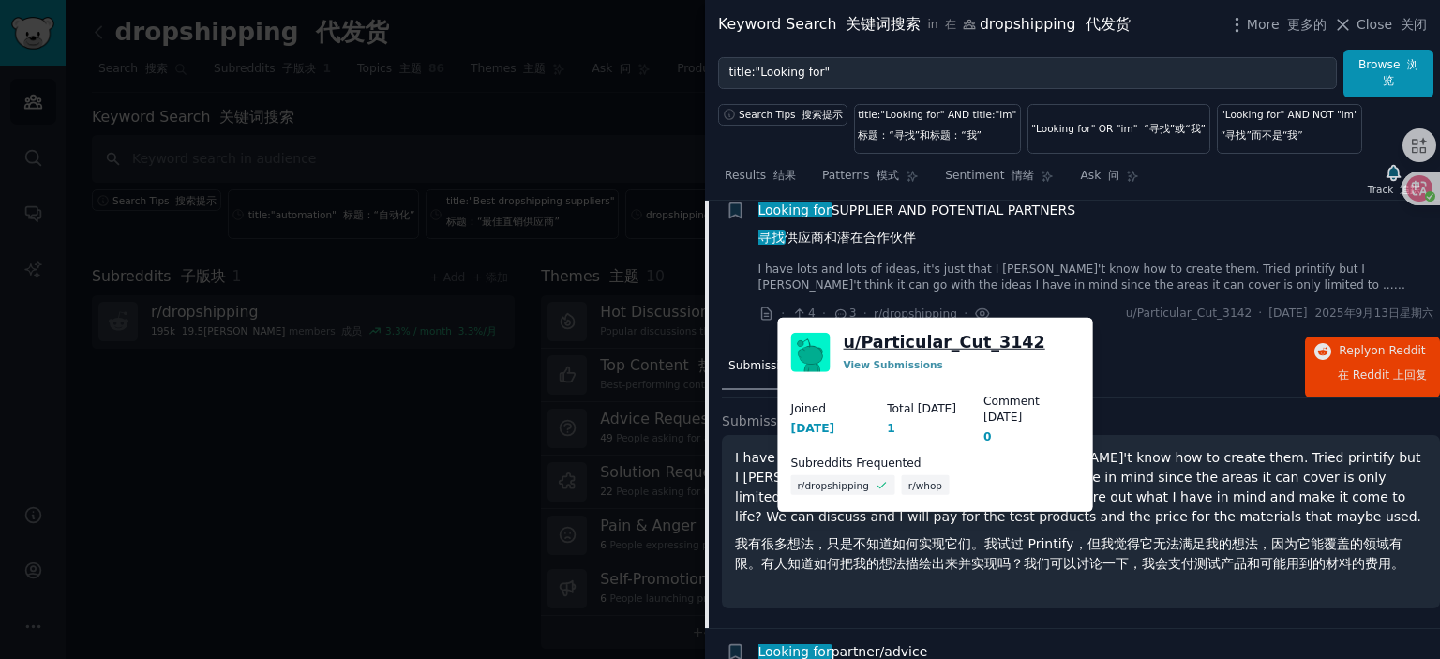
click at [968, 336] on link "u/ Particular_Cut_3142" at bounding box center [945, 342] width 202 height 23
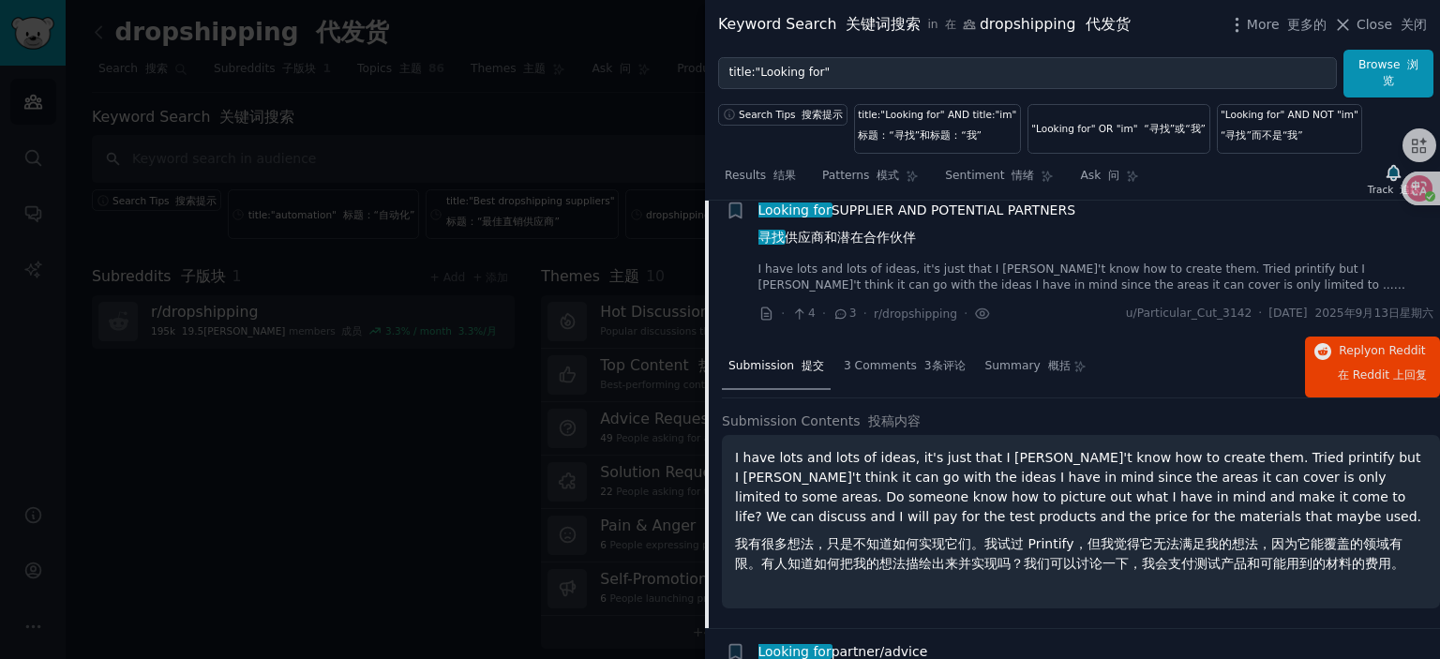
click at [889, 216] on span "Looking for SUPPLIER AND POTENTIAL PARTNERS 寻找 供应商和潜在合作伙伴" at bounding box center [918, 228] width 318 height 54
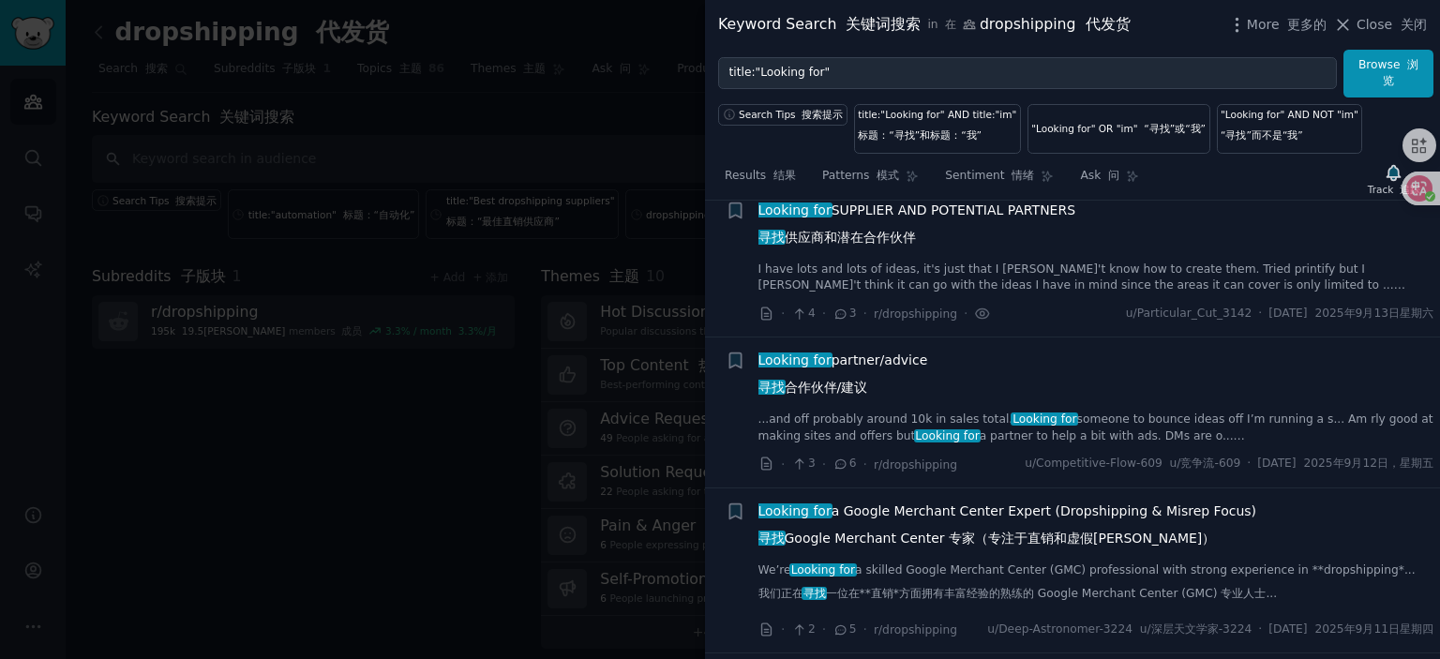
click at [872, 366] on span "Looking for partner/advice 寻找 合作伙伴/建议" at bounding box center [844, 378] width 170 height 54
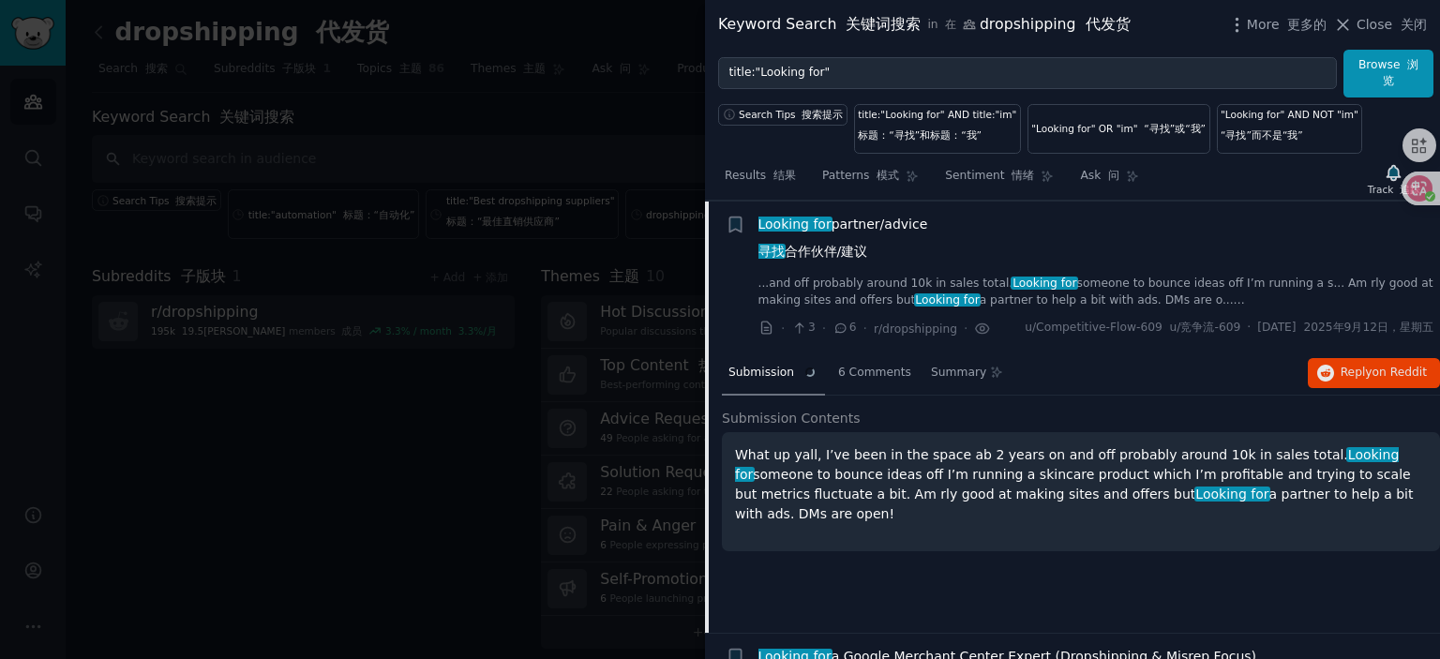
scroll to position [1462, 0]
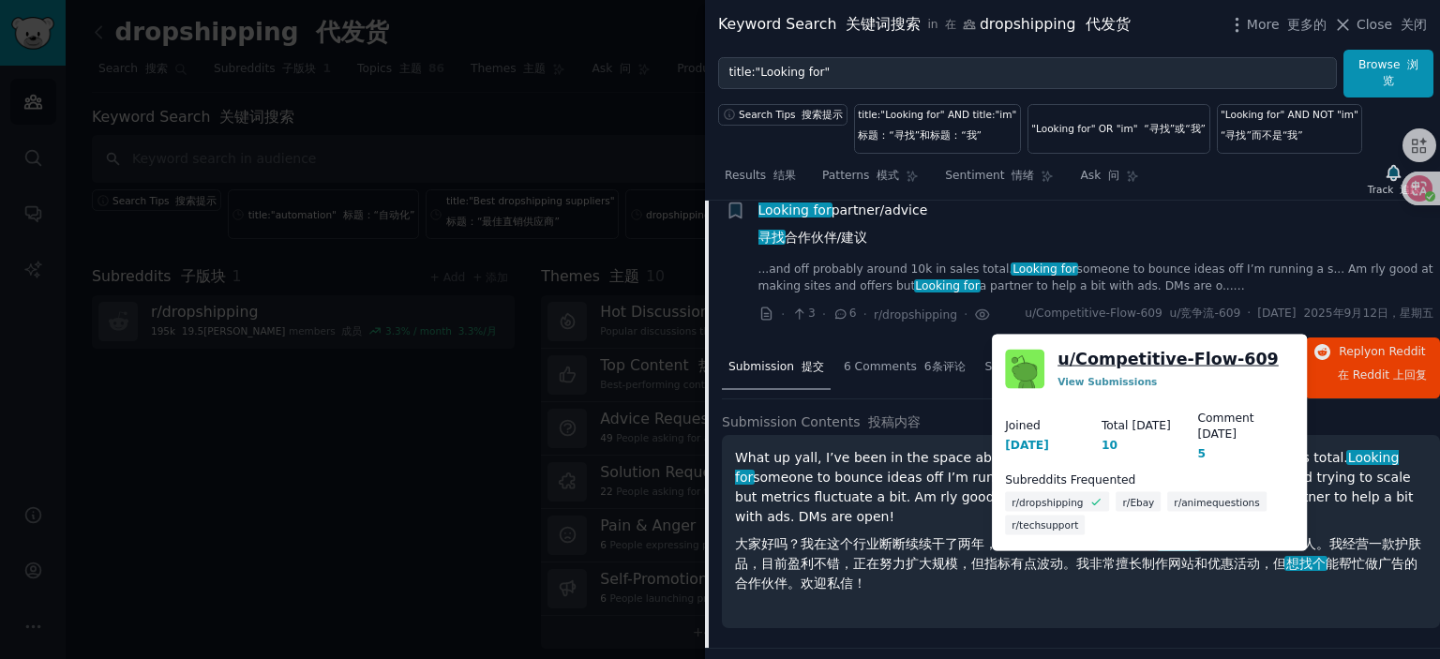
click at [1108, 365] on link "u/ Competitive-Flow-609" at bounding box center [1168, 359] width 221 height 23
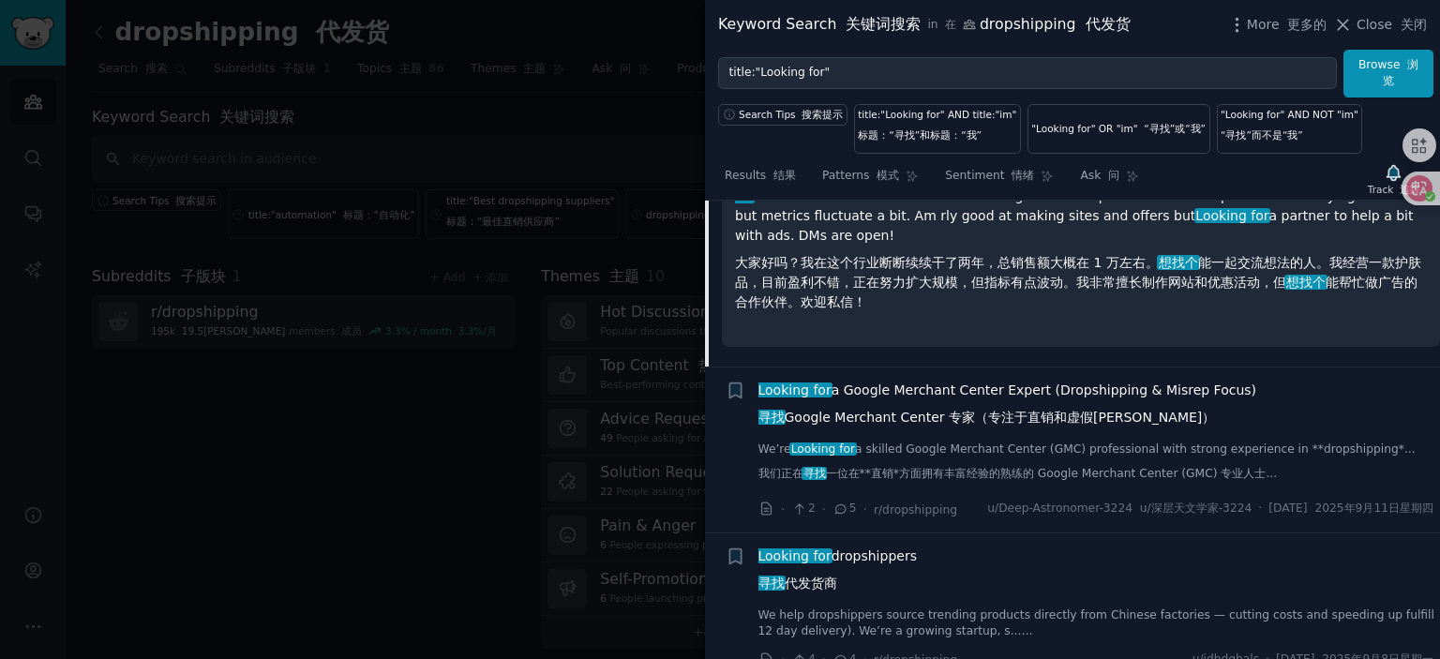
scroll to position [1837, 0]
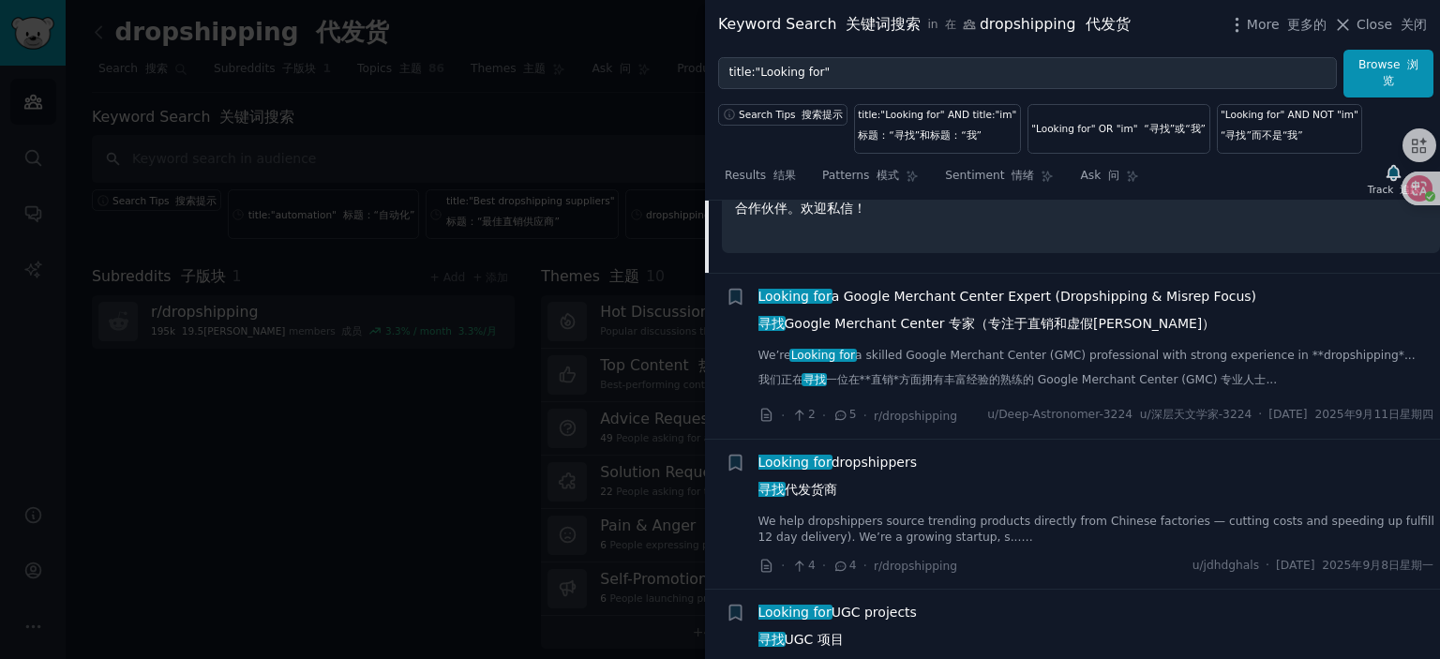
click at [943, 307] on span "Looking for a Google Merchant Center Expert (Dropshipping & Misrep Focus) 寻找 Go…" at bounding box center [1008, 314] width 499 height 54
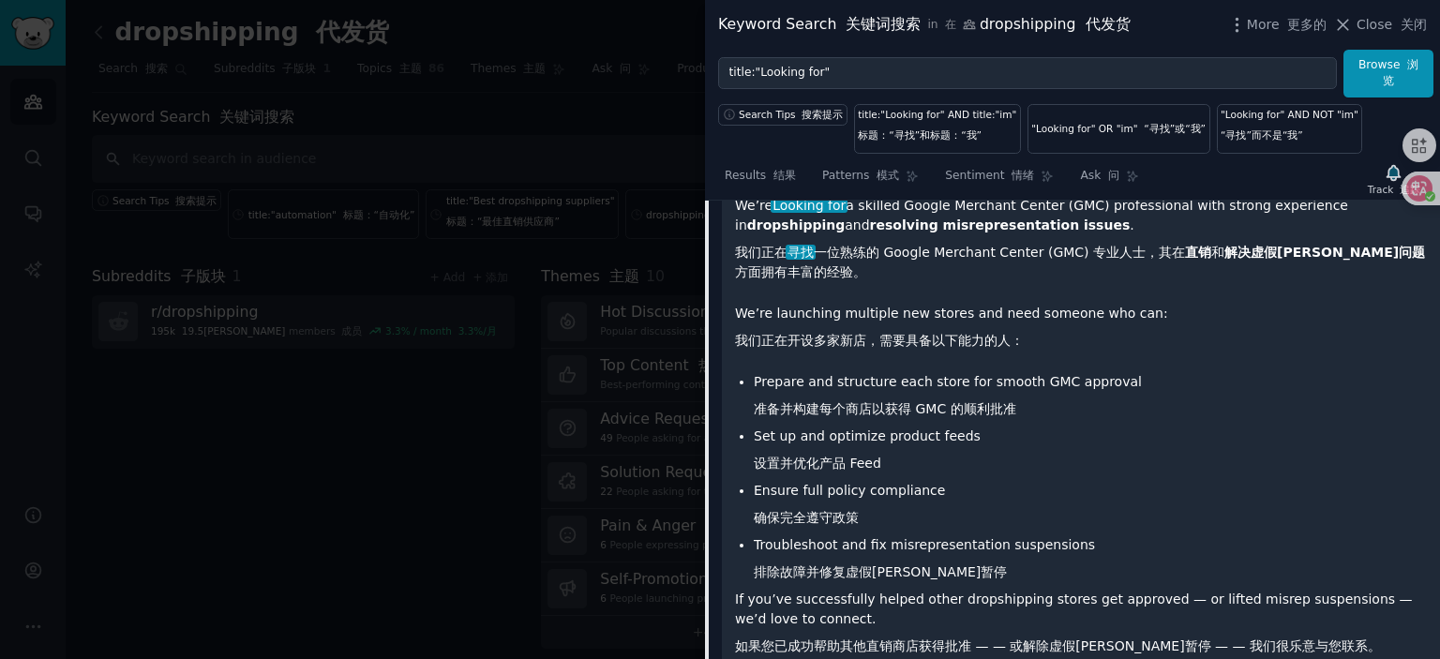
scroll to position [1707, 0]
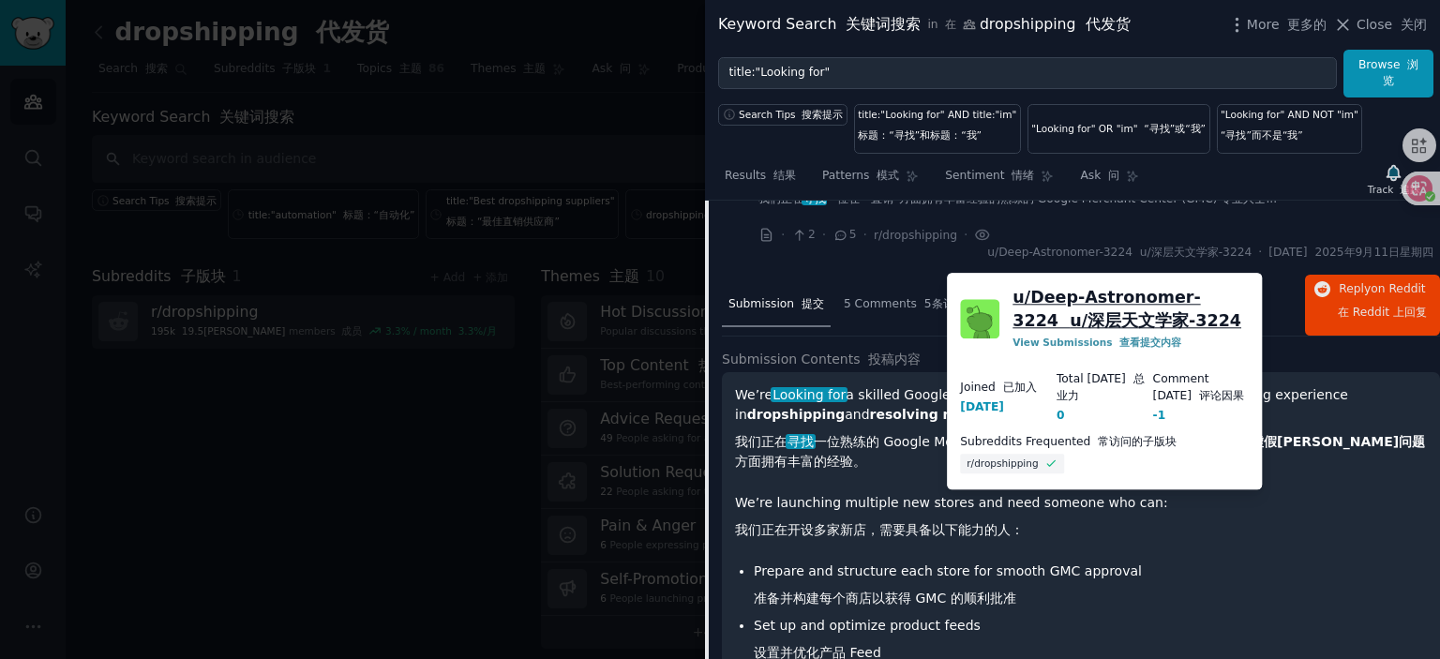
click at [1082, 299] on link "u/ Deep-Astronomer-3224 u/深层天文学家-3224" at bounding box center [1131, 309] width 236 height 46
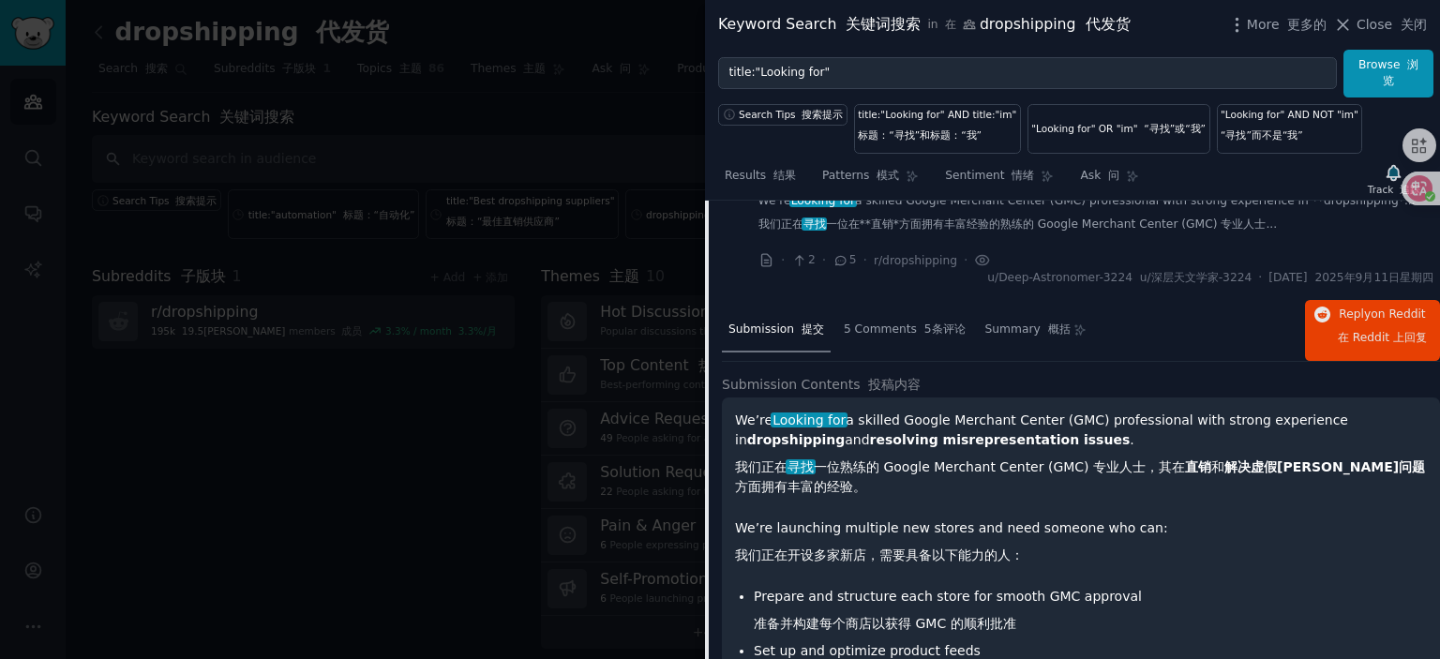
scroll to position [1613, 0]
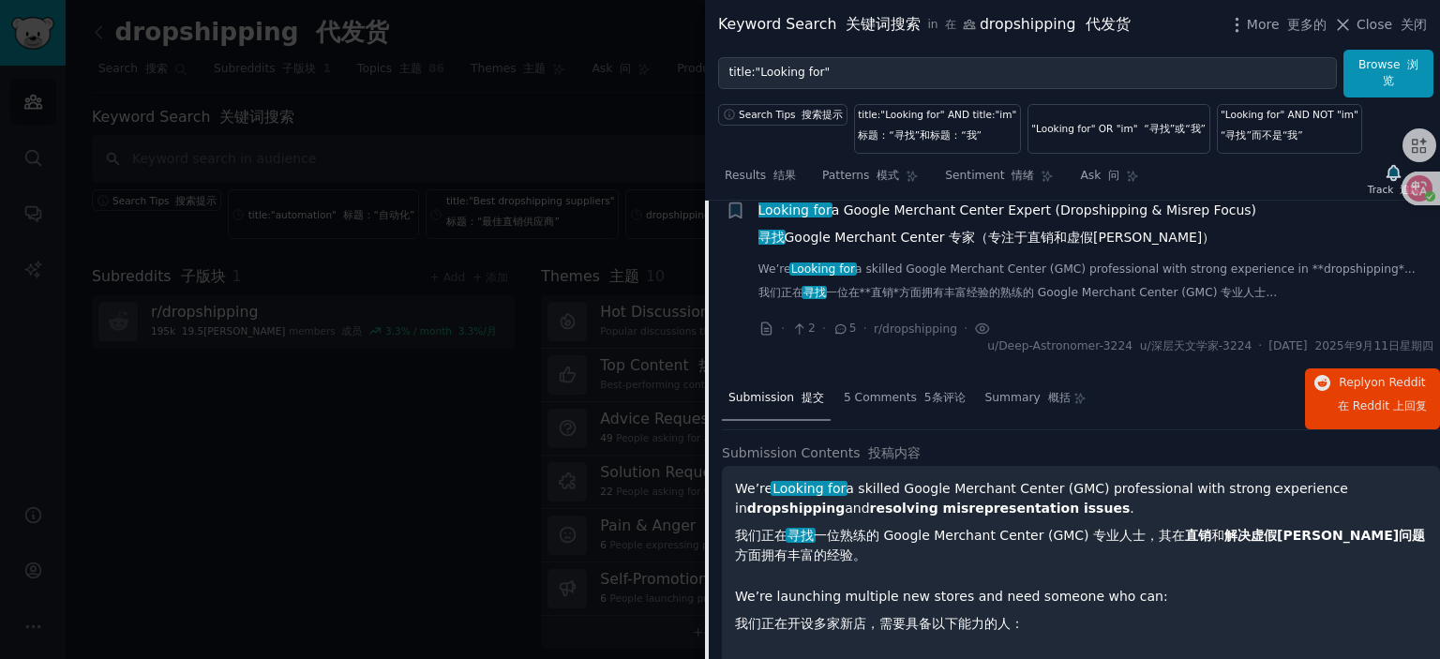
click at [892, 224] on span "Looking for a Google Merchant Center Expert (Dropshipping & Misrep Focus) 寻找 Go…" at bounding box center [1008, 228] width 499 height 54
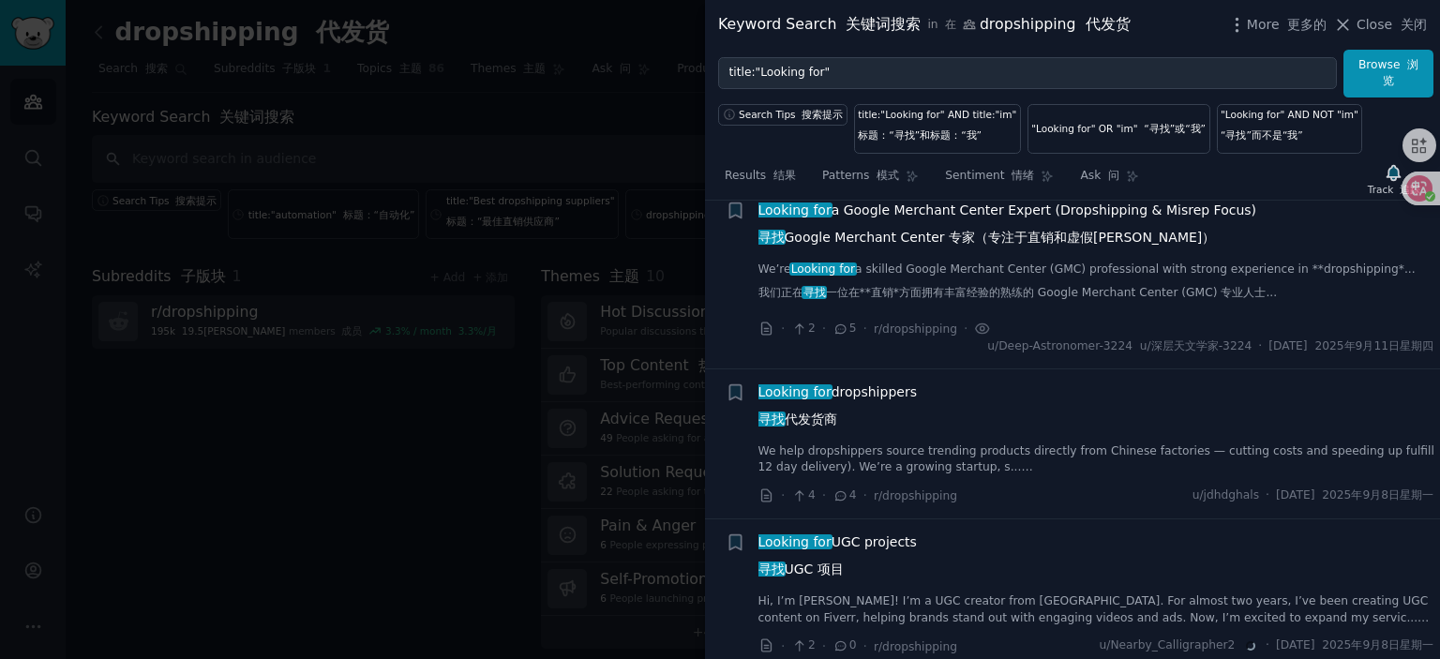
scroll to position [1707, 0]
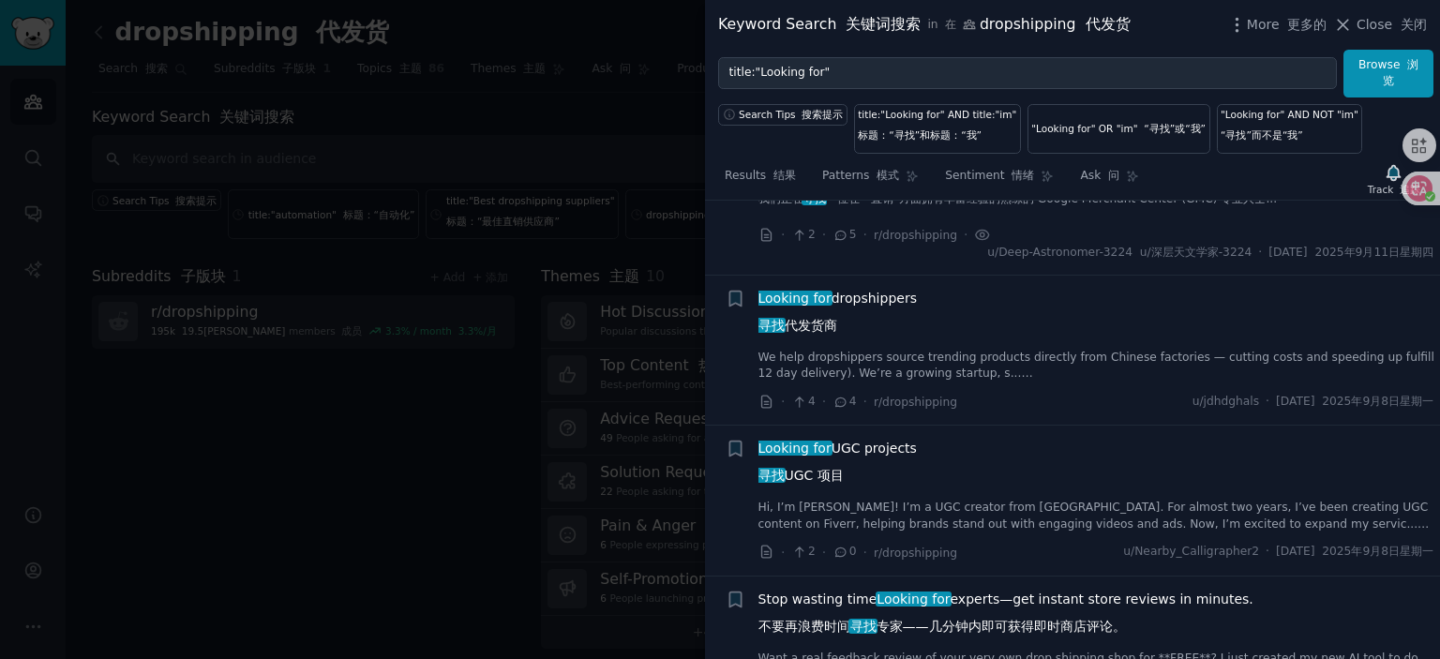
click at [860, 310] on span "Looking for dropshippers 寻找 代发货商" at bounding box center [838, 316] width 158 height 54
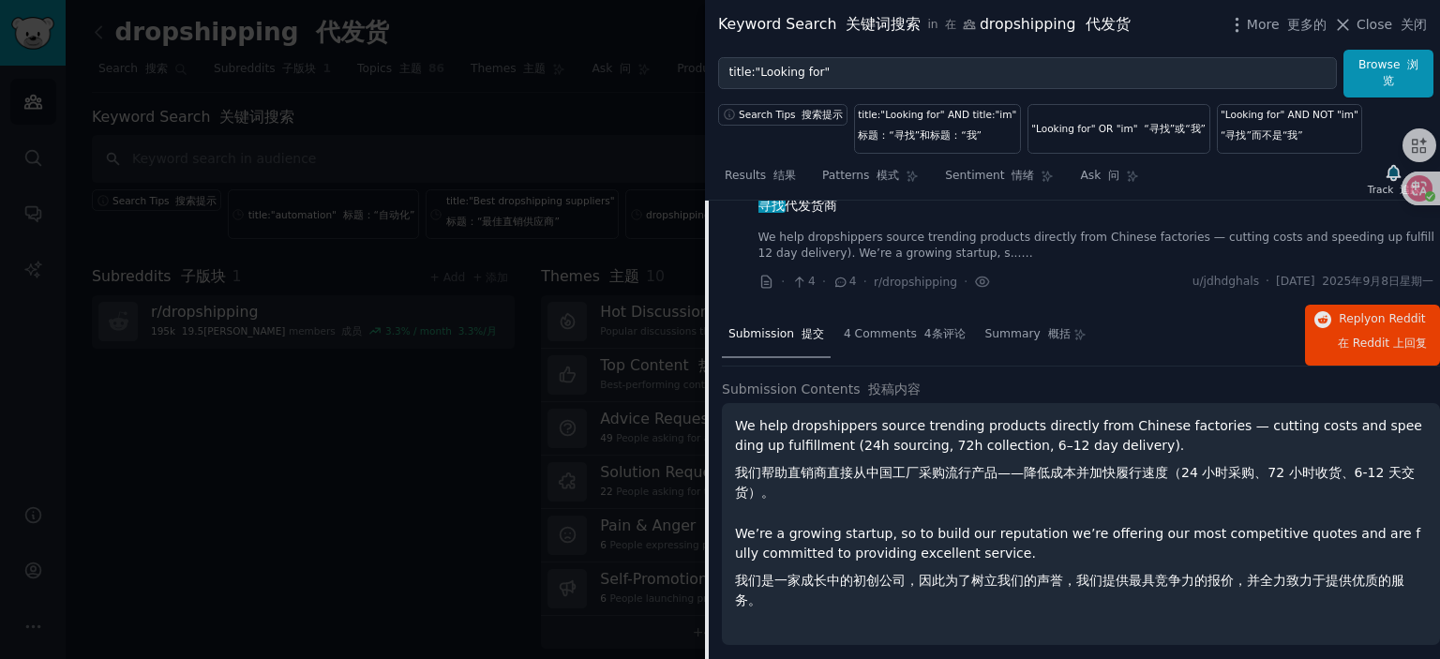
scroll to position [1794, 0]
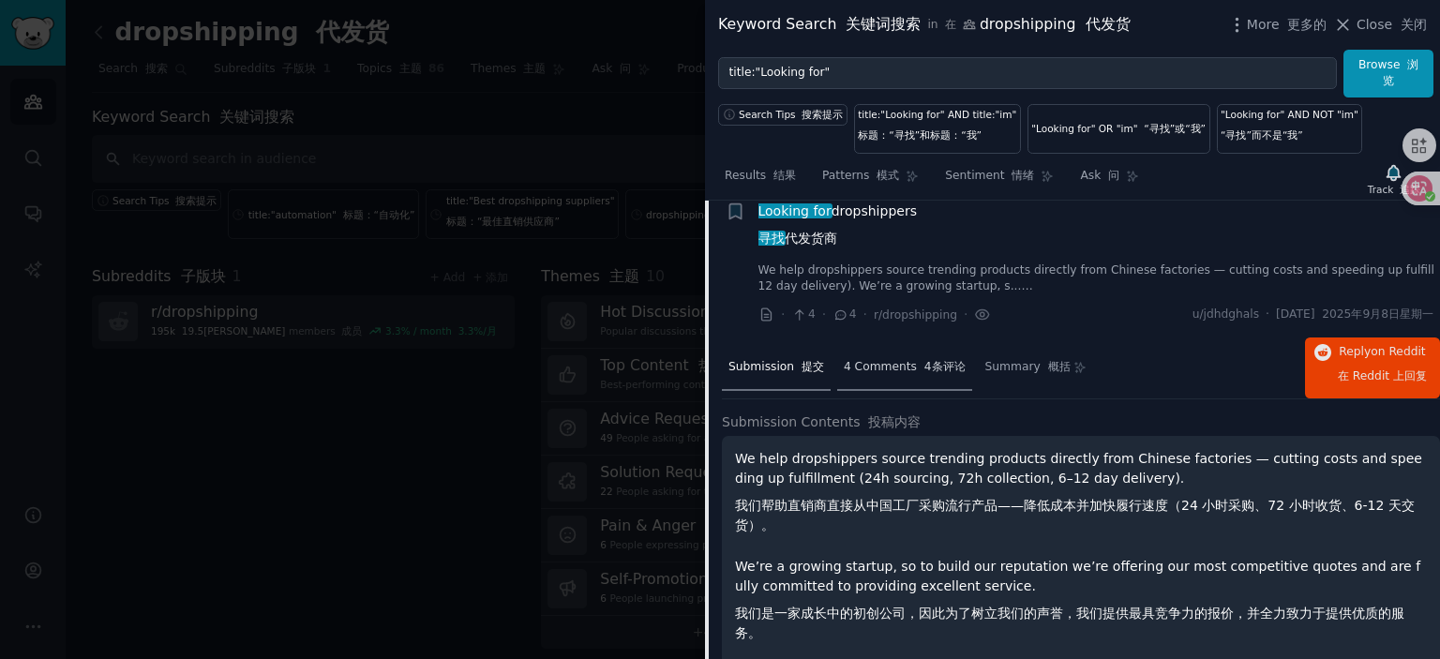
click at [909, 376] on span "4 Comments 4条评论" at bounding box center [905, 367] width 122 height 17
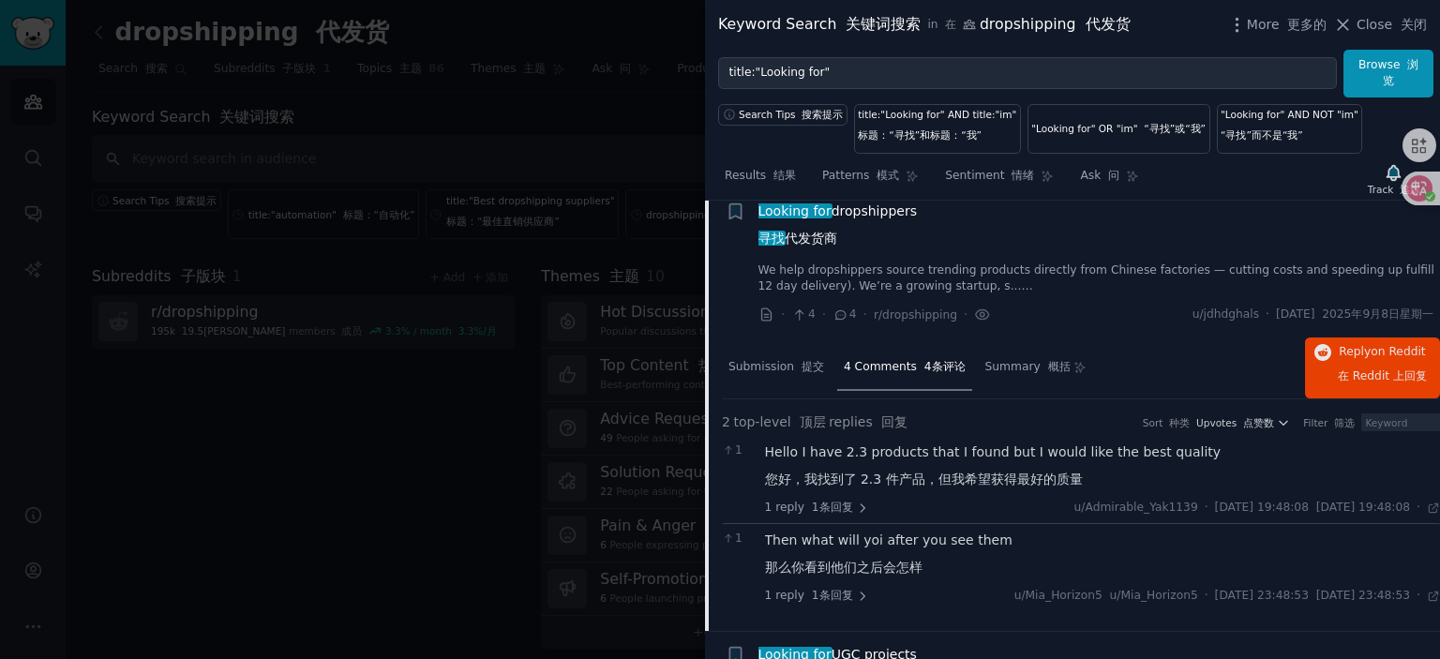
click at [1021, 459] on div "Hello I have 2.3 products that I found but I would like the best quality 您好，我找到…" at bounding box center [1103, 470] width 676 height 54
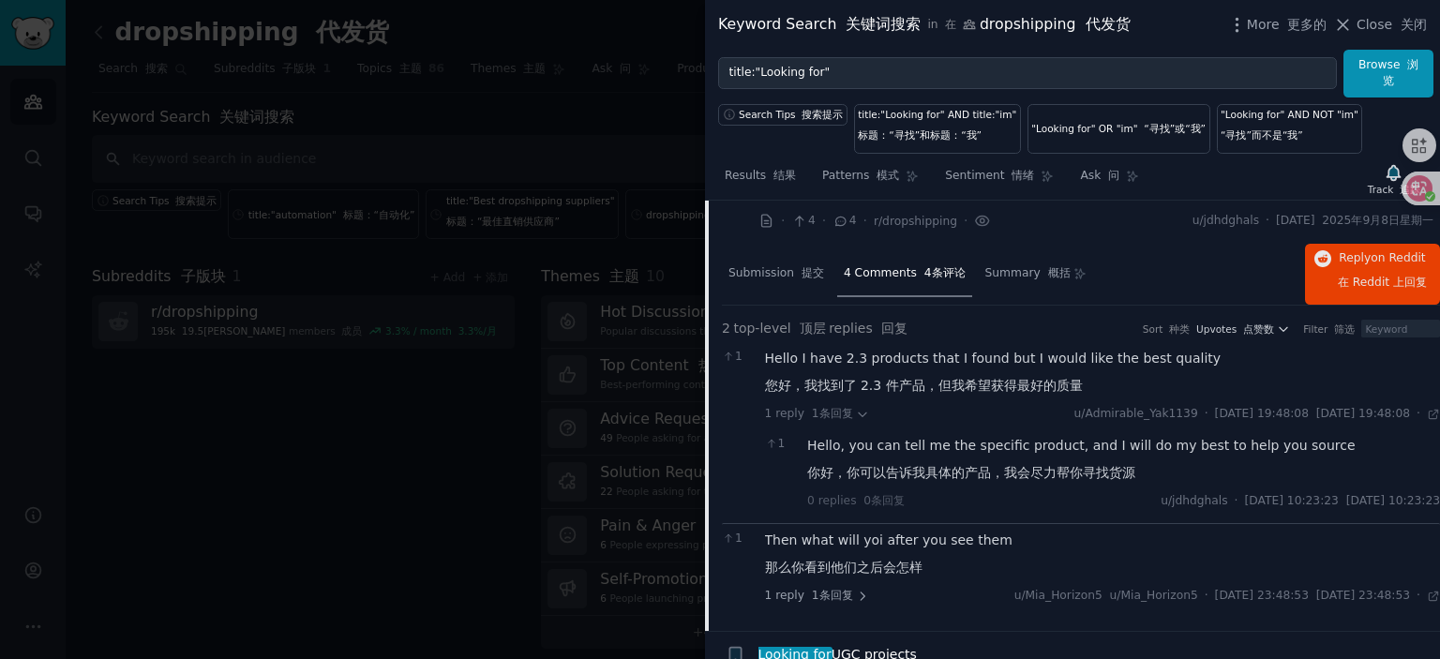
scroll to position [1982, 0]
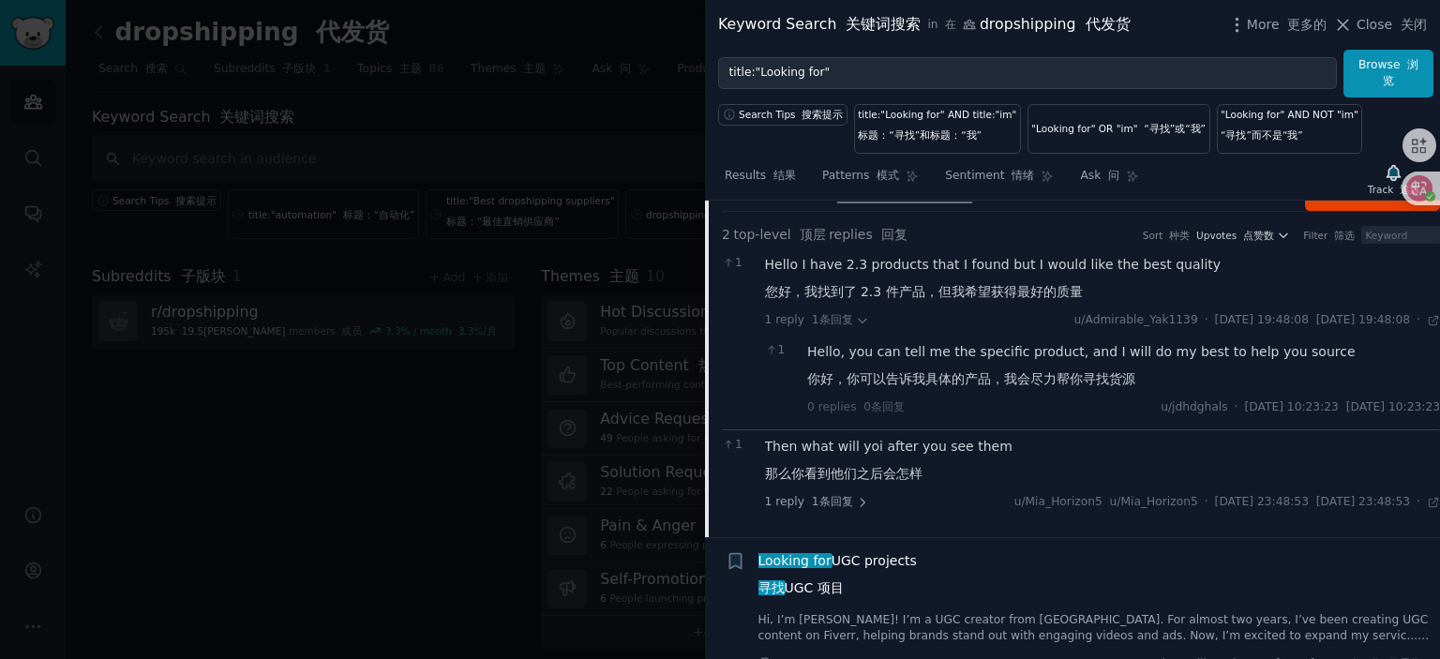
click at [919, 457] on div "Then what will yoi after you see them 那么你看到他们之后会怎样" at bounding box center [1103, 464] width 676 height 54
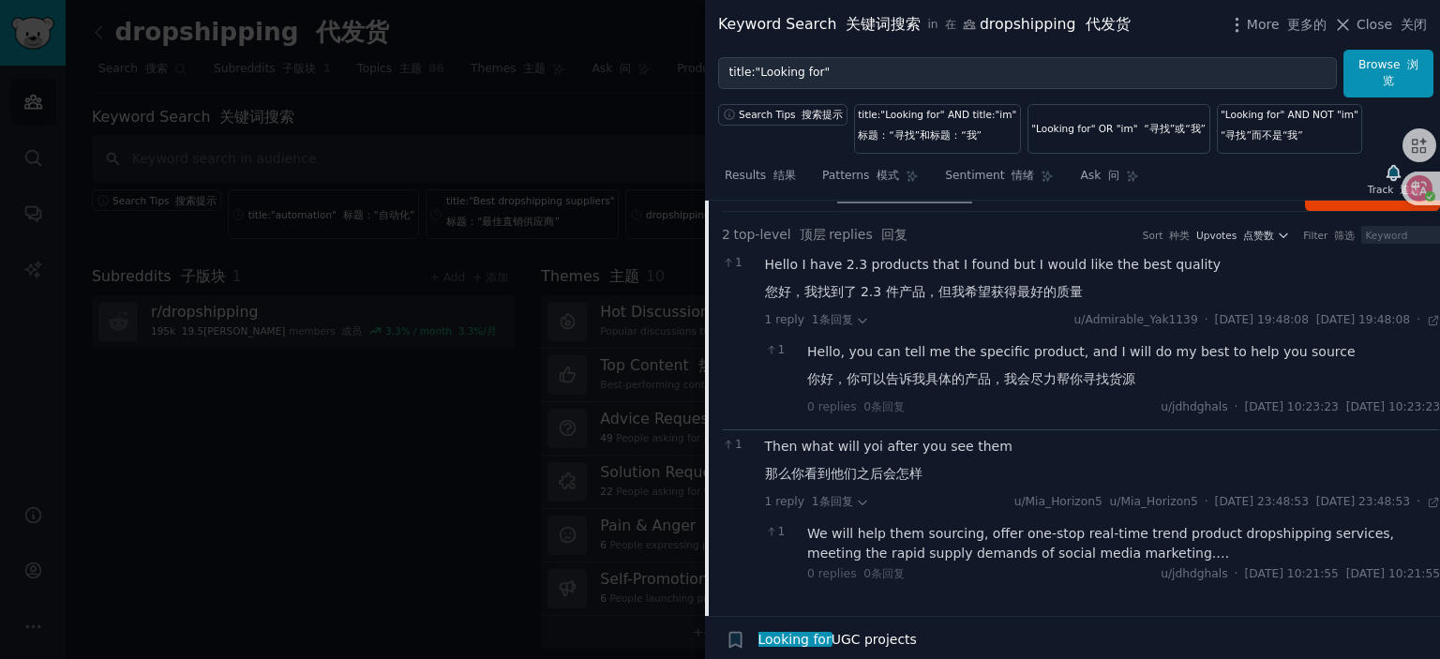
scroll to position [1888, 0]
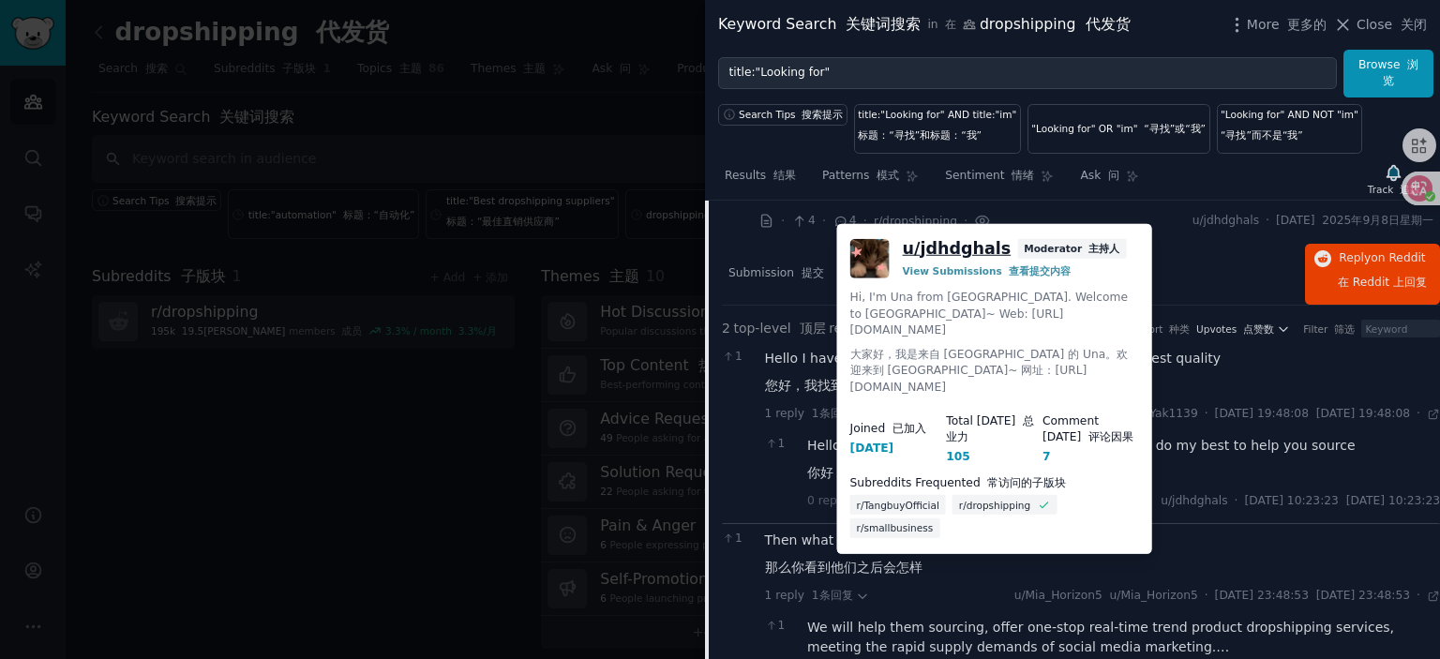
click at [961, 249] on link "u/ jdhdghals" at bounding box center [957, 248] width 109 height 23
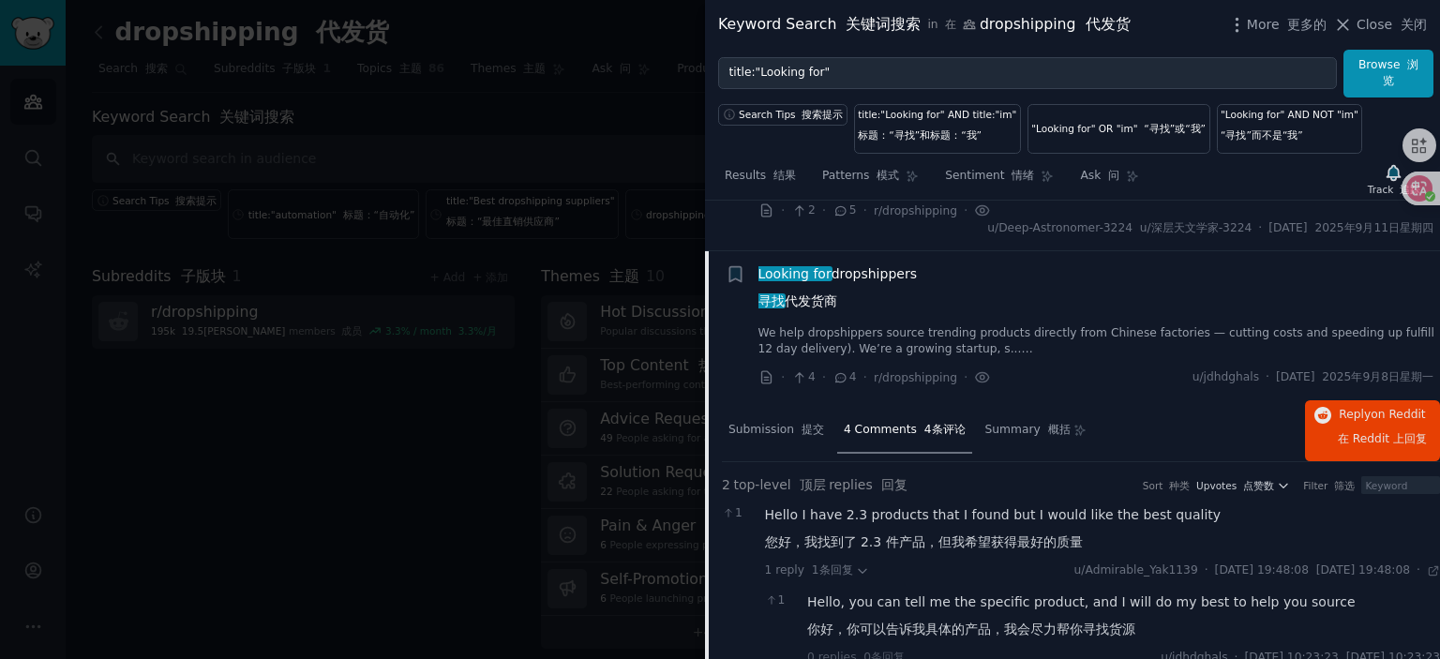
scroll to position [1700, 0]
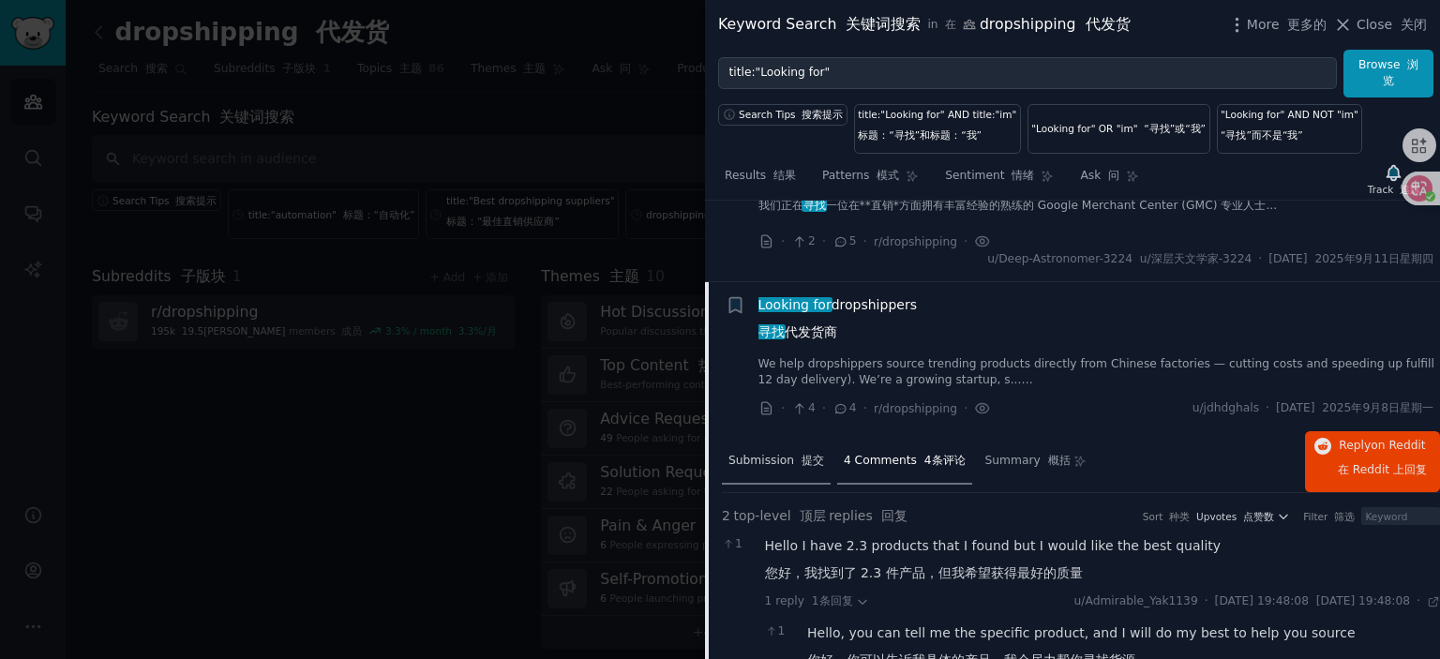
click at [758, 461] on div "Submission 提交" at bounding box center [776, 462] width 109 height 45
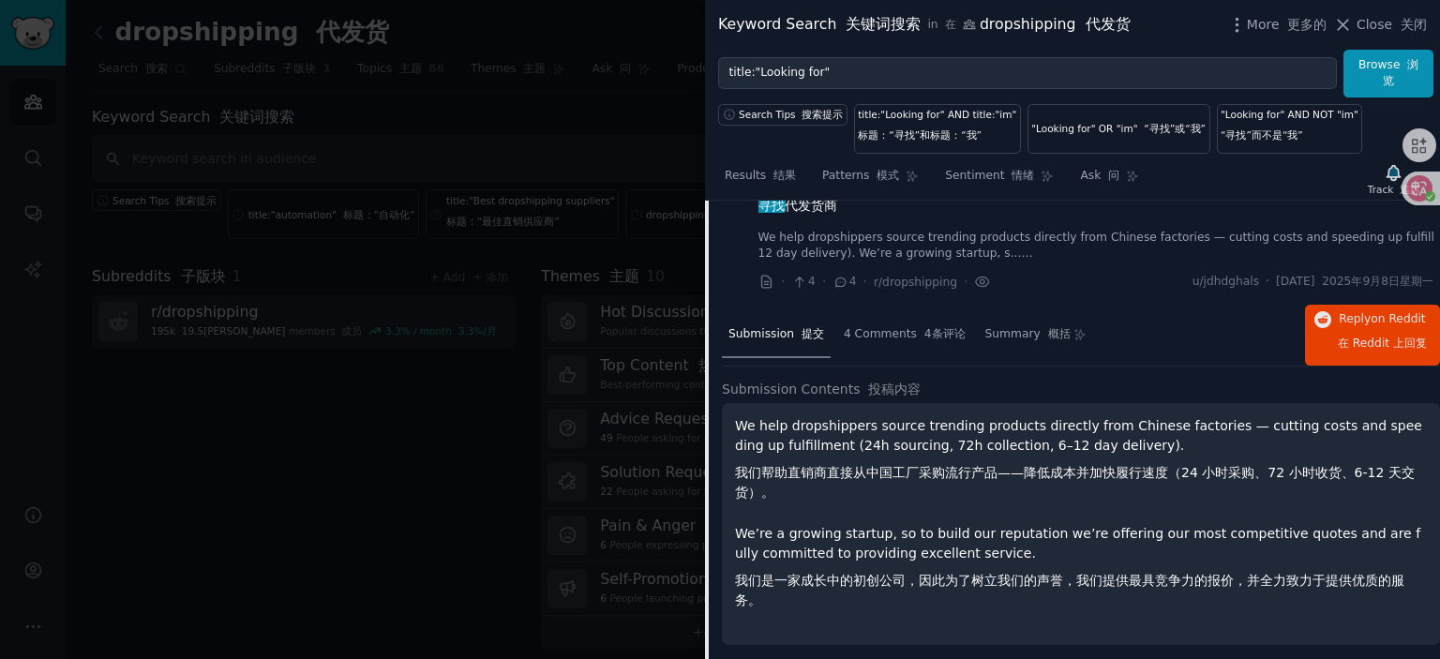
scroll to position [1794, 0]
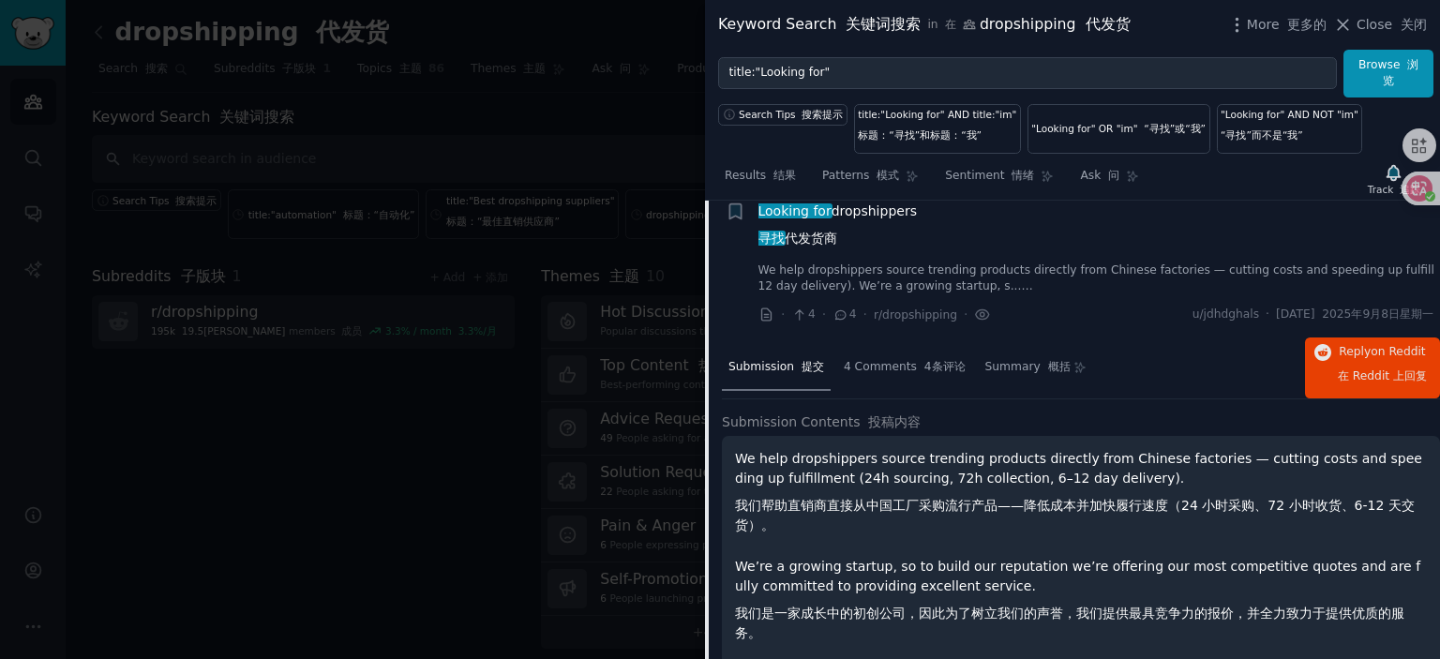
drag, startPoint x: 874, startPoint y: 226, endPoint x: 969, endPoint y: 359, distance: 163.4
click at [873, 226] on span "Looking for dropshippers 寻找 代发货商" at bounding box center [838, 229] width 158 height 54
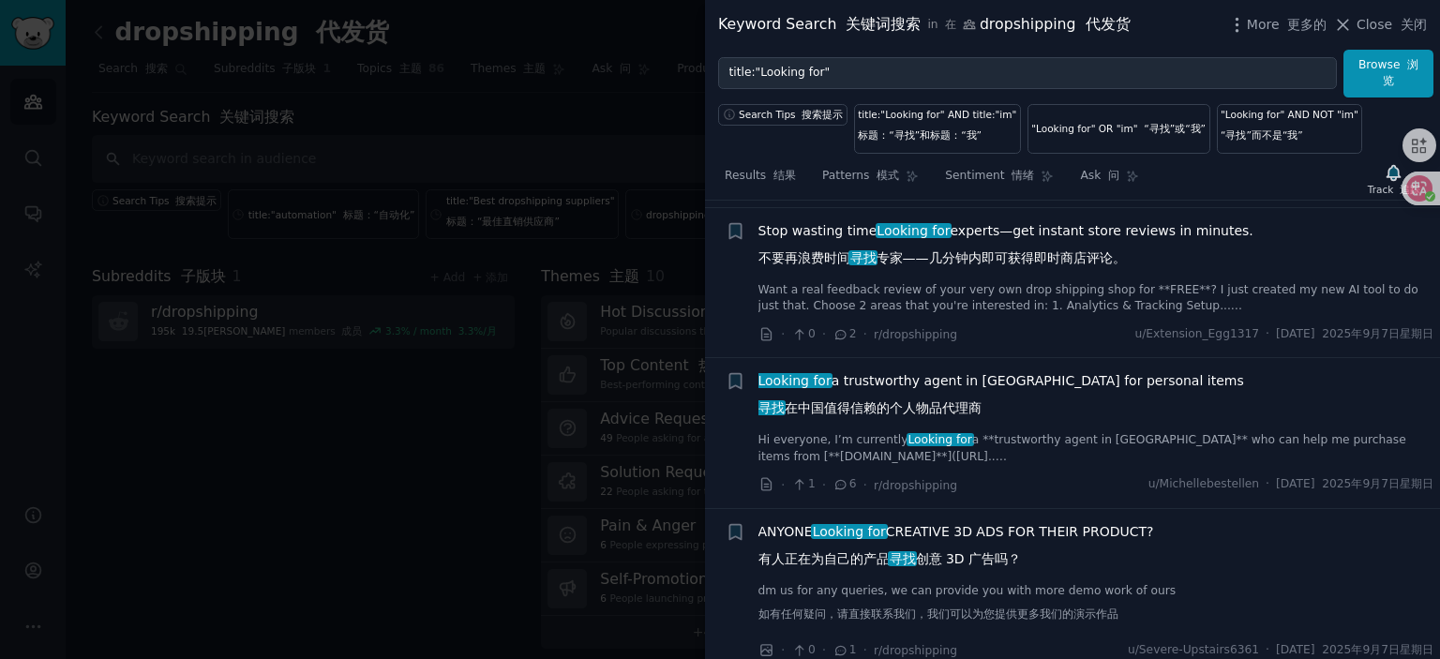
scroll to position [2169, 0]
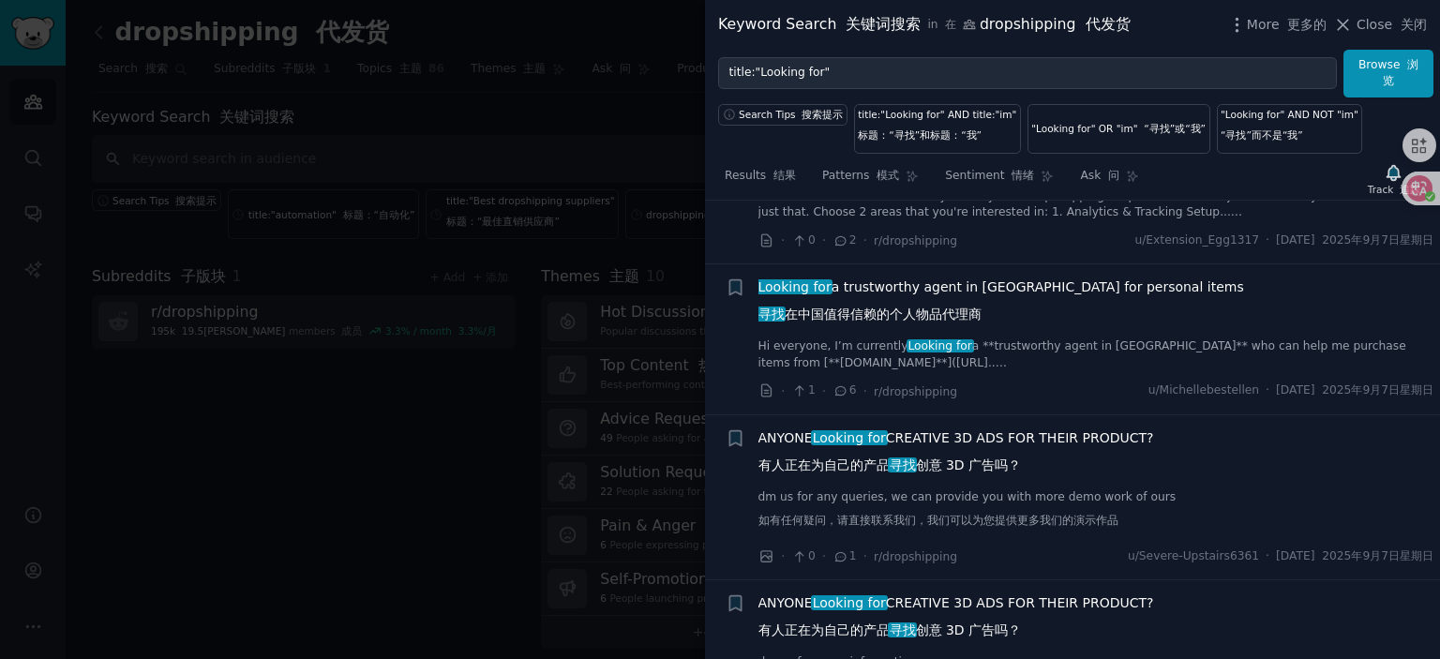
click at [989, 298] on span "Looking for a trustworthy agent in [GEOGRAPHIC_DATA] for personal items 寻找 在中国值…" at bounding box center [1002, 305] width 486 height 54
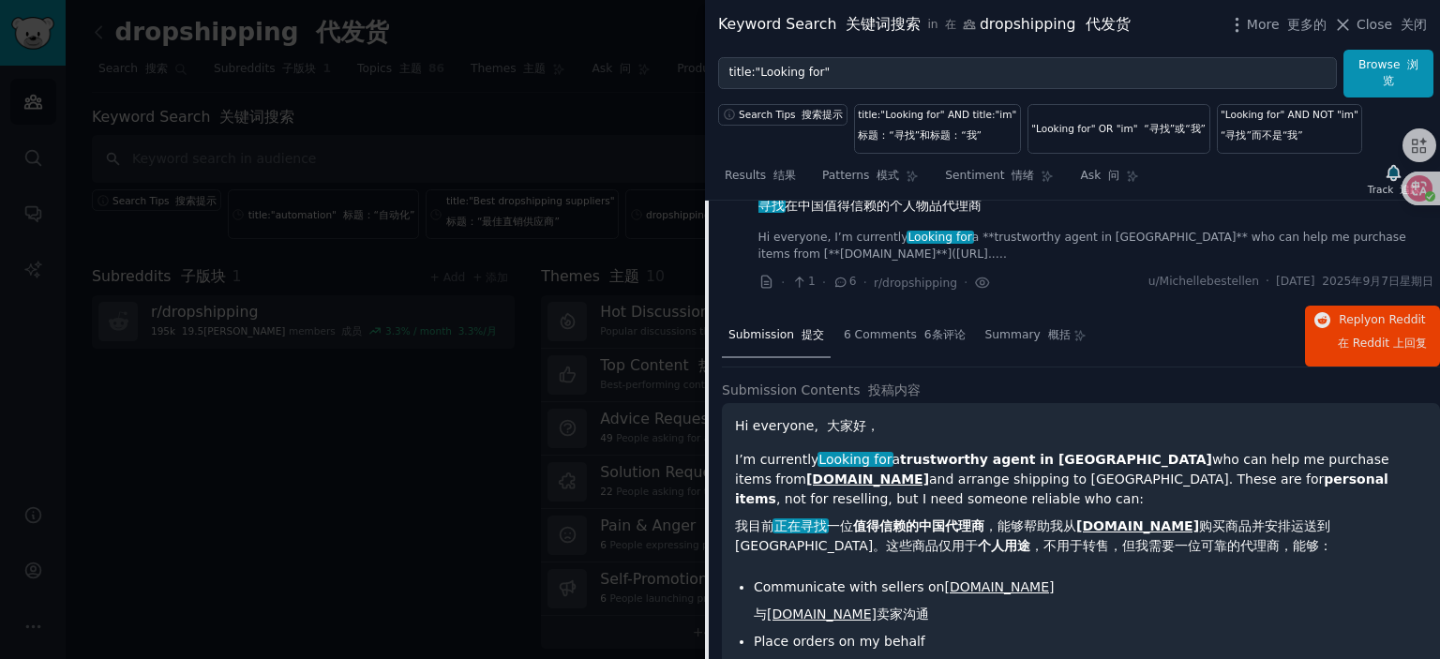
scroll to position [2245, 0]
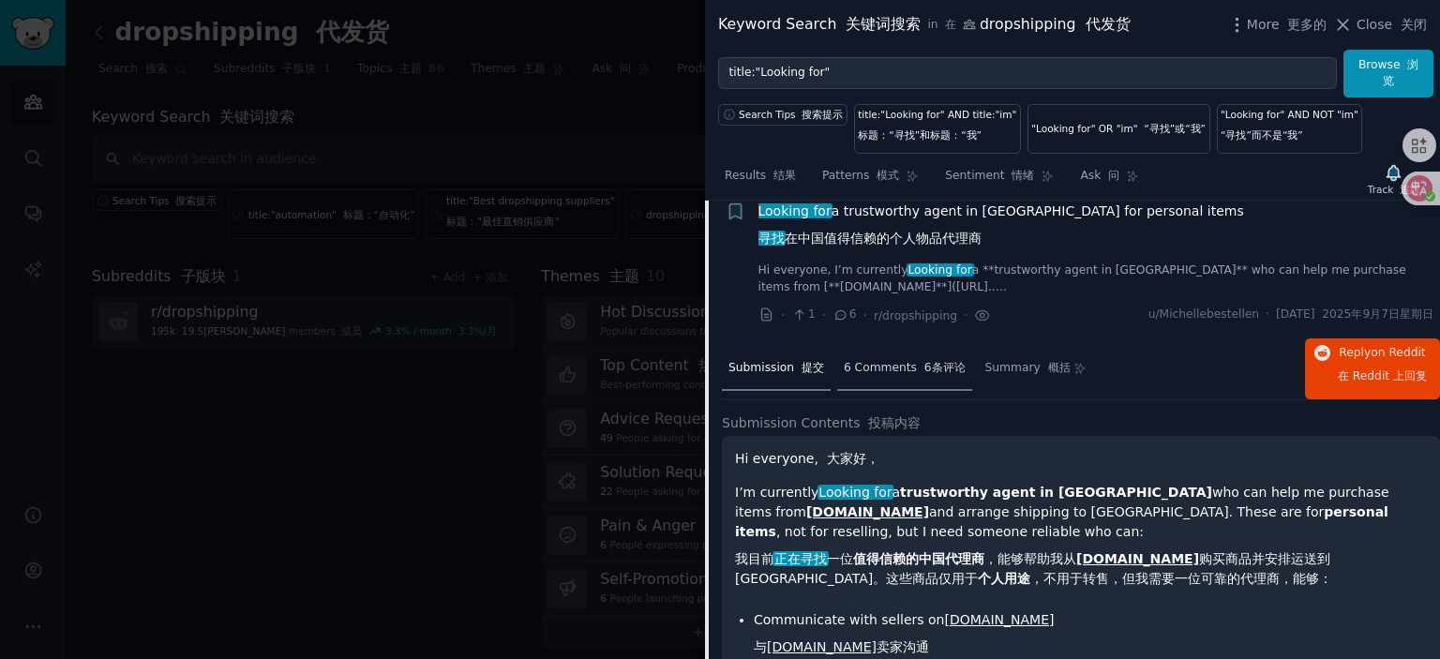
click at [895, 377] on span "6 Comments 6条评论" at bounding box center [905, 368] width 122 height 17
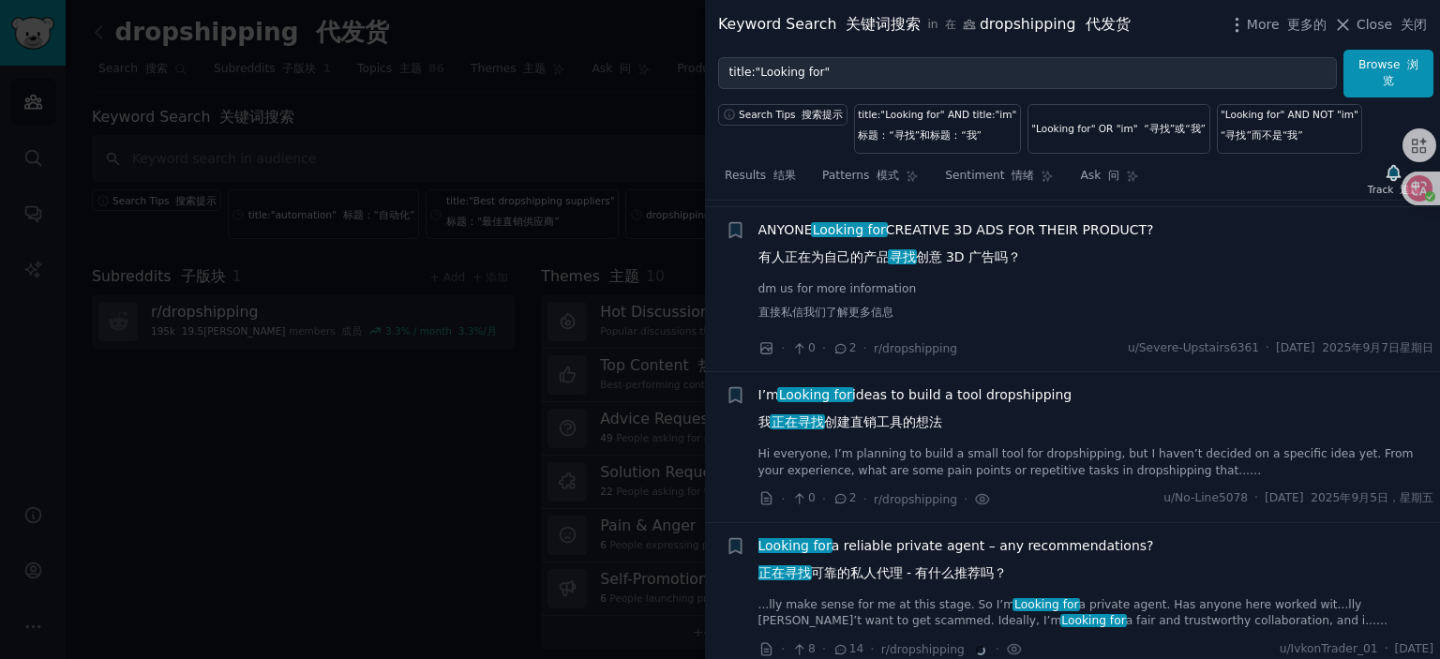
scroll to position [3089, 0]
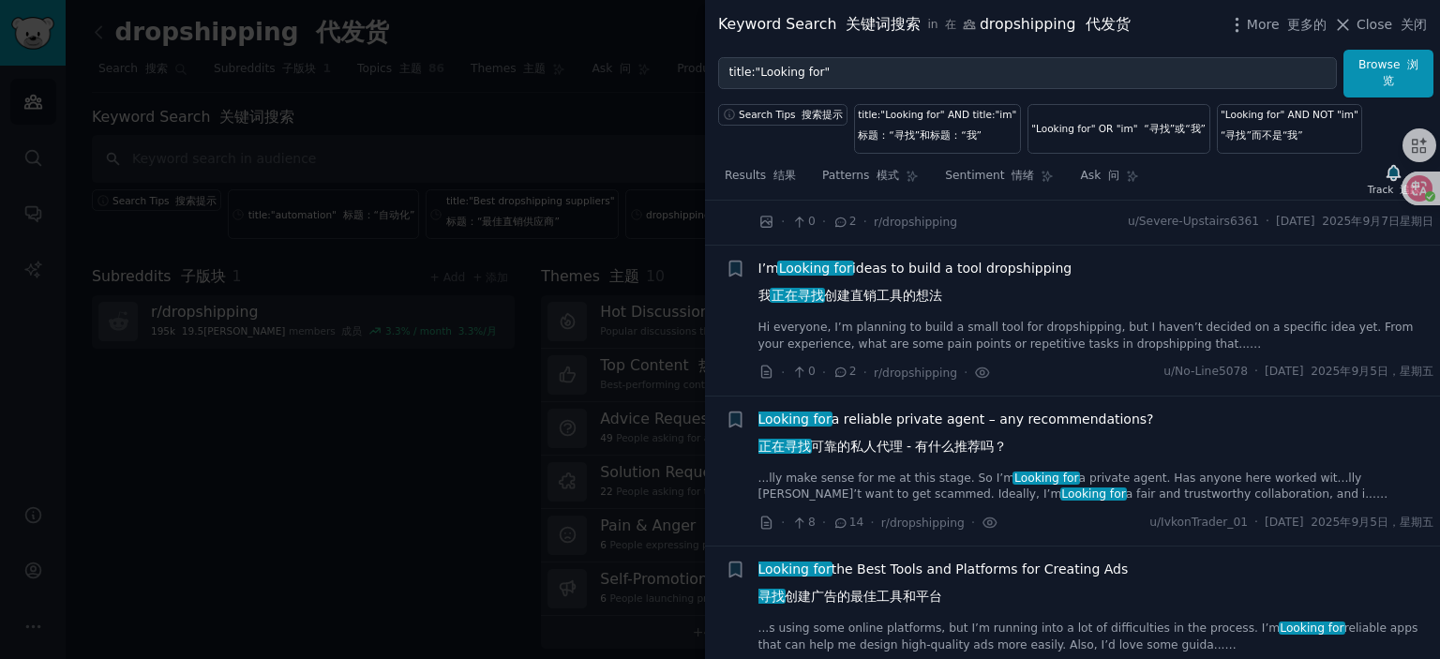
click at [904, 430] on span "Looking for a reliable private agent – any recommendations? 正在寻找 可靠的私人代理 - 有什么推…" at bounding box center [957, 437] width 396 height 54
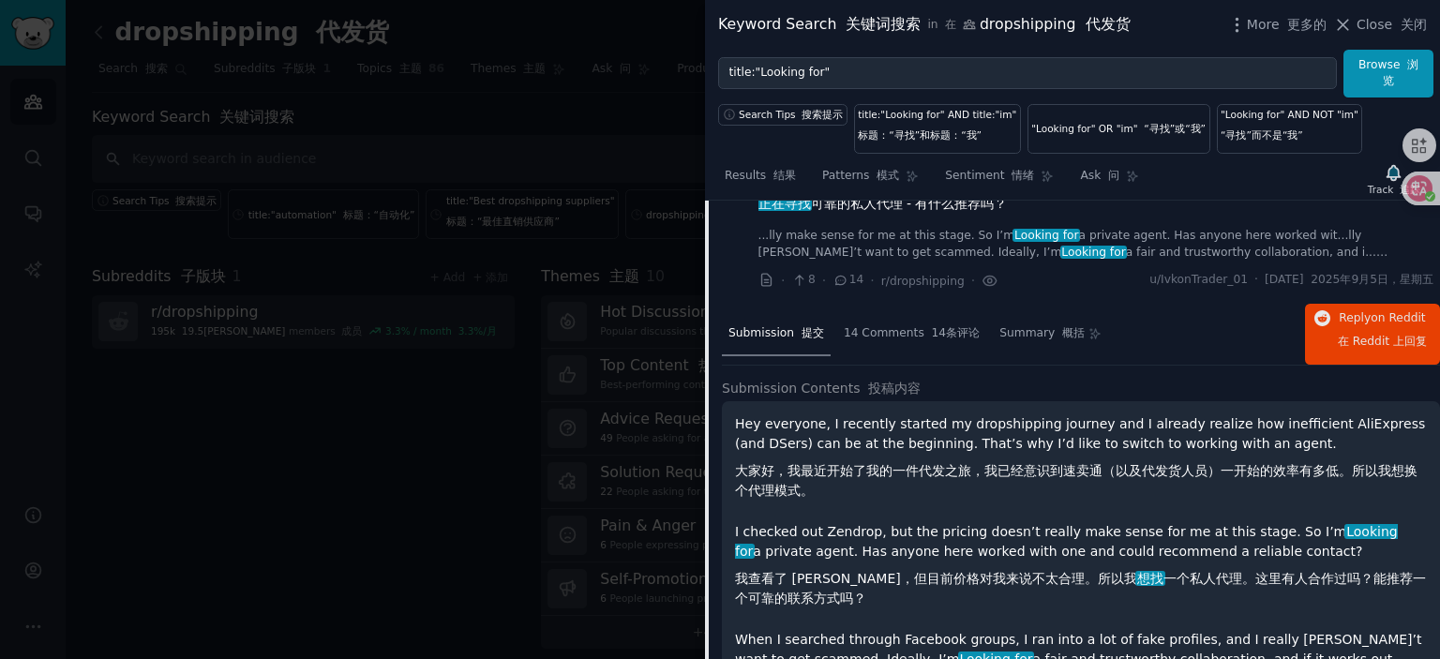
scroll to position [2877, 0]
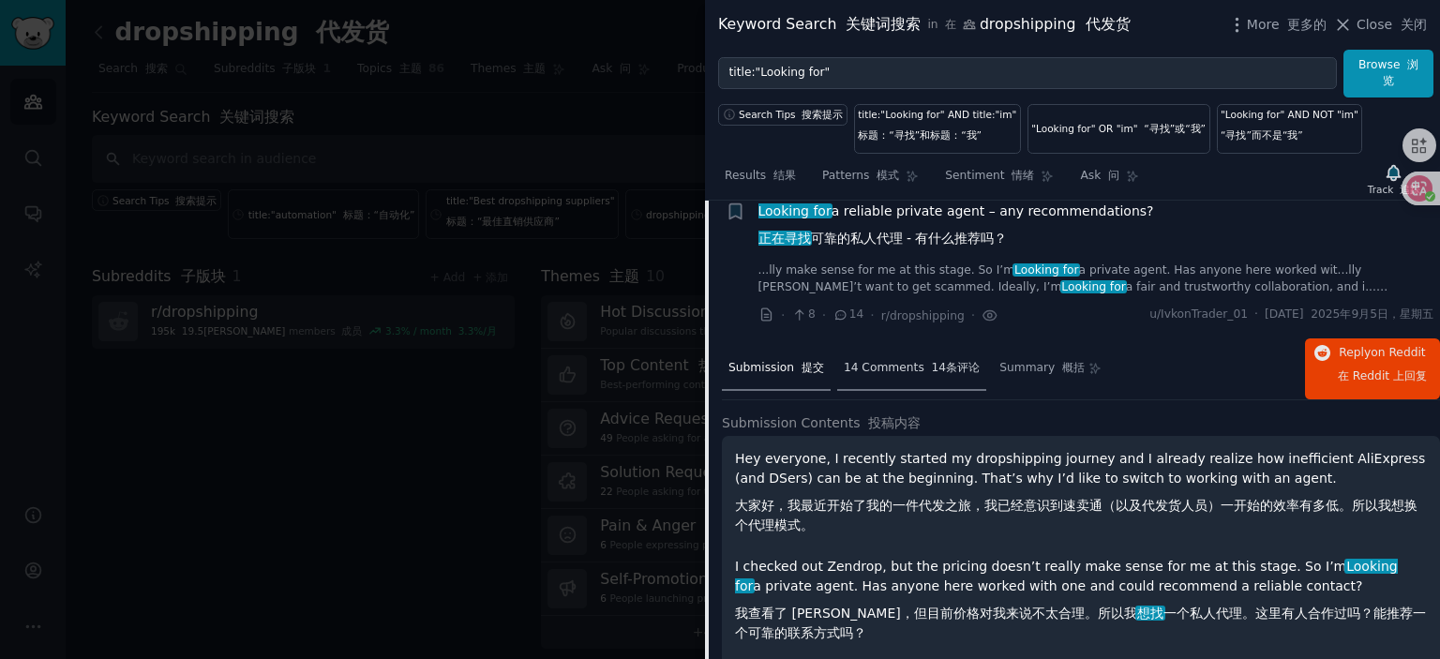
click at [934, 374] on font "14条评论" at bounding box center [956, 367] width 49 height 13
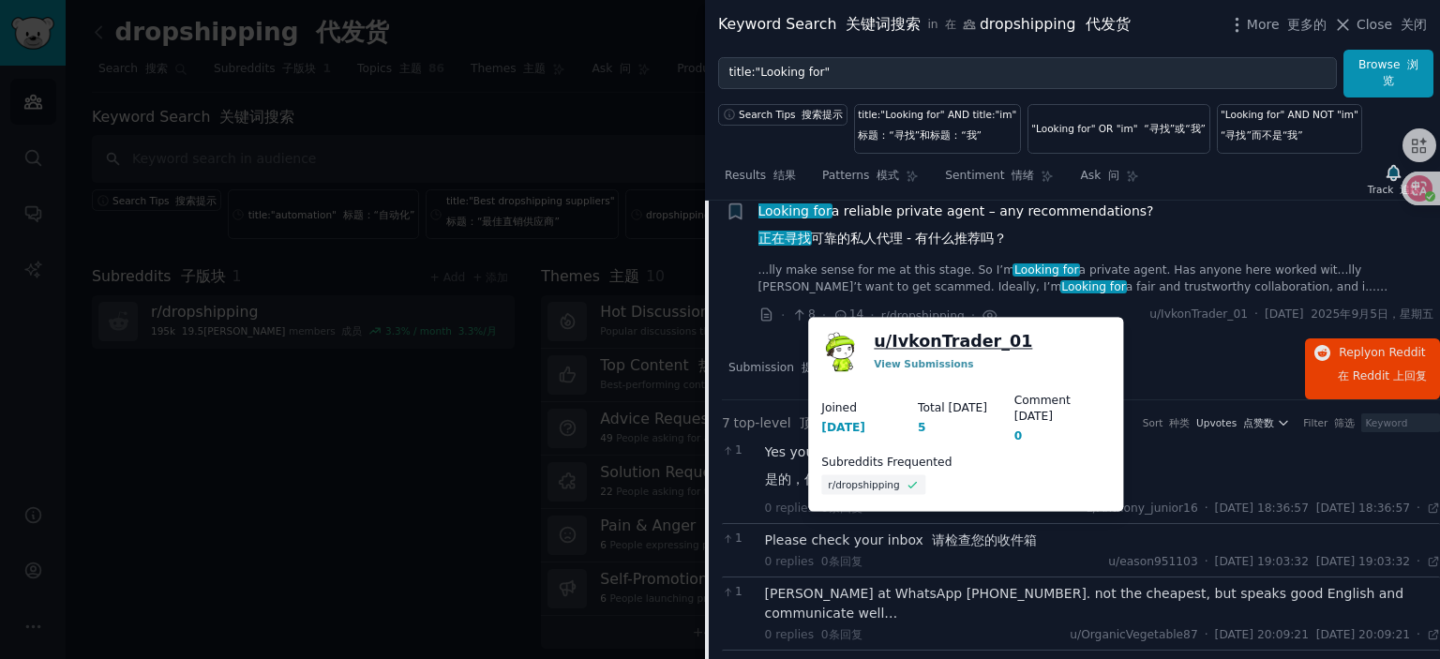
click at [942, 339] on link "u/ IvkonTrader_01" at bounding box center [953, 341] width 158 height 23
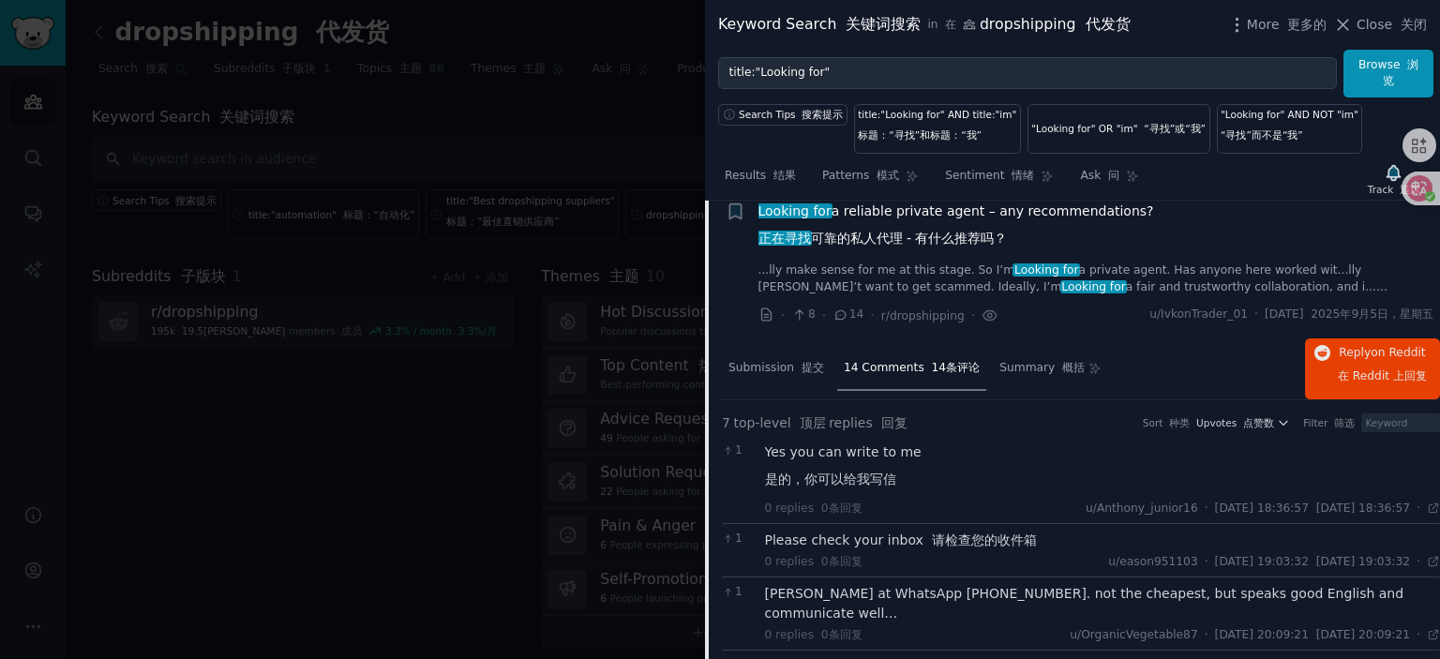
click at [877, 225] on span "Looking for a reliable private agent – any recommendations? 正在寻找 可靠的私人代理 - 有什么推…" at bounding box center [957, 229] width 396 height 54
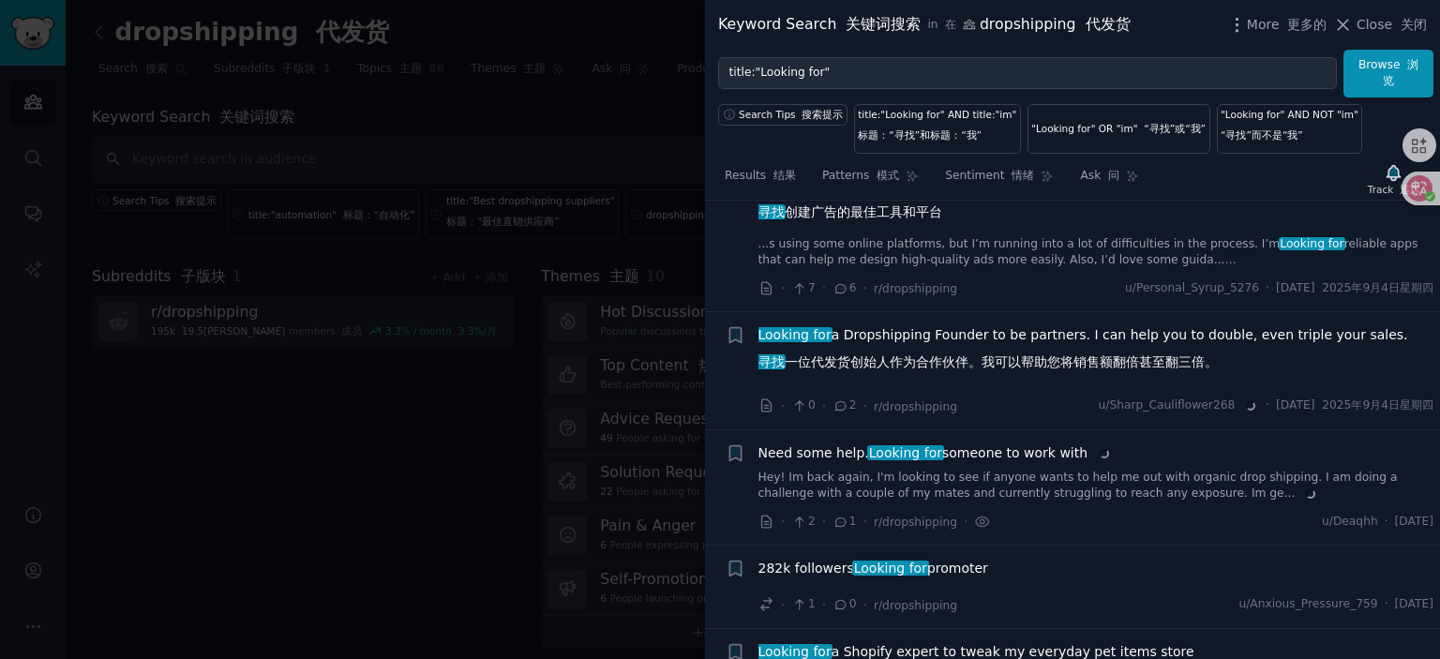
scroll to position [3065, 0]
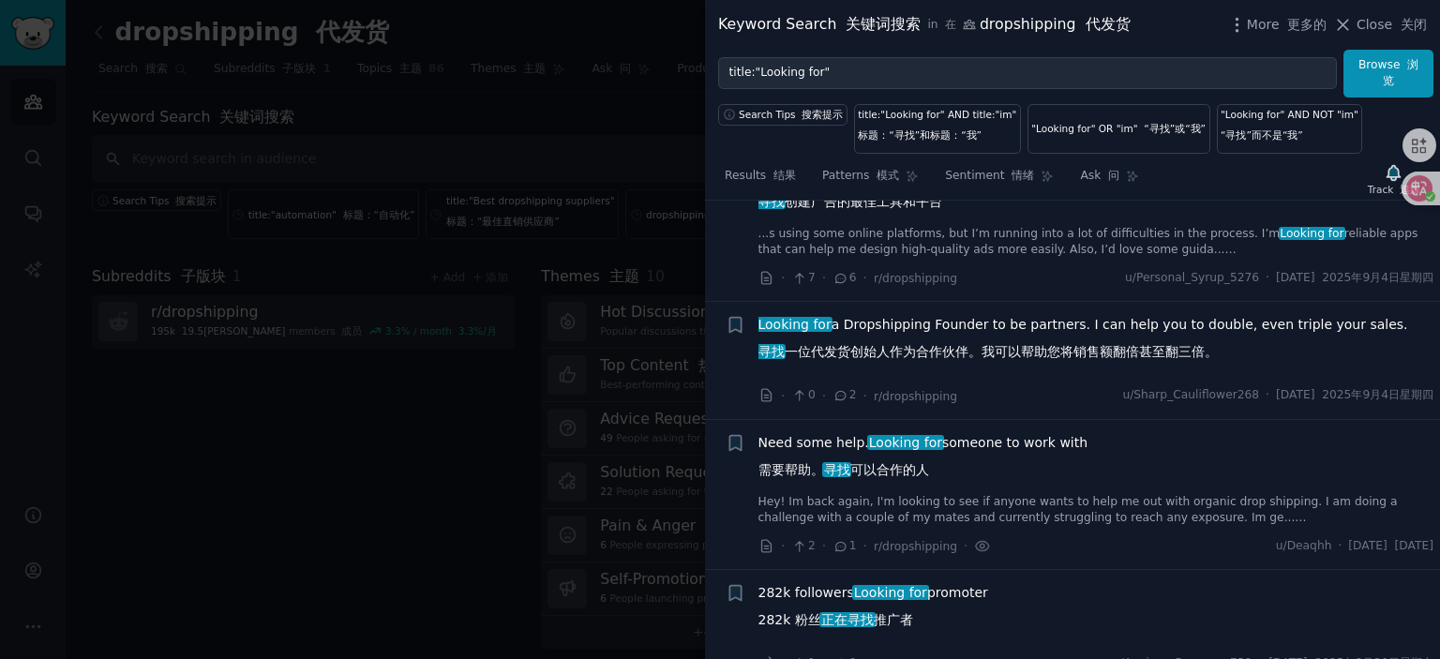
click at [964, 327] on span "Looking for a Dropshipping Founder to be partners. I can help you to double, ev…" at bounding box center [1084, 342] width 650 height 54
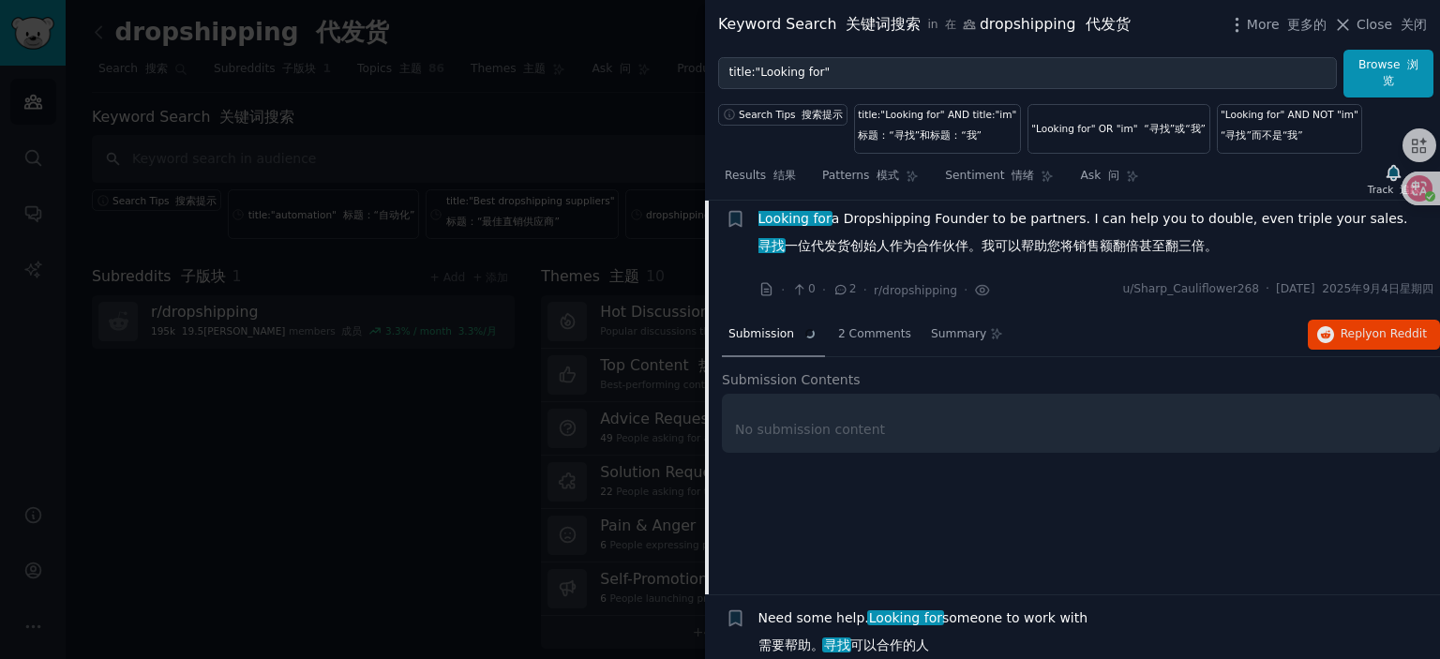
scroll to position [3177, 0]
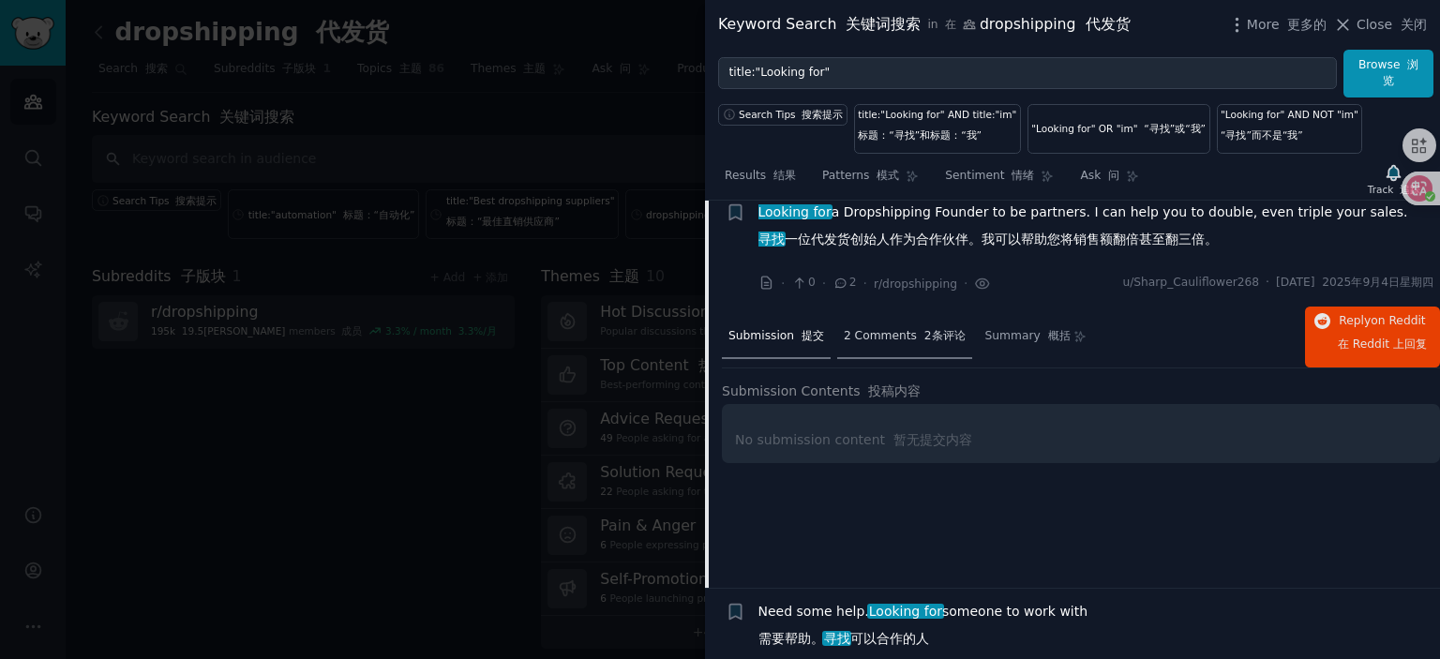
click at [888, 338] on span "2 Comments 2条评论" at bounding box center [905, 336] width 122 height 17
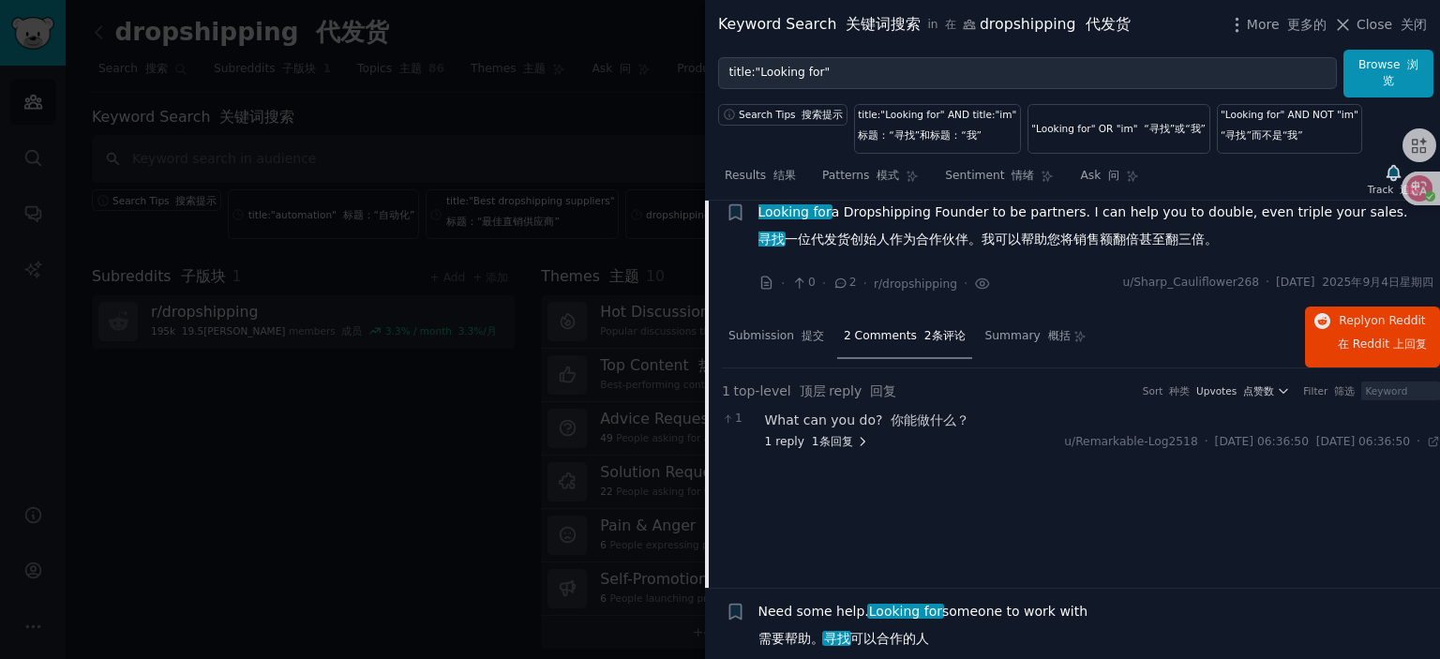
click at [850, 446] on font "1条回复" at bounding box center [832, 441] width 41 height 13
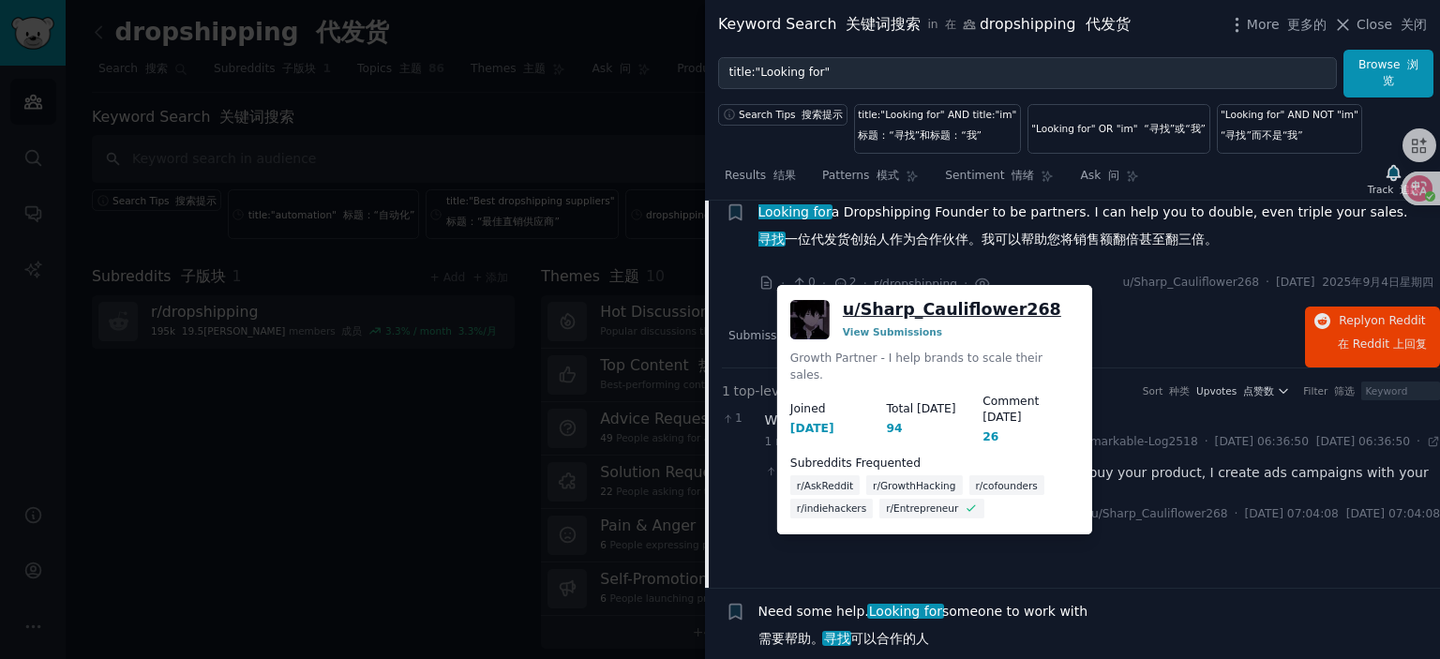
click at [957, 314] on link "u/ Sharp_Cauliflower268" at bounding box center [952, 309] width 219 height 23
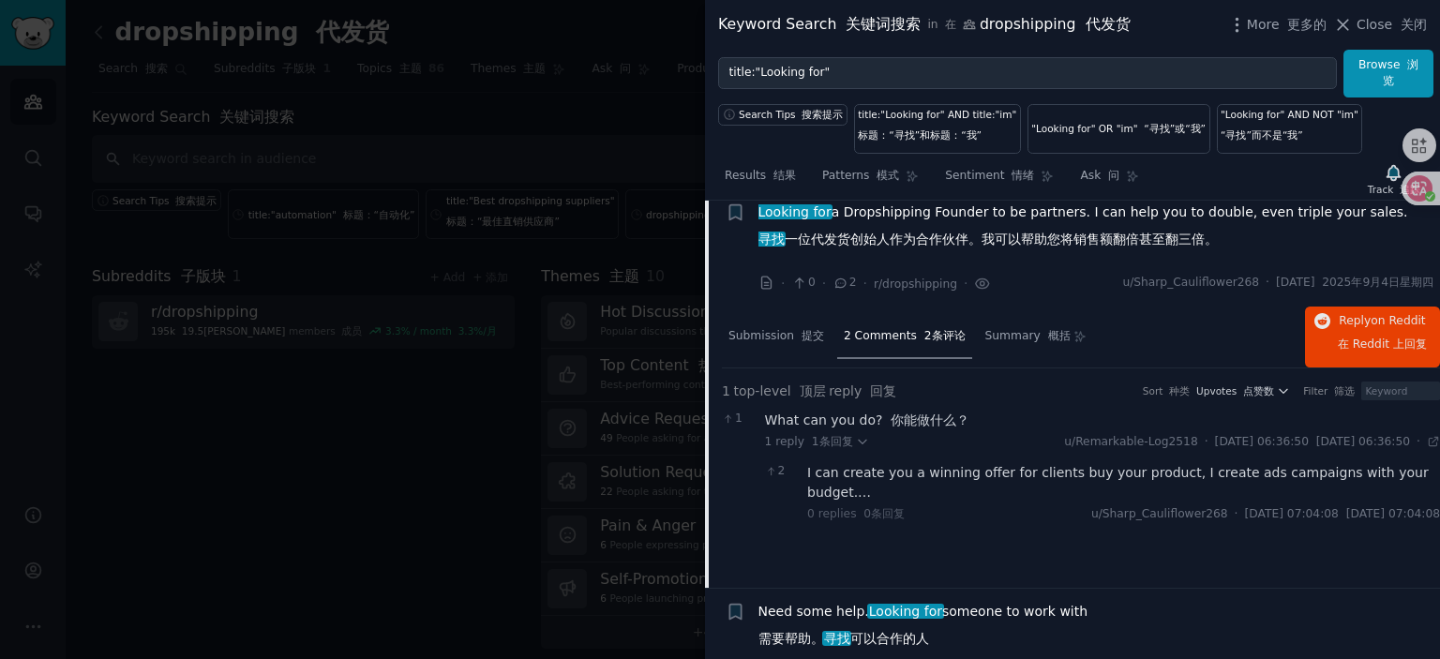
click at [898, 219] on span "Looking for a Dropshipping Founder to be partners. I can help you to double, ev…" at bounding box center [1084, 230] width 650 height 54
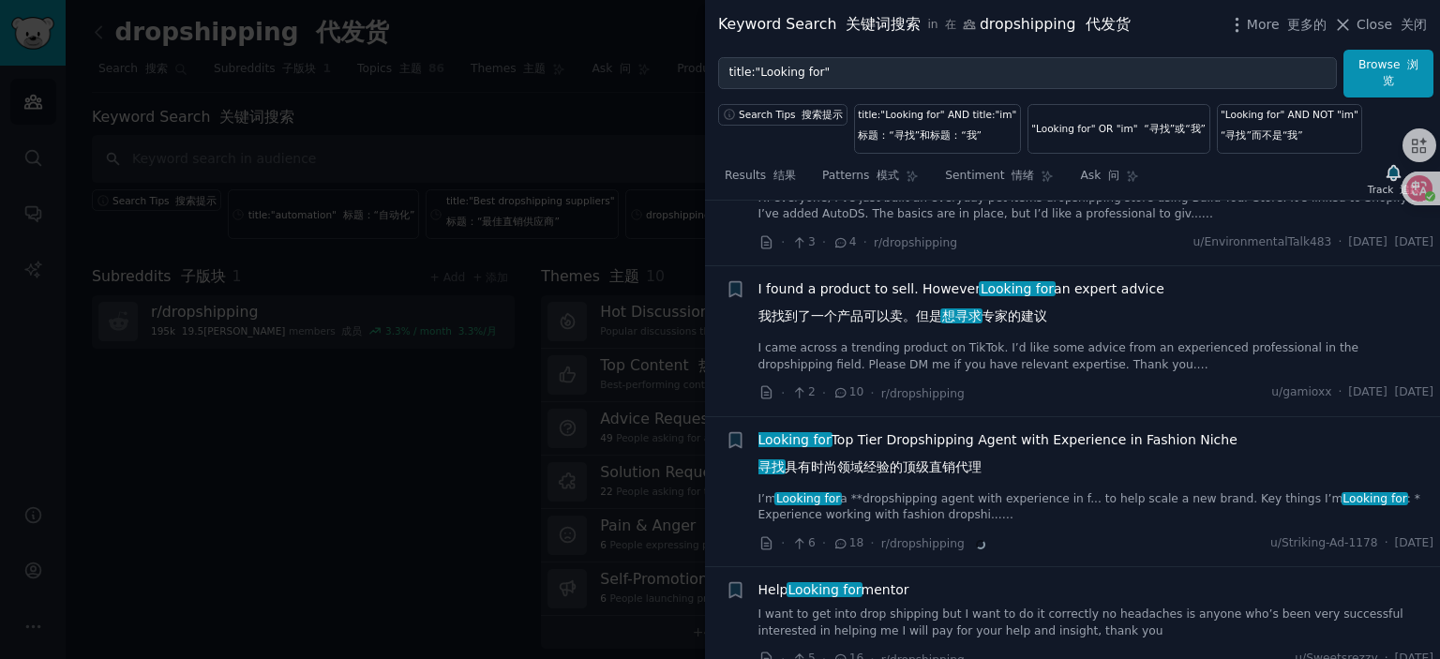
scroll to position [3646, 0]
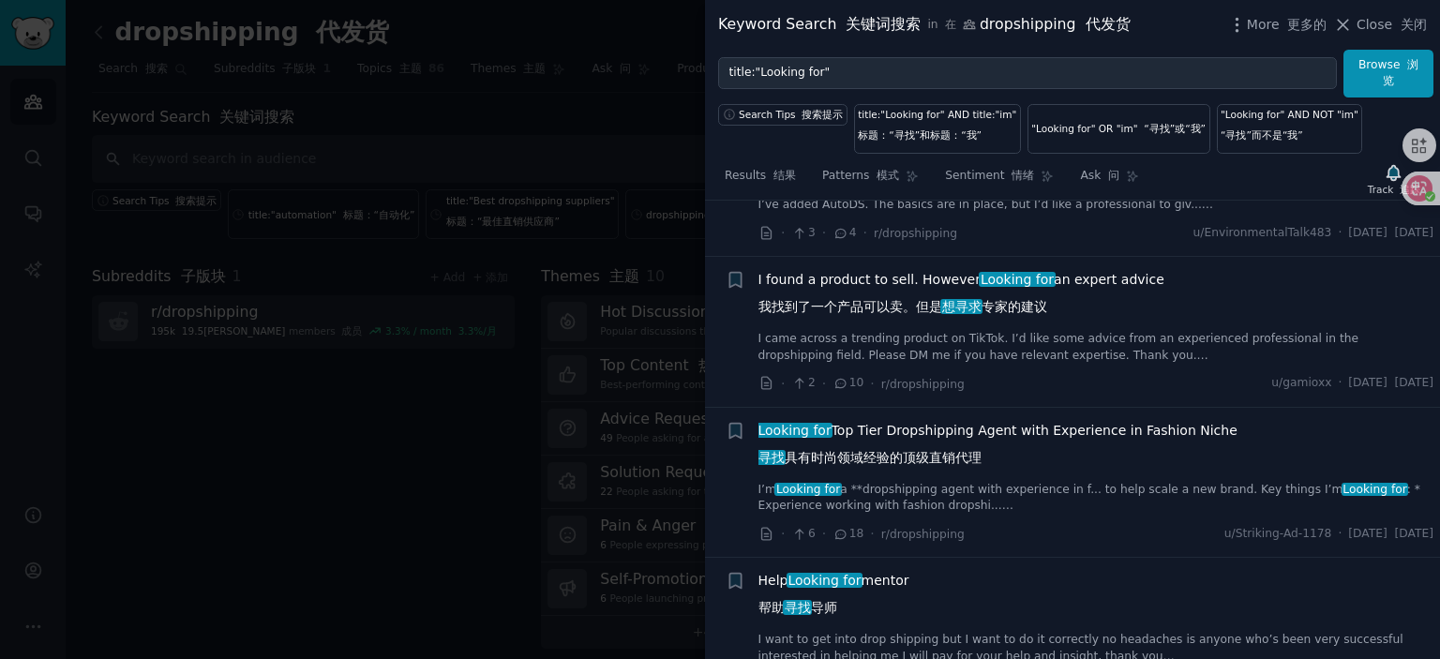
click at [938, 438] on span "Looking for Top Tier Dropshipping Agent with Experience in Fashion Niche 寻找 具有时…" at bounding box center [998, 448] width 479 height 54
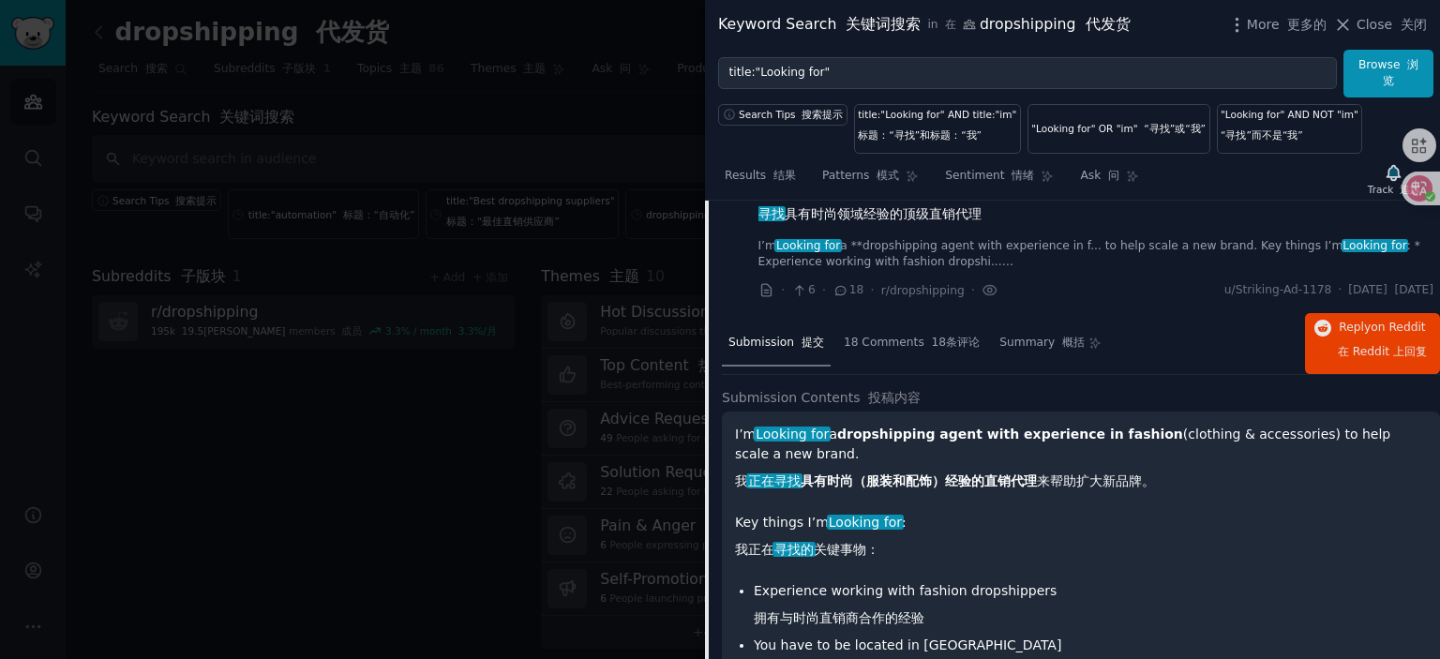
scroll to position [3864, 0]
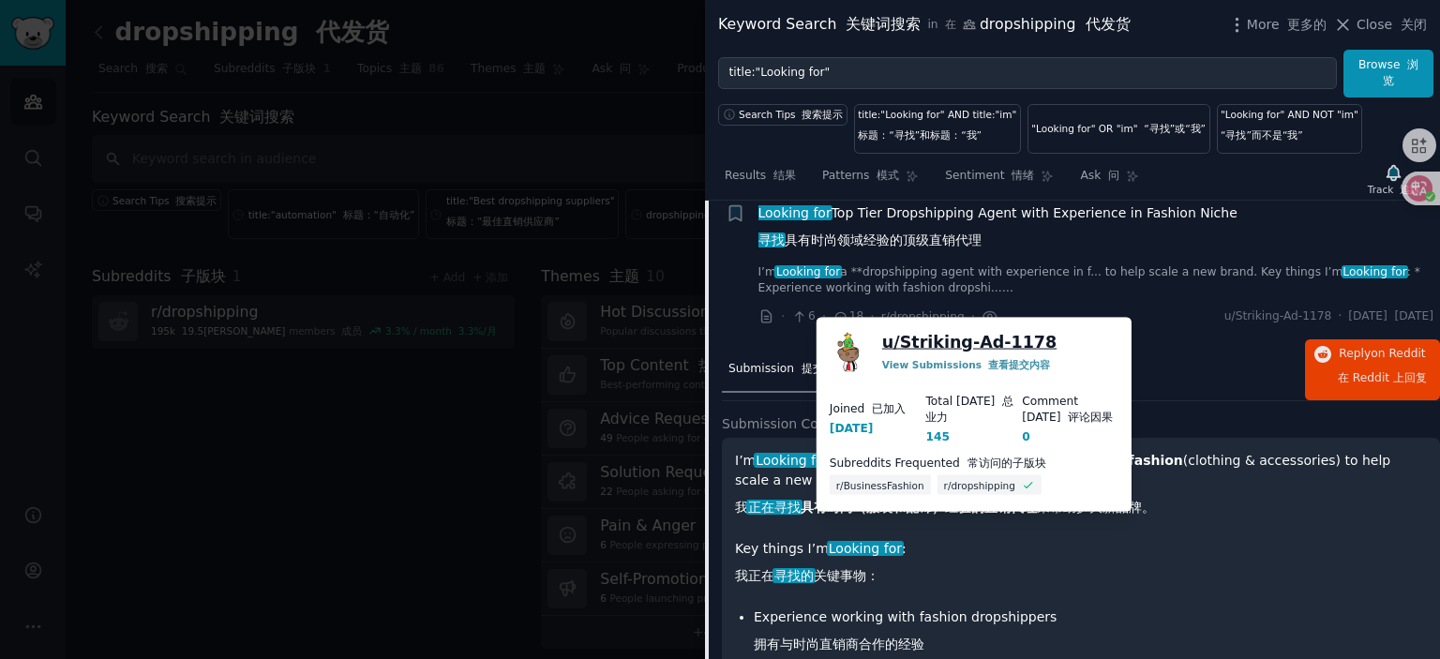
click at [986, 342] on link "u/ Striking-Ad-1178" at bounding box center [969, 342] width 174 height 23
